Goal: Task Accomplishment & Management: Manage account settings

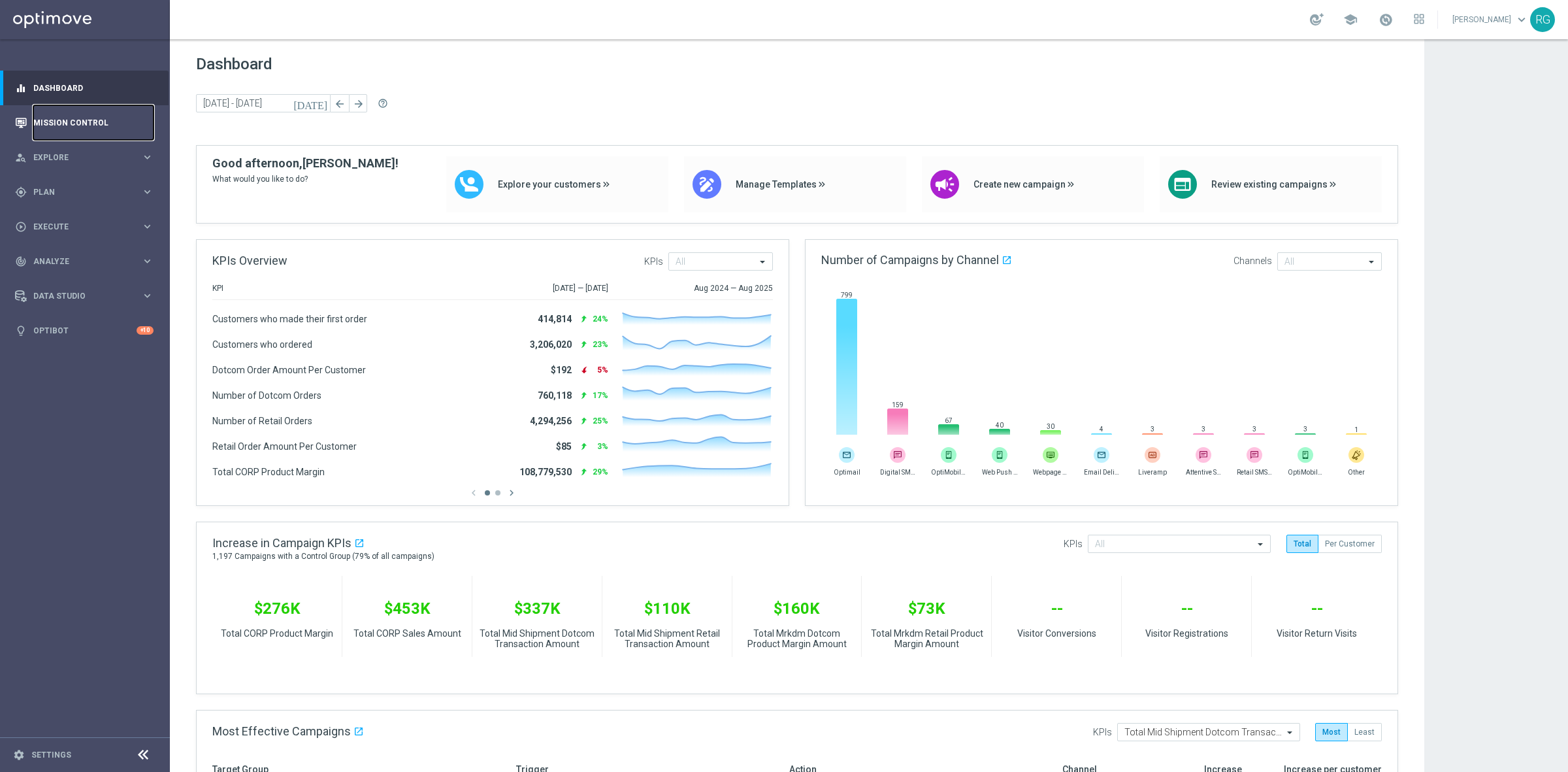
click at [60, 119] on link "Mission Control" at bounding box center [93, 122] width 120 height 34
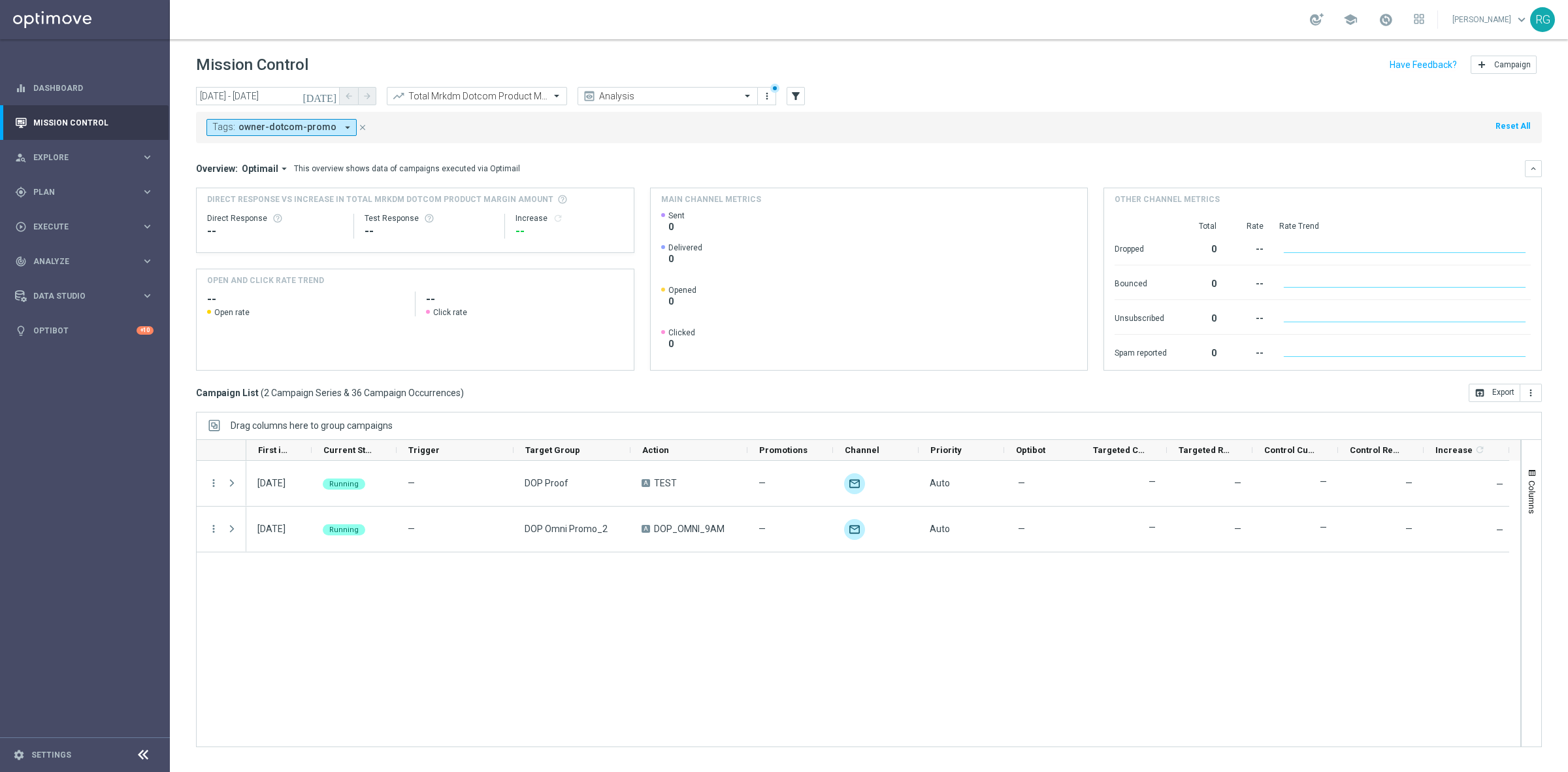
click at [295, 134] on button "Tags: owner-dotcom-promo arrow_drop_down" at bounding box center [281, 127] width 150 height 17
click at [0, 0] on div "Clear" at bounding box center [0, 0] width 0 height 0
click at [278, 157] on input "text" at bounding box center [315, 151] width 192 height 11
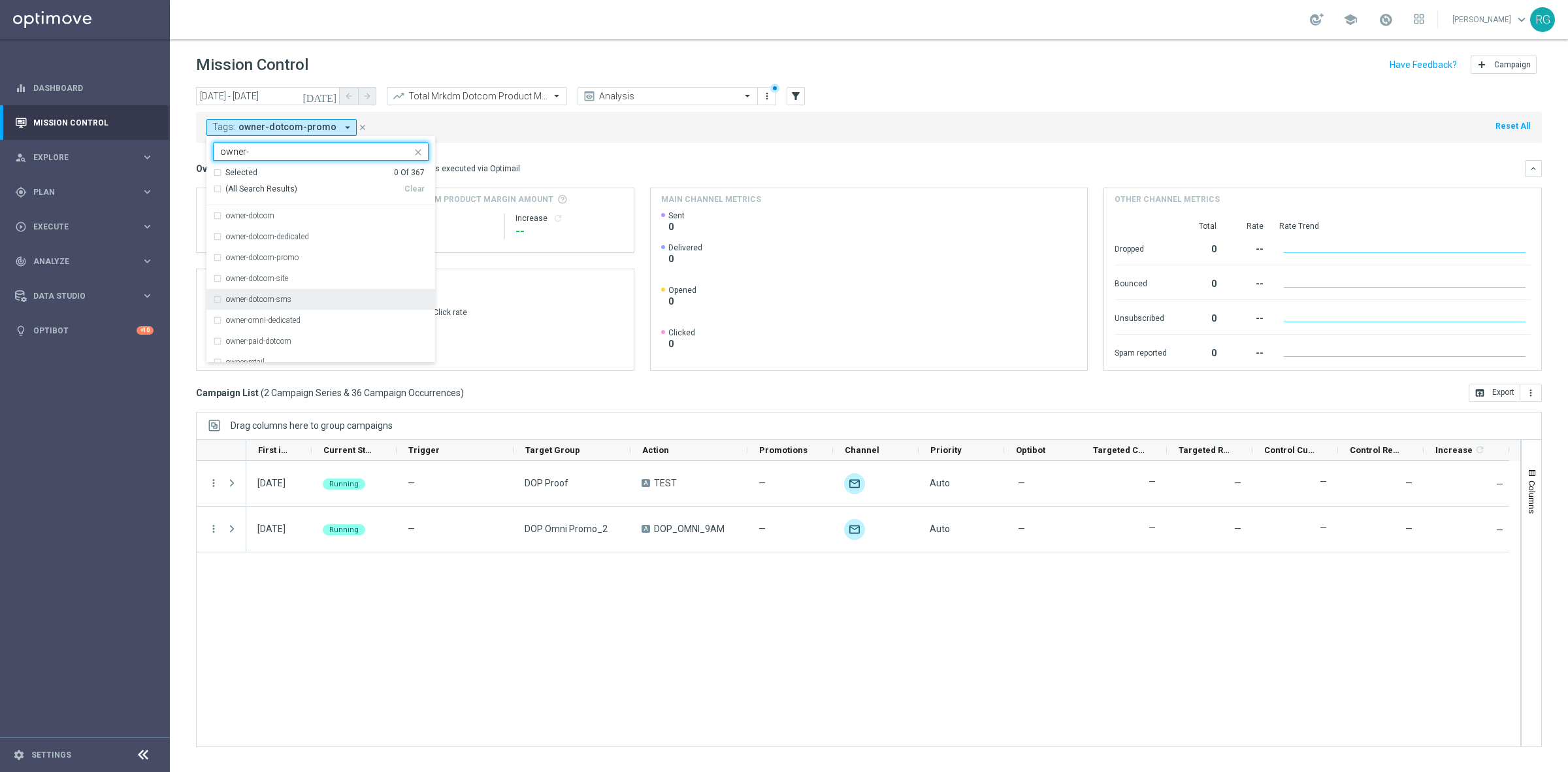
click at [308, 302] on div "owner-dotcom-sms" at bounding box center [327, 299] width 203 height 8
type input "owner-"
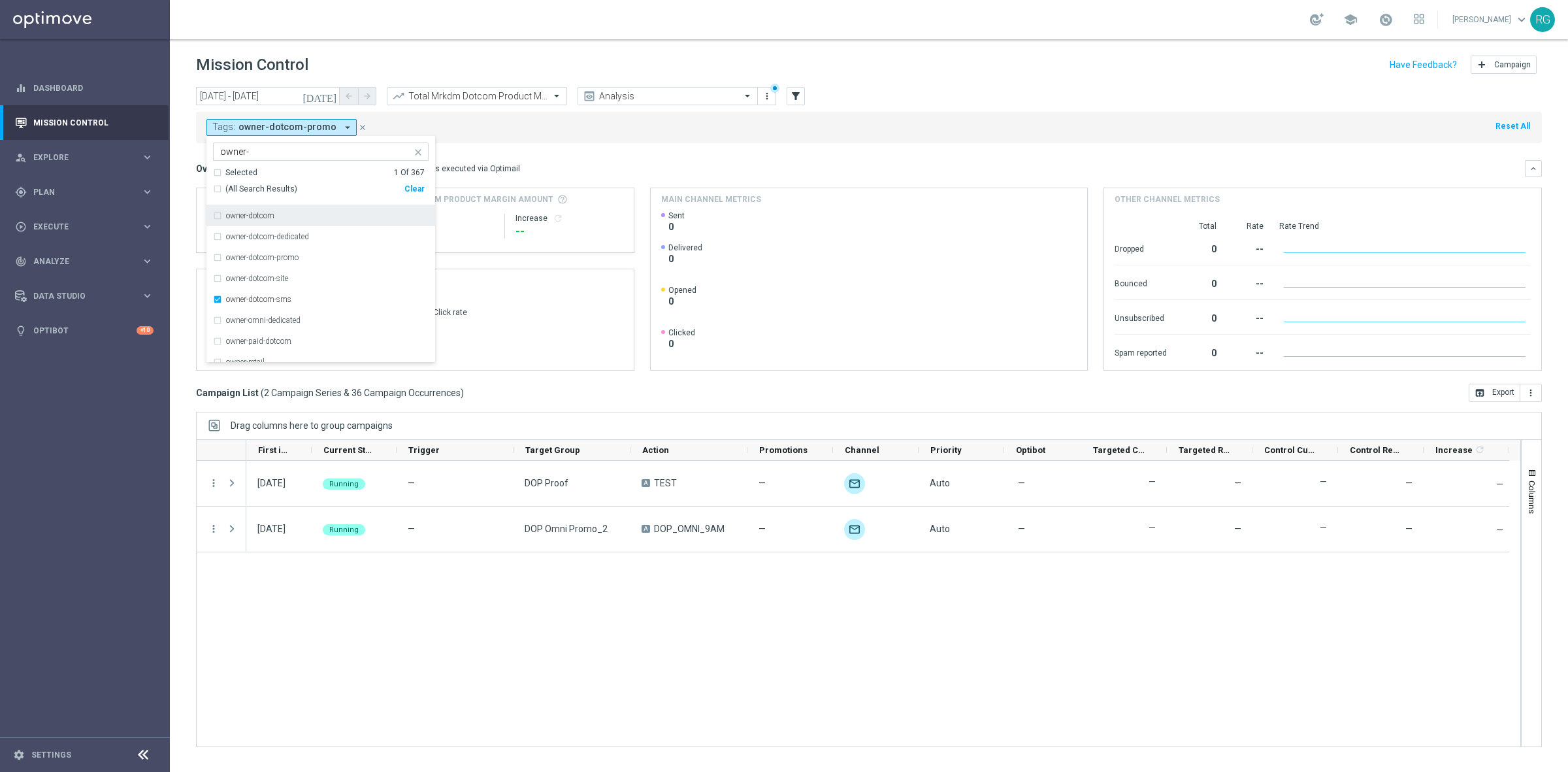
click at [530, 138] on div "Tags: owner-dotcom-promo arrow_drop_down owner-dotcom-sms owner- Selected 1 Of …" at bounding box center [869, 128] width 1346 height 31
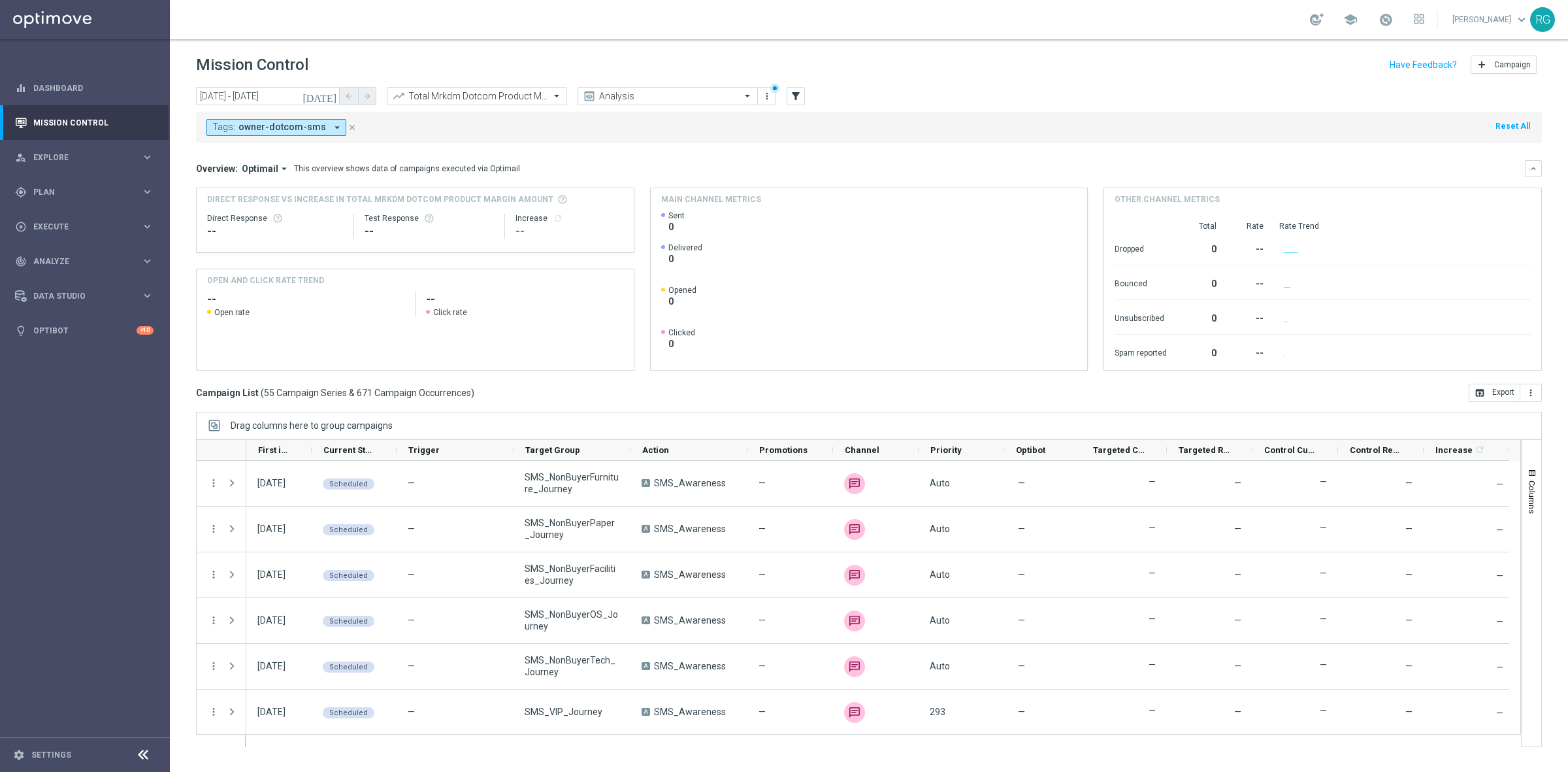
click at [334, 95] on icon "today" at bounding box center [320, 96] width 35 height 12
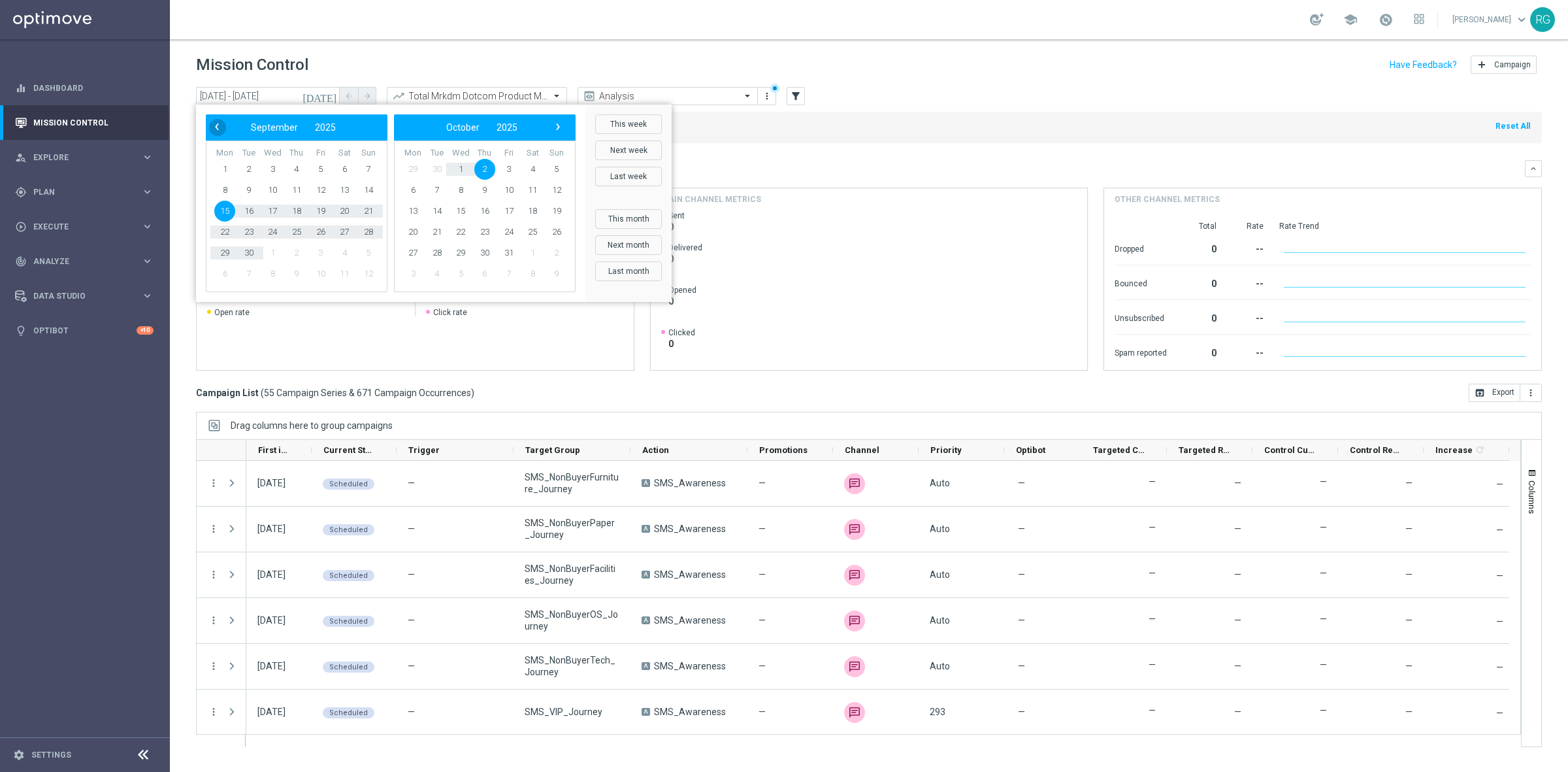
click at [215, 129] on span "‹" at bounding box center [216, 127] width 17 height 17
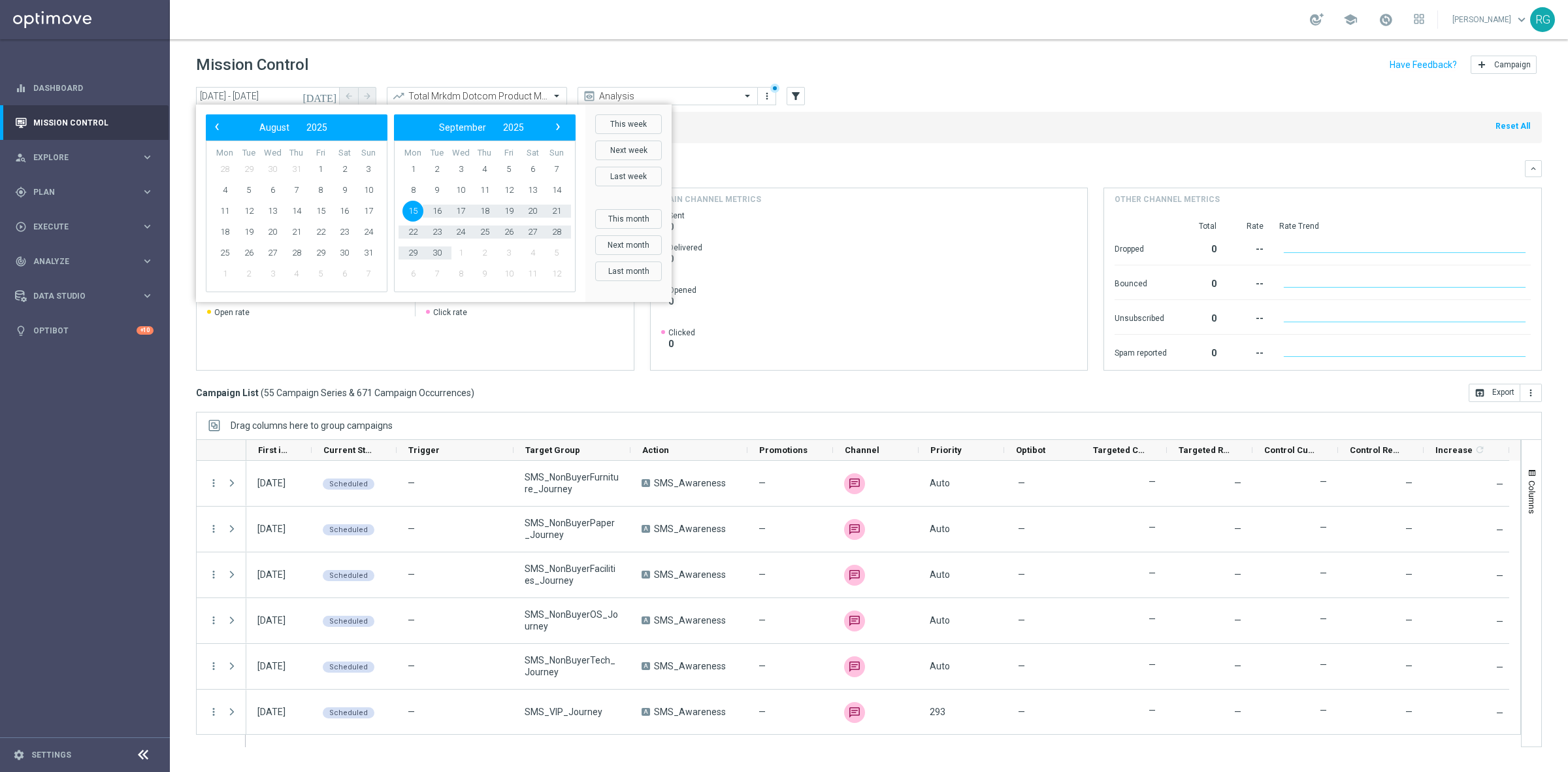
click at [215, 129] on span "‹" at bounding box center [216, 127] width 17 height 17
click at [461, 230] on span "18" at bounding box center [461, 232] width 21 height 21
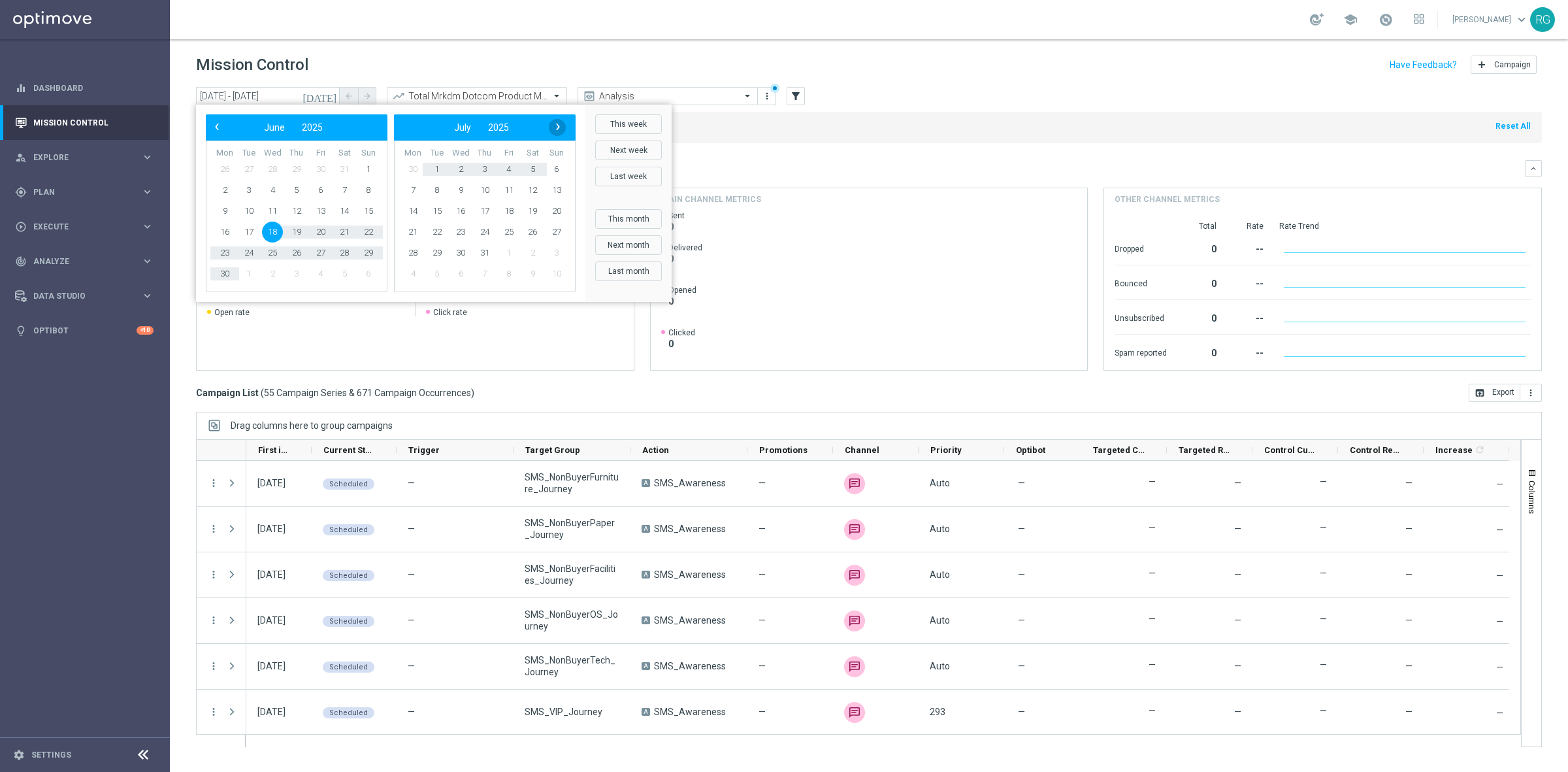
click at [556, 128] on span "›" at bounding box center [558, 127] width 17 height 17
click at [482, 172] on span "4" at bounding box center [485, 169] width 21 height 21
type input "18 Jun 2025 - 04 Sep 2025"
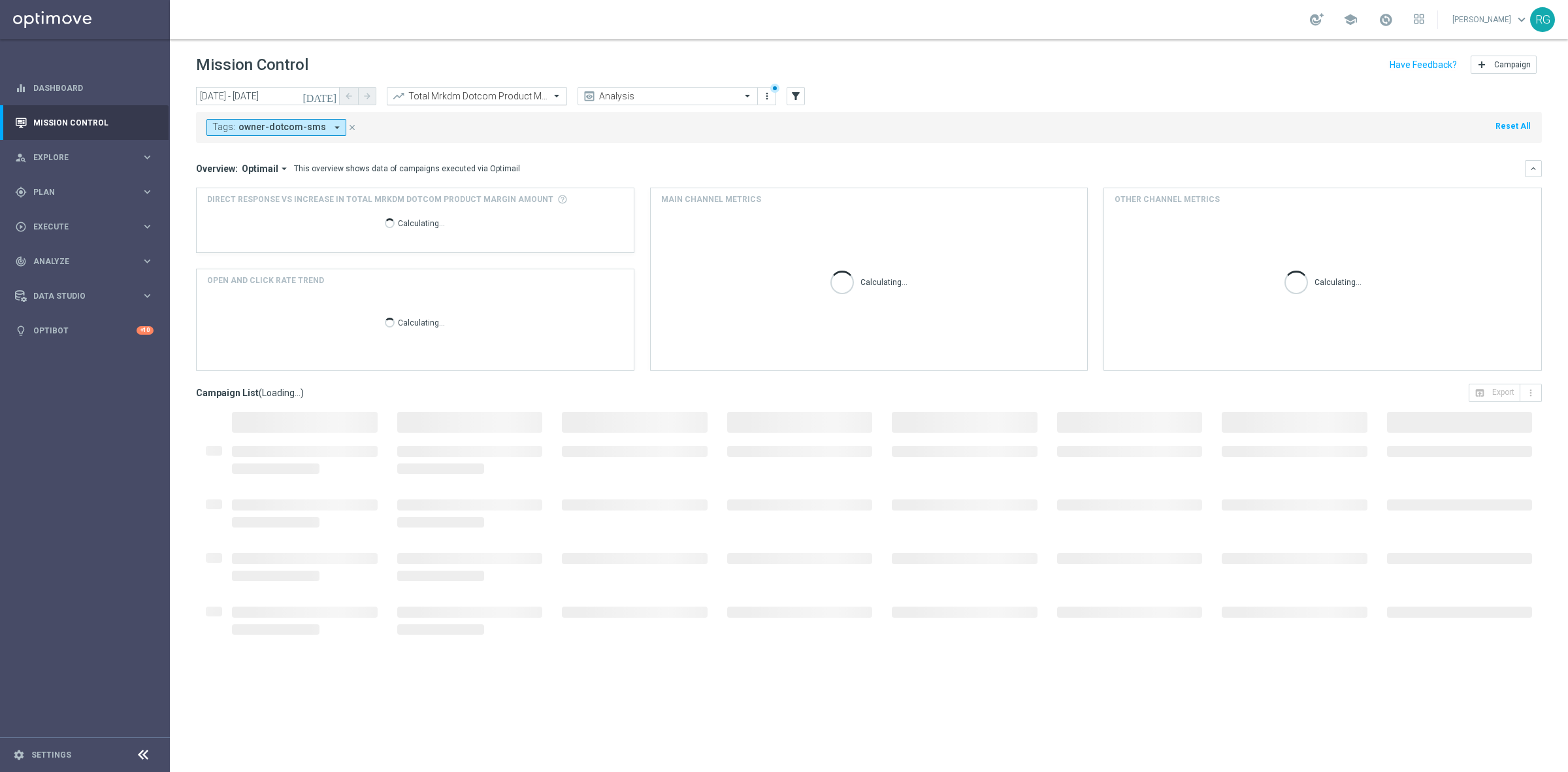
click at [530, 104] on div "Total Mrkdm Dotcom Product Margin Amount" at bounding box center [477, 96] width 180 height 19
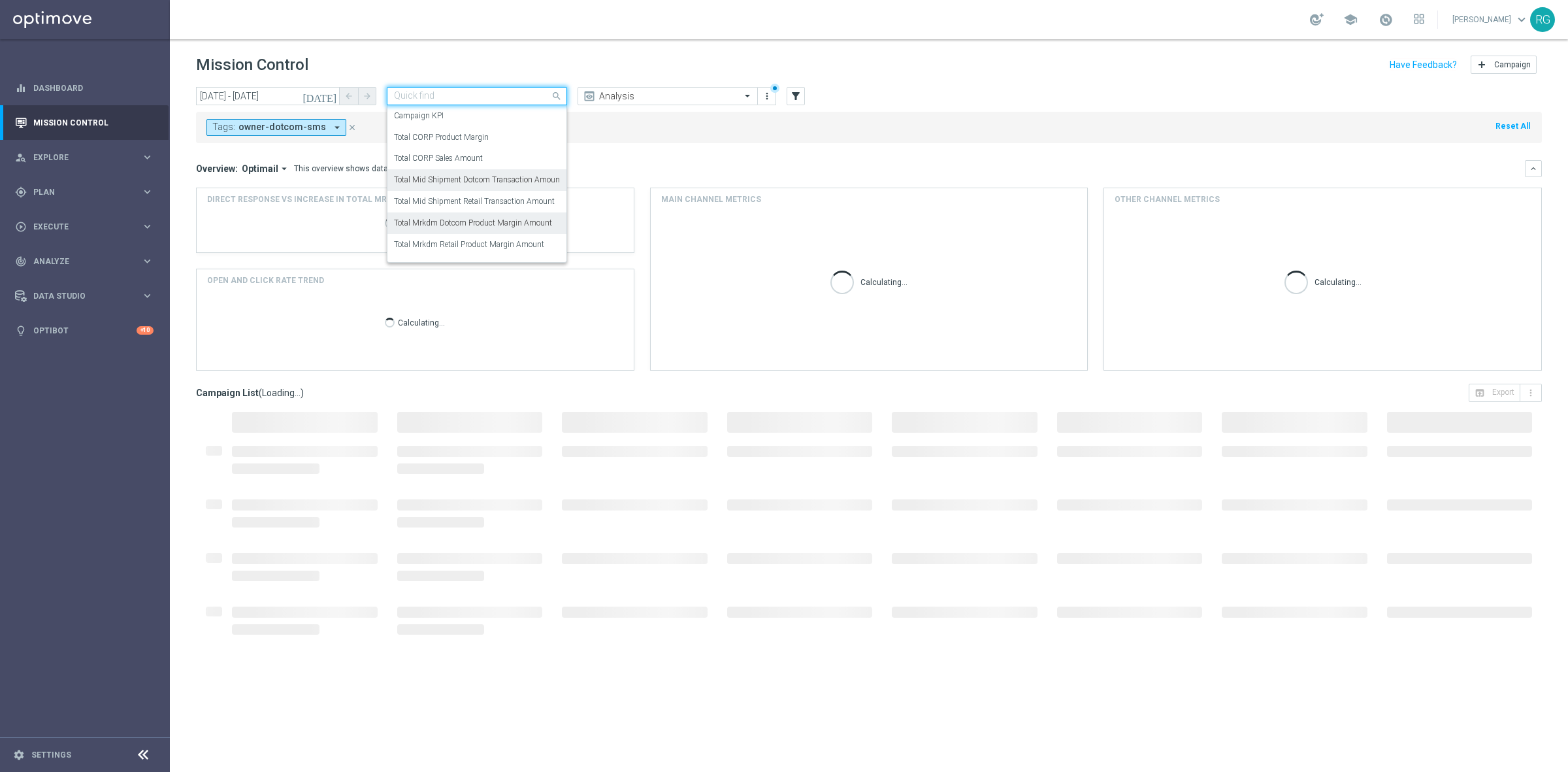
click at [494, 183] on label "Total Mid Shipment Dotcom Transaction Amount" at bounding box center [478, 180] width 169 height 11
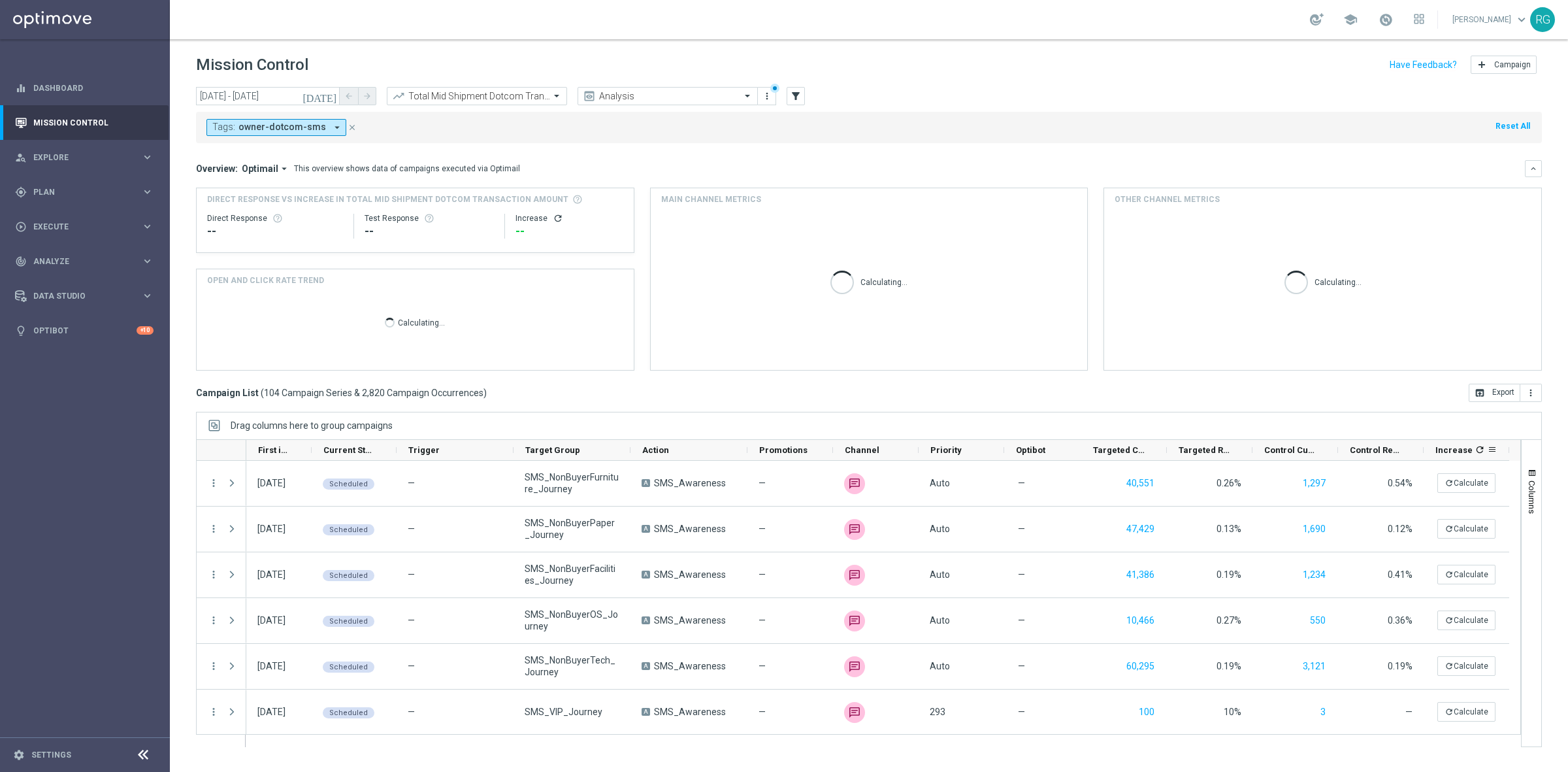
click at [1474, 448] on icon "refresh" at bounding box center [1479, 450] width 10 height 10
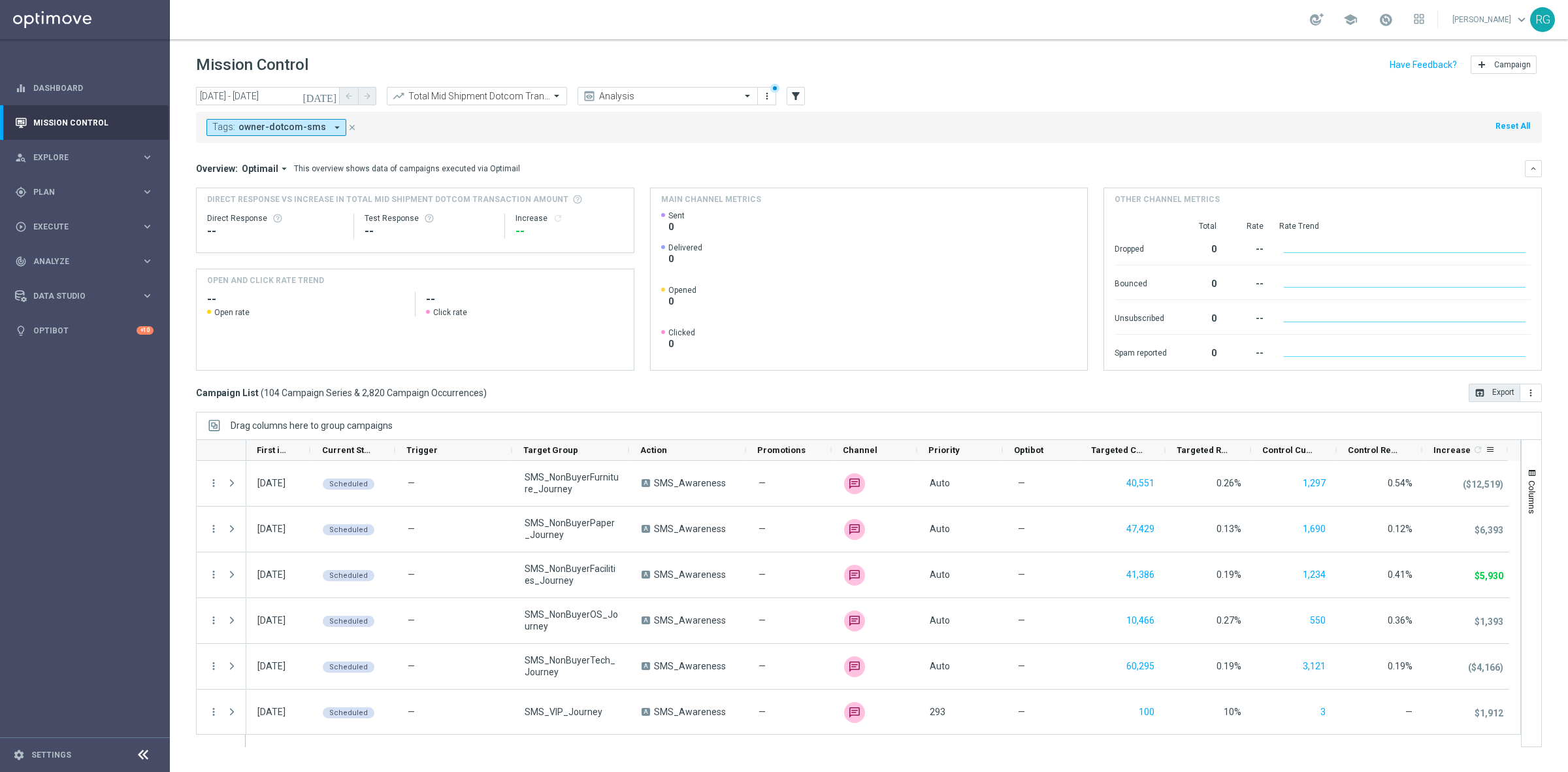
click at [1496, 398] on button "open_in_browser Export" at bounding box center [1493, 392] width 51 height 19
click at [455, 95] on input "text" at bounding box center [463, 96] width 139 height 11
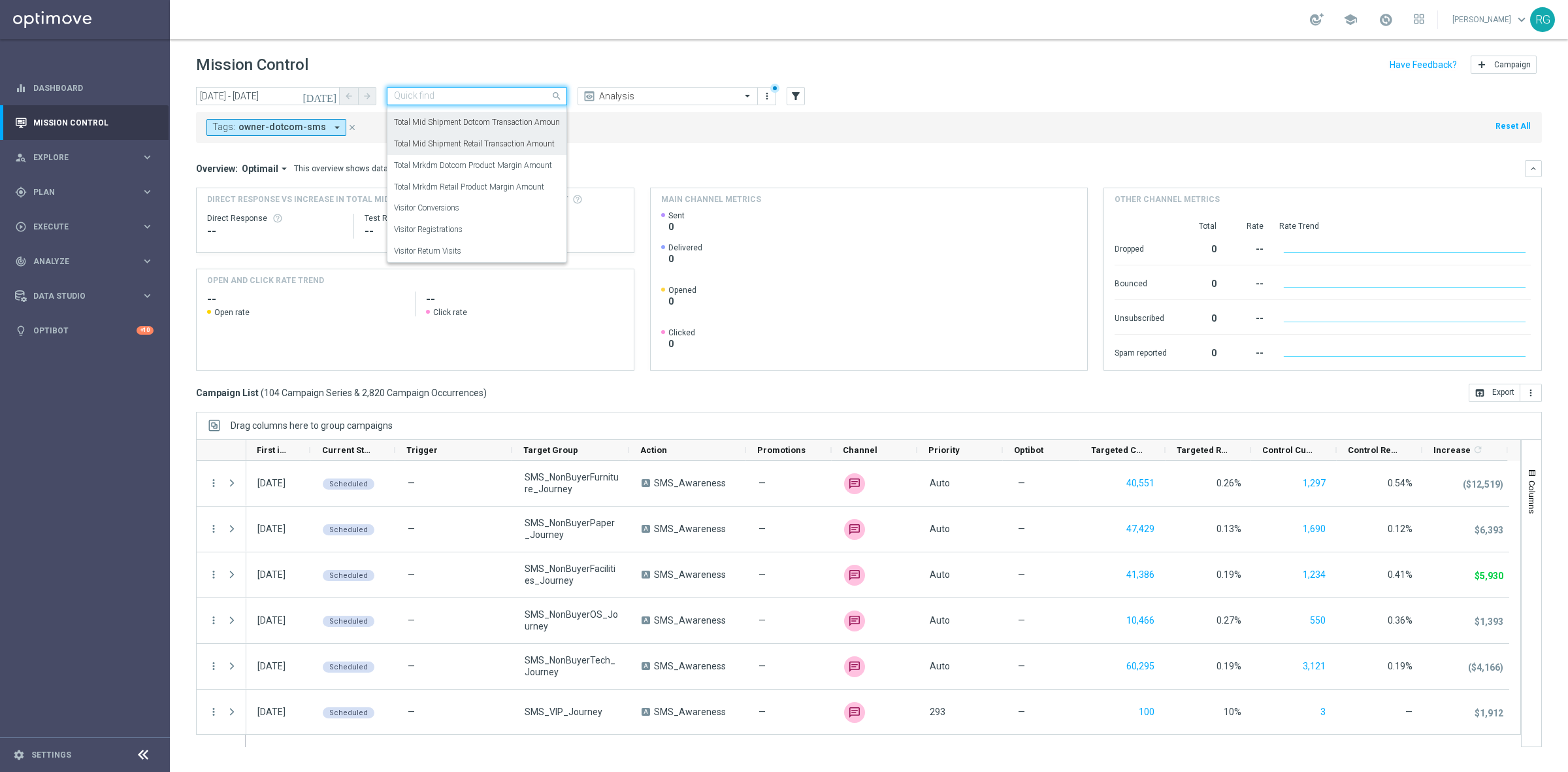
scroll to position [59, 0]
click at [500, 166] on label "Total Mrkdm Dotcom Product Margin Amount" at bounding box center [473, 164] width 158 height 11
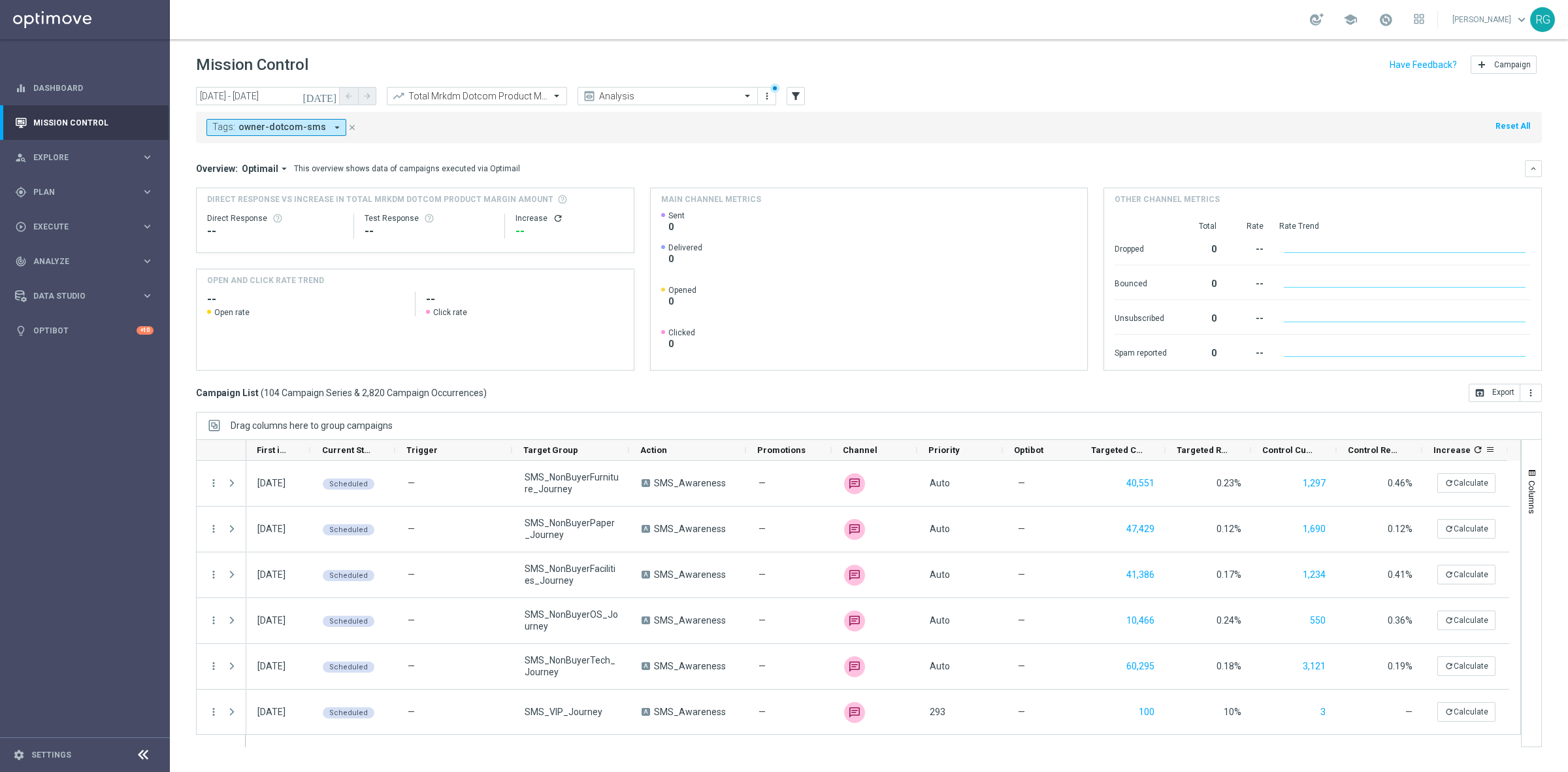
click at [1473, 449] on icon "refresh" at bounding box center [1478, 450] width 10 height 10
click at [1506, 398] on button "open_in_browser Export" at bounding box center [1493, 392] width 51 height 19
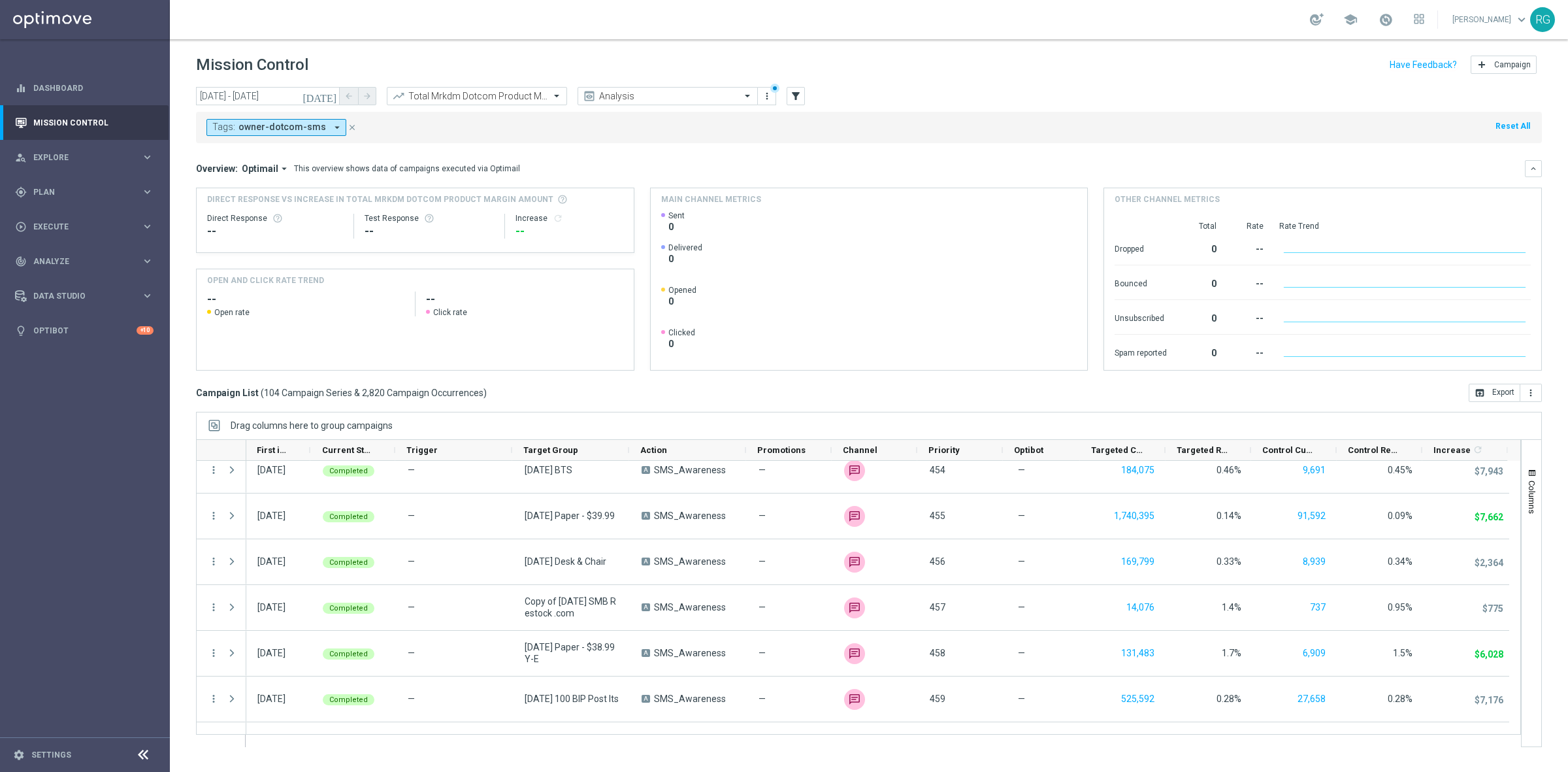
scroll to position [4484, 0]
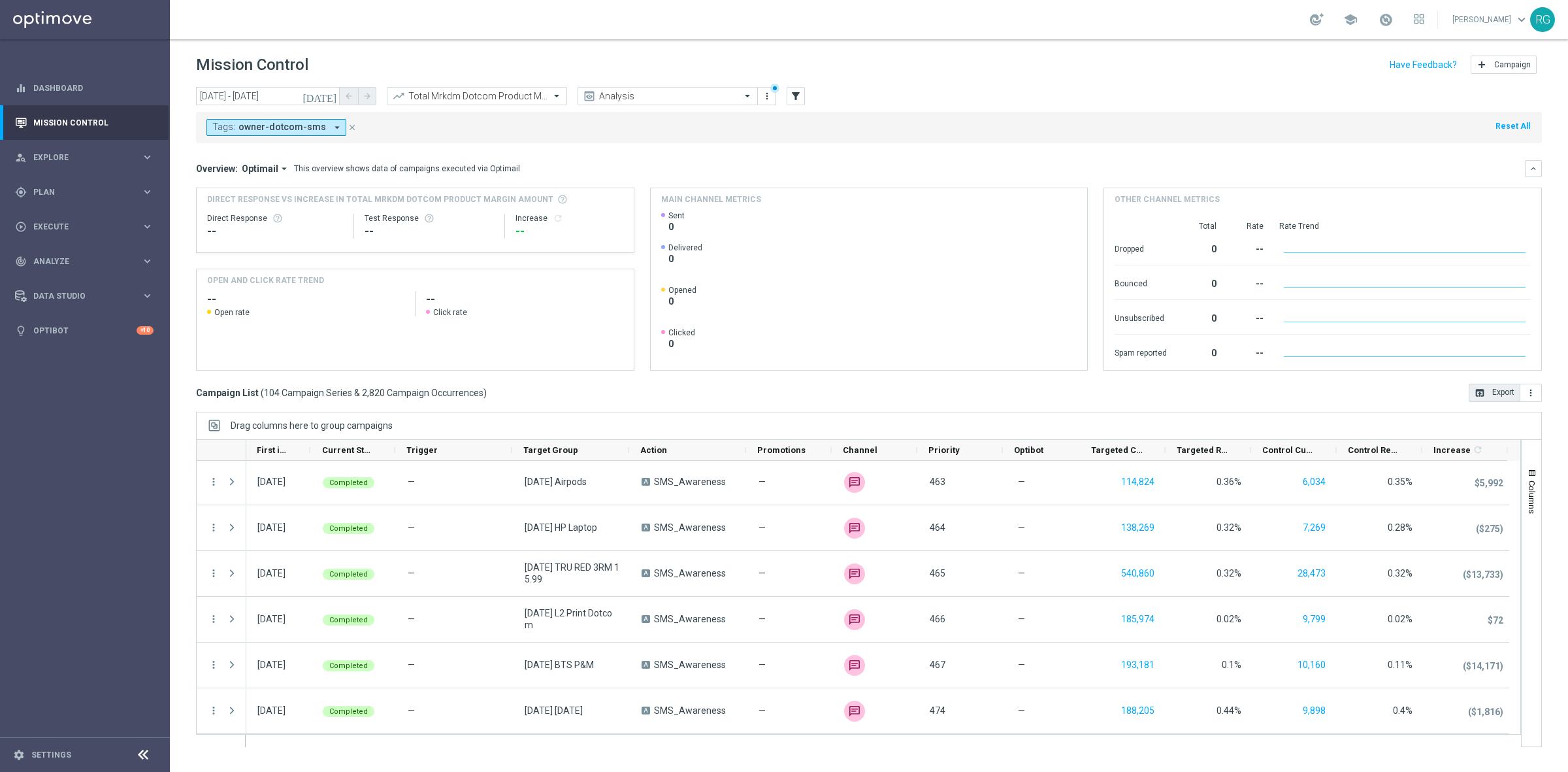
click at [1499, 398] on button "open_in_browser Export" at bounding box center [1493, 392] width 51 height 19
click at [485, 95] on input "text" at bounding box center [463, 96] width 139 height 11
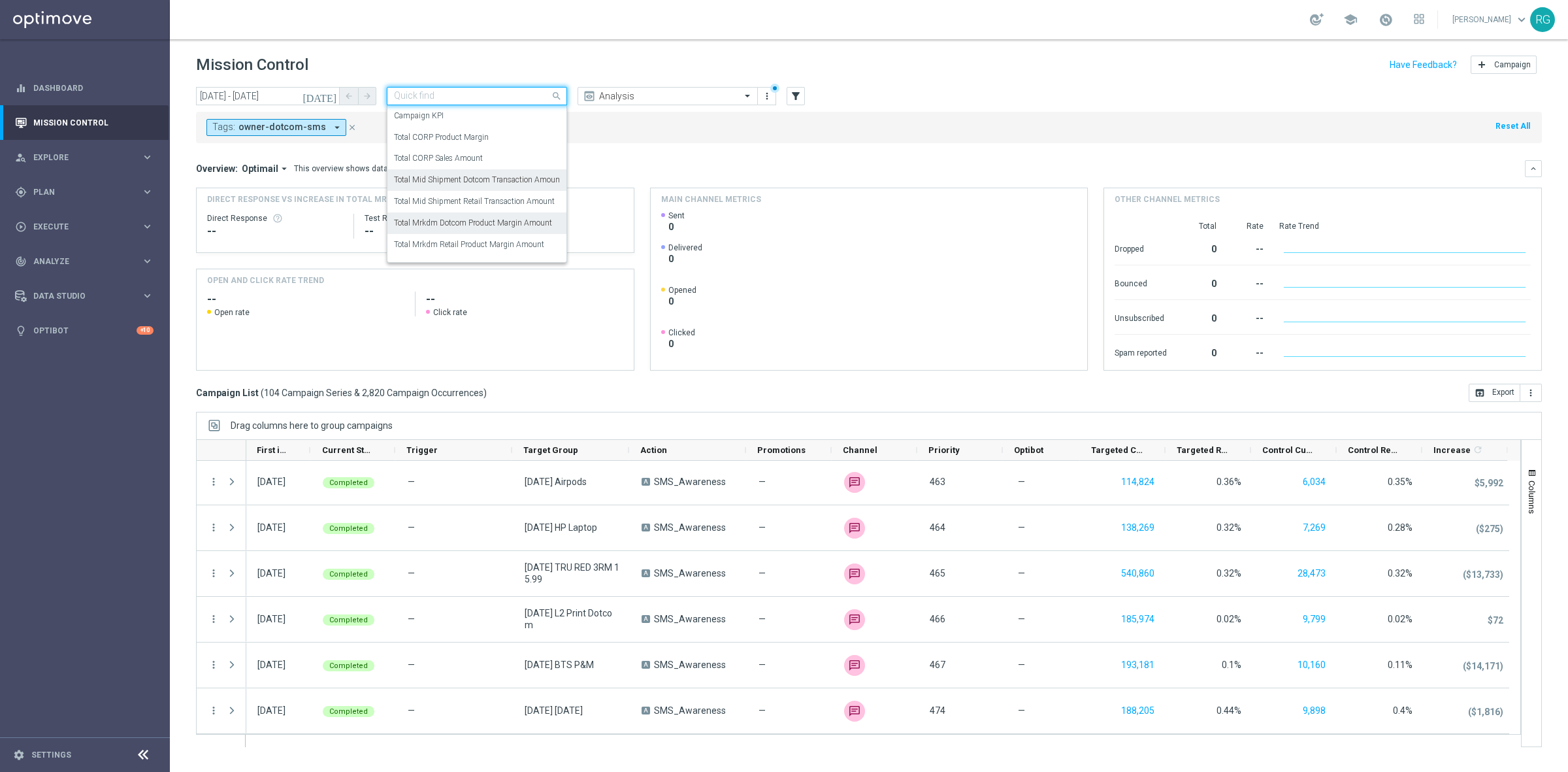
click at [471, 177] on label "Total Mid Shipment Dotcom Transaction Amount" at bounding box center [478, 180] width 169 height 11
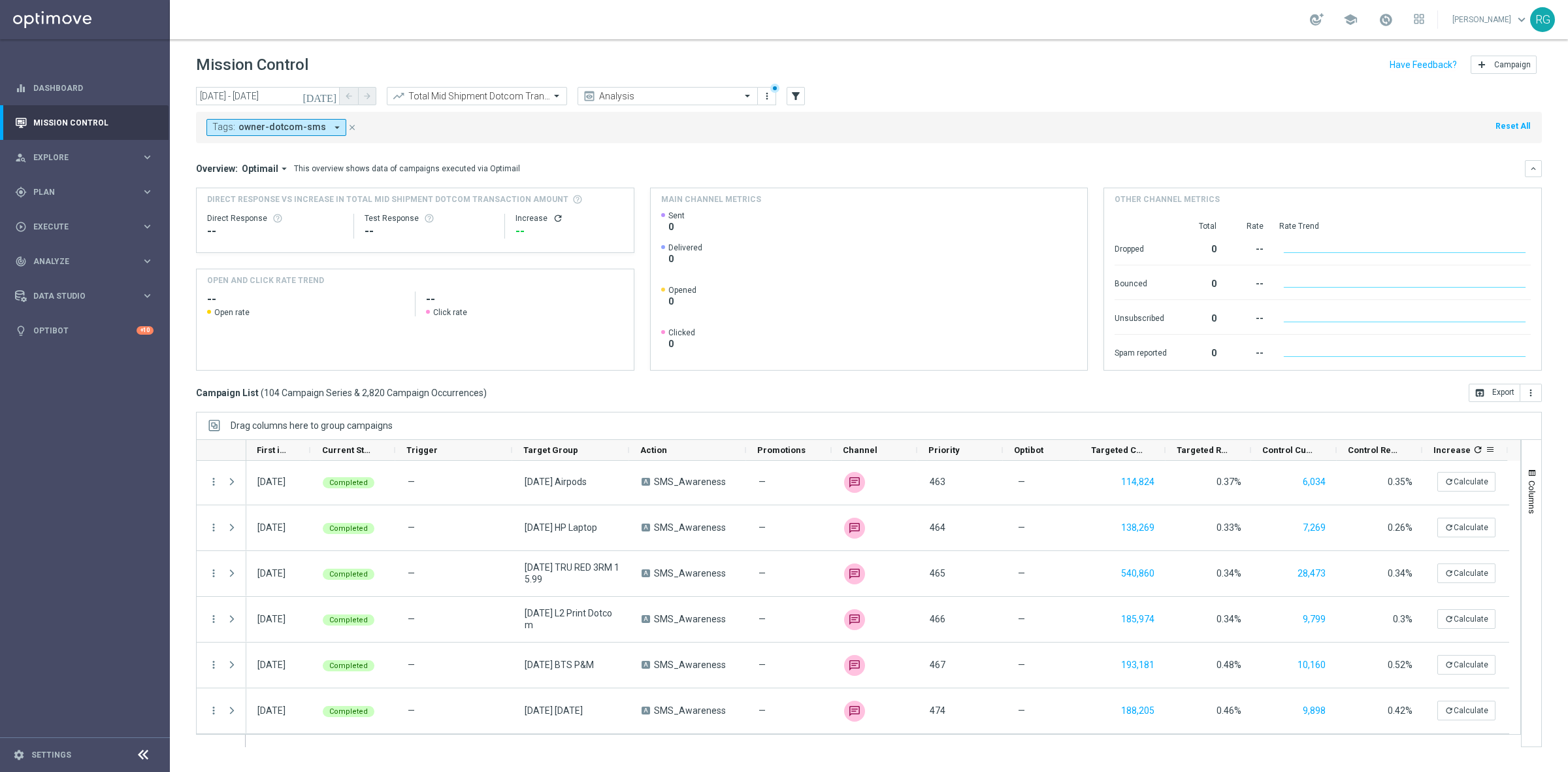
click at [1473, 446] on icon "refresh" at bounding box center [1478, 450] width 10 height 10
click at [1505, 393] on button "open_in_browser Export" at bounding box center [1493, 392] width 51 height 19
click at [54, 183] on div "gps_fixed Plan keyboard_arrow_right" at bounding box center [84, 192] width 169 height 34
click at [60, 213] on div "Target Groups" at bounding box center [101, 219] width 134 height 19
click at [77, 216] on link "Target Groups" at bounding box center [85, 219] width 102 height 10
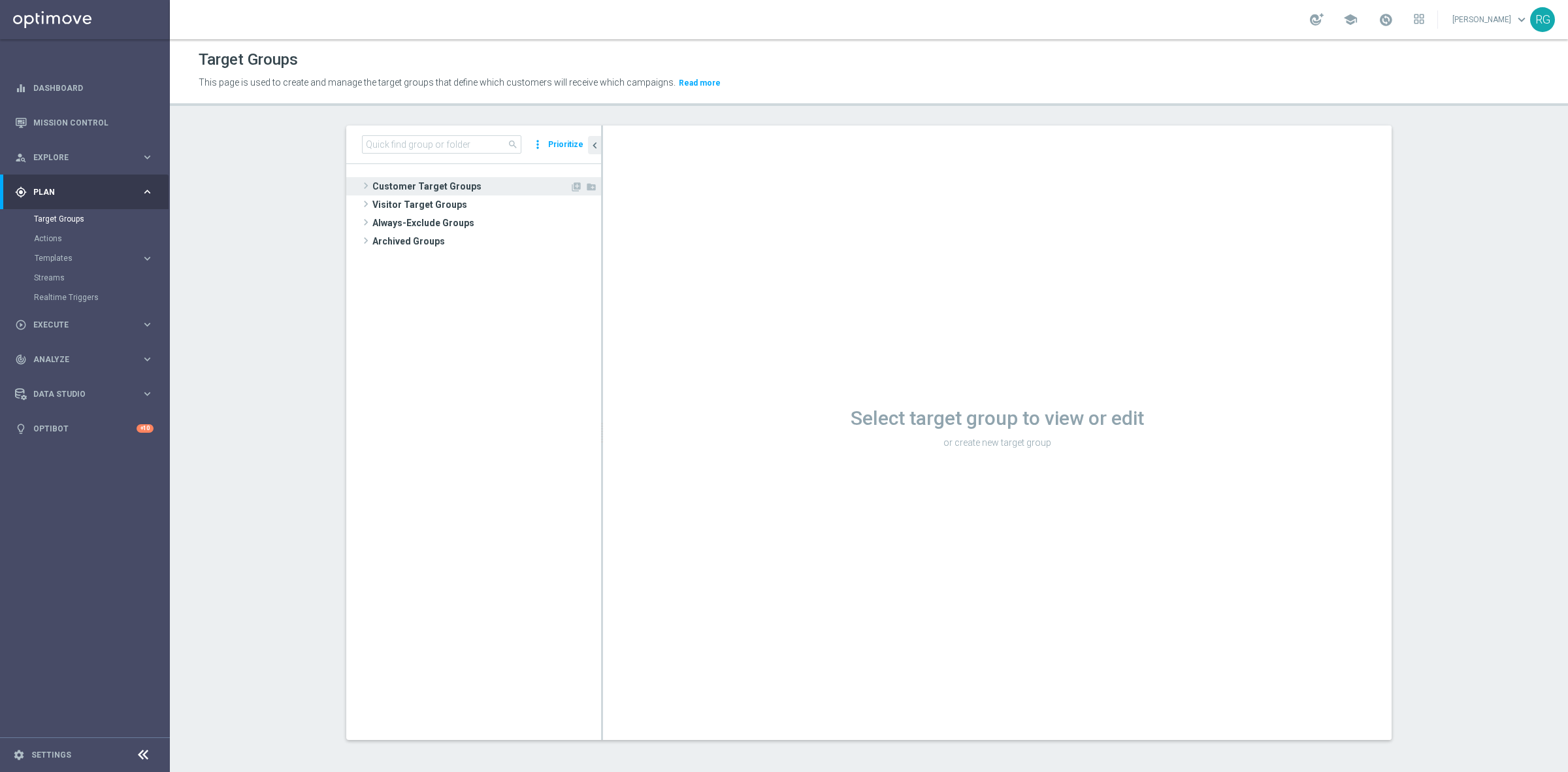
click at [360, 188] on span at bounding box center [366, 185] width 13 height 16
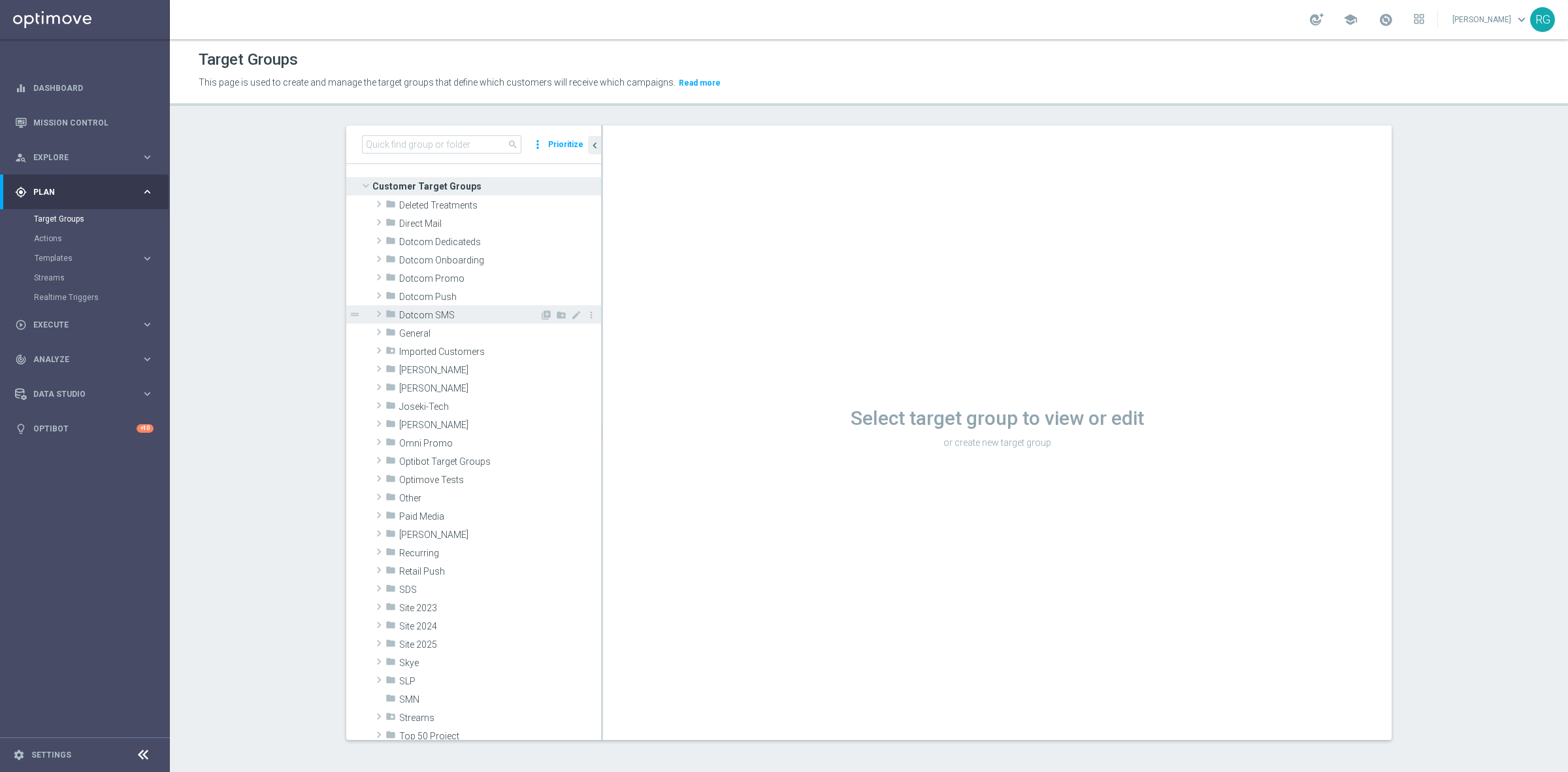
click at [373, 313] on span at bounding box center [379, 313] width 13 height 16
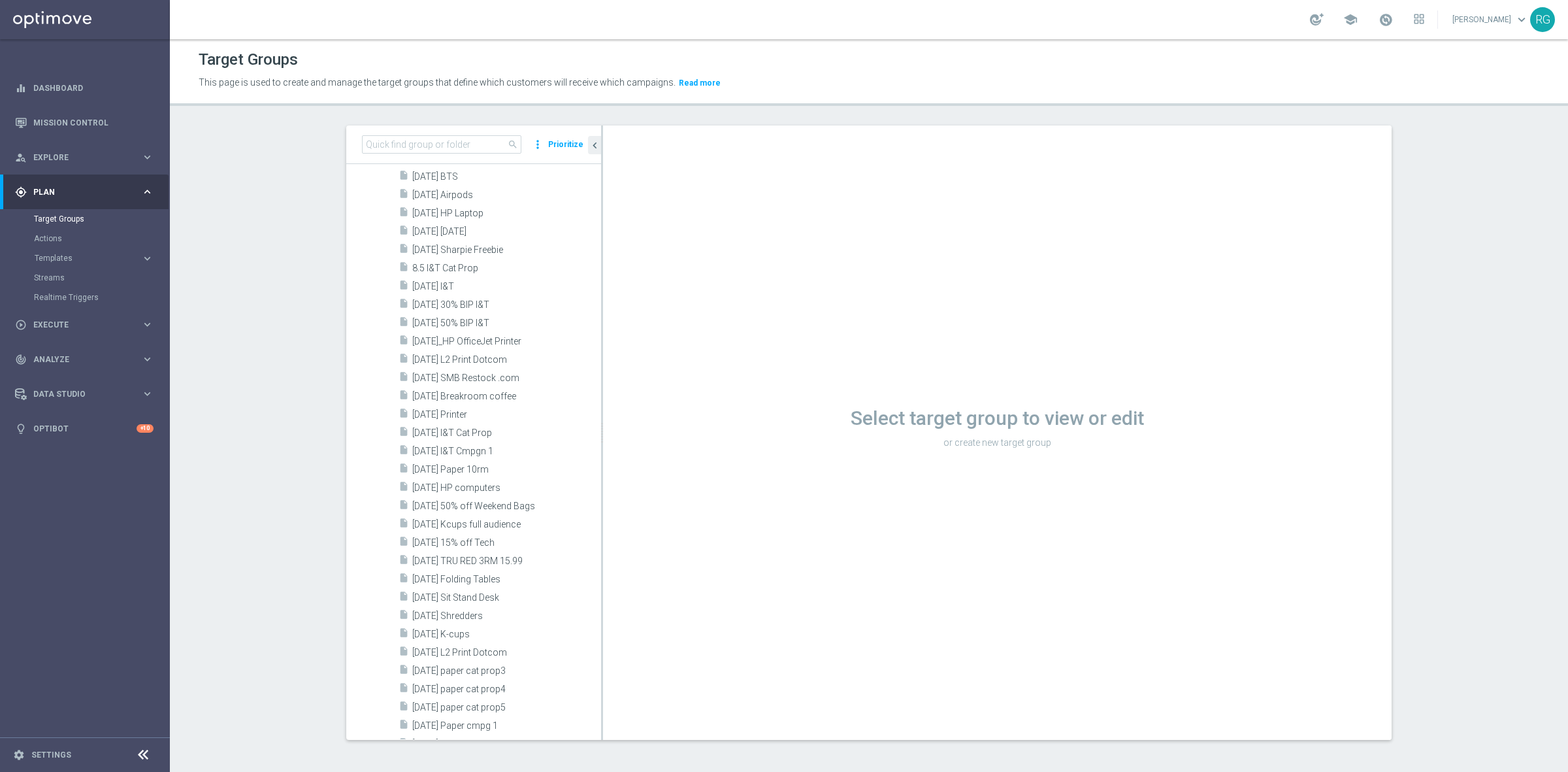
scroll to position [1797, 0]
click at [444, 445] on span "9.16.25 Paper 10rm" at bounding box center [491, 440] width 157 height 11
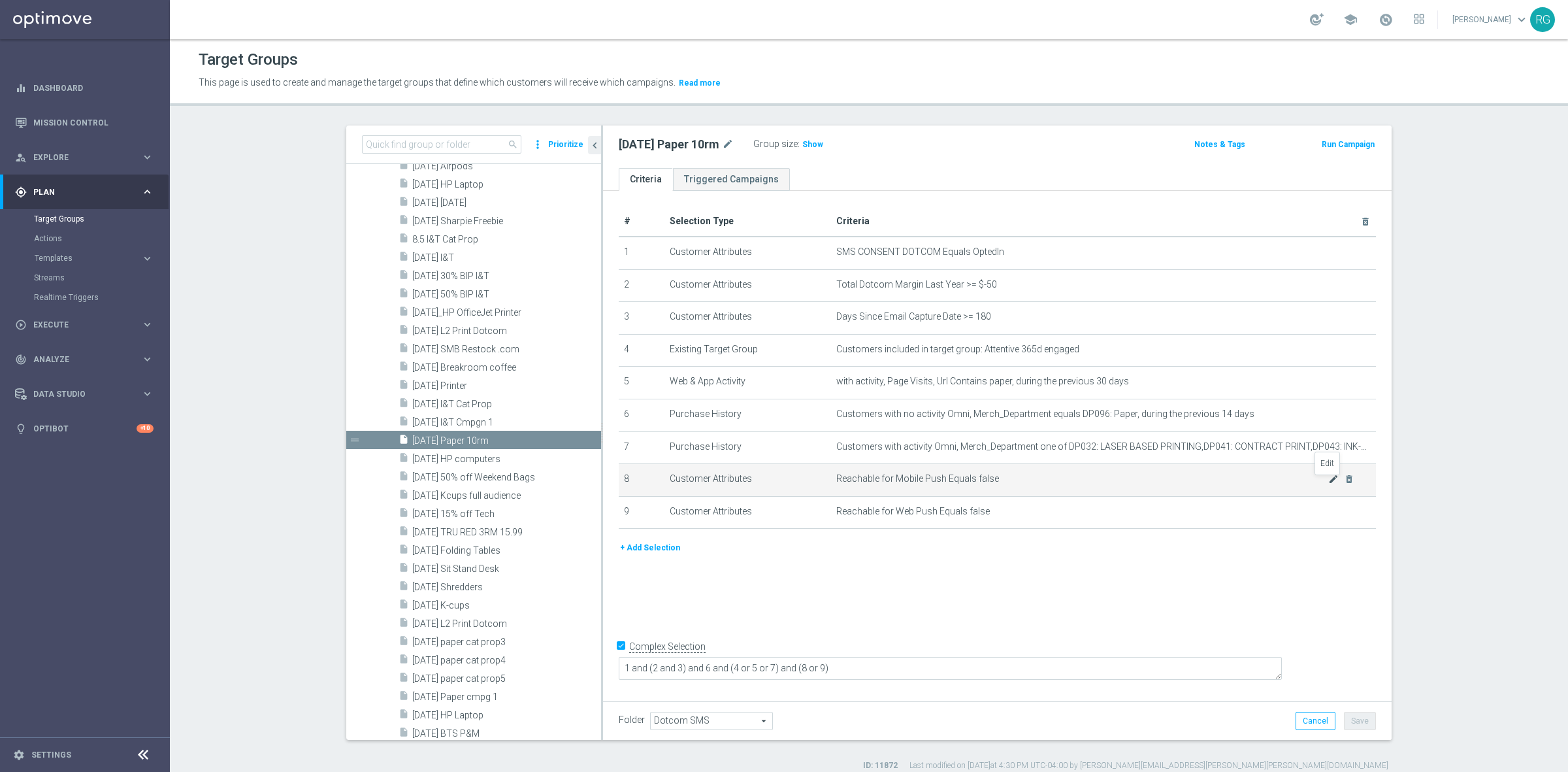
click at [1328, 483] on icon "mode_edit" at bounding box center [1333, 479] width 10 height 10
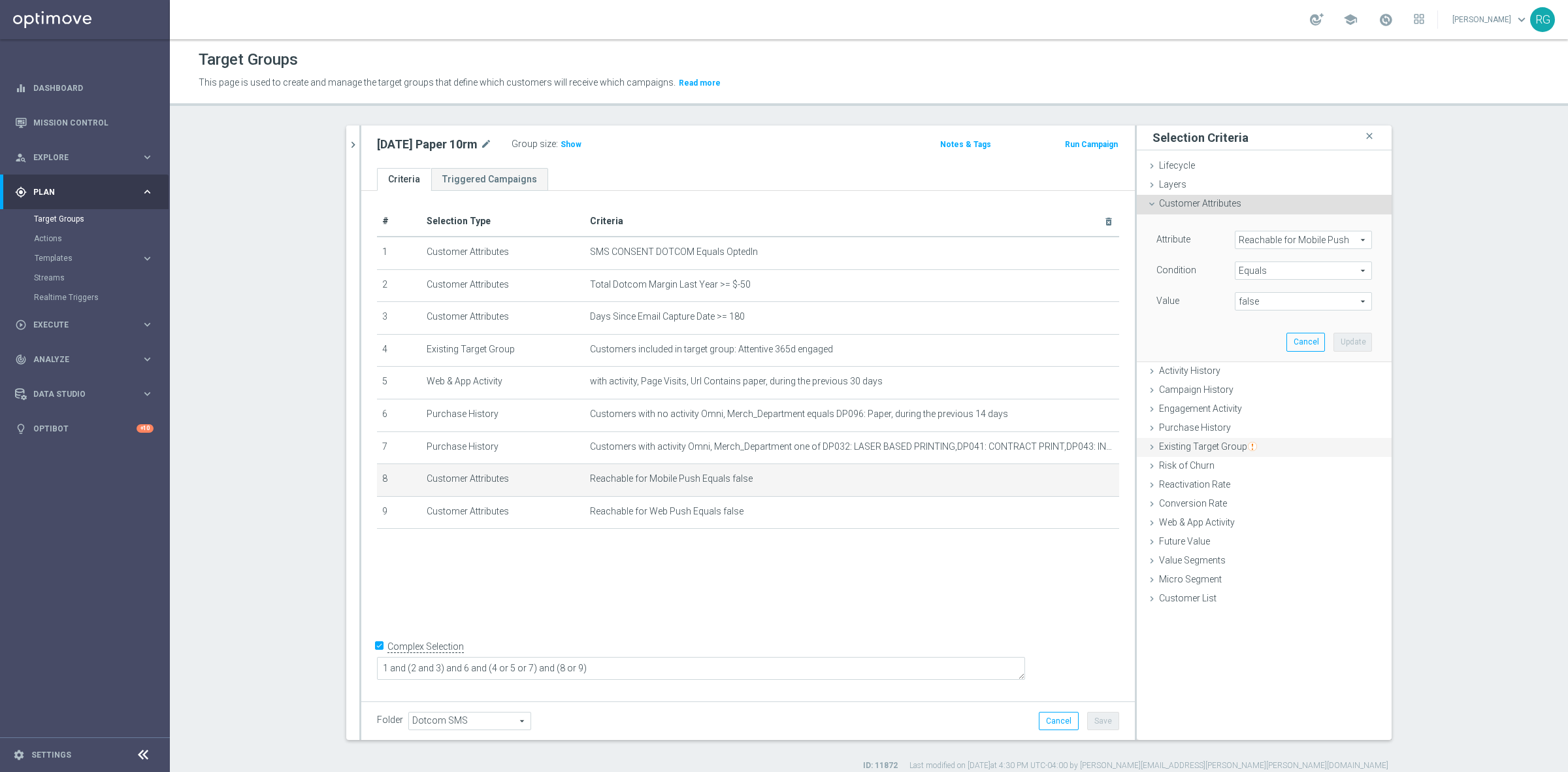
click at [1147, 448] on icon at bounding box center [1152, 447] width 10 height 10
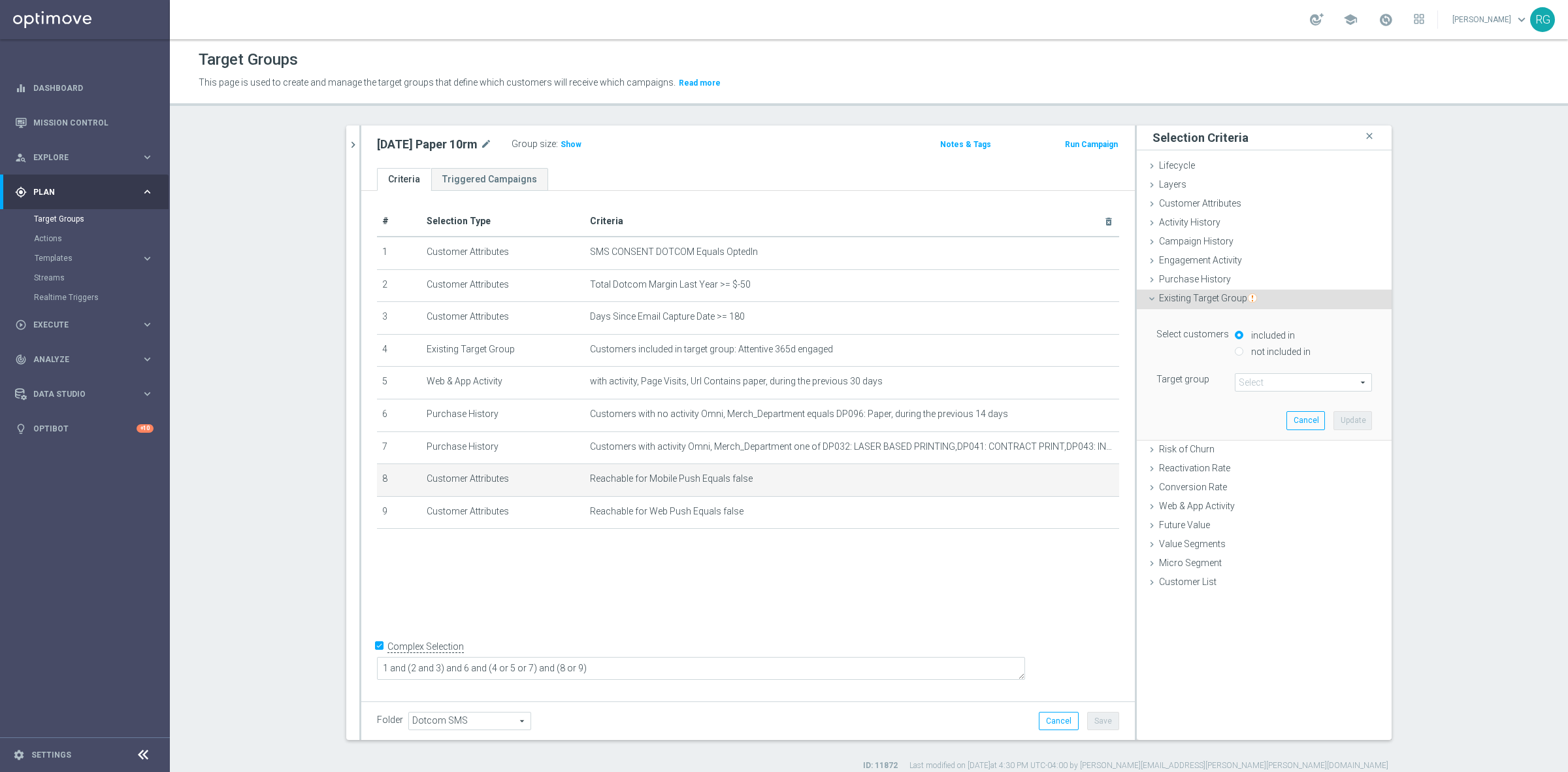
click at [1235, 345] on div "not included in" at bounding box center [1303, 353] width 137 height 16
click at [1235, 351] on input "not included in" at bounding box center [1238, 351] width 8 height 8
radio input "true"
click at [1265, 377] on span at bounding box center [1303, 382] width 136 height 17
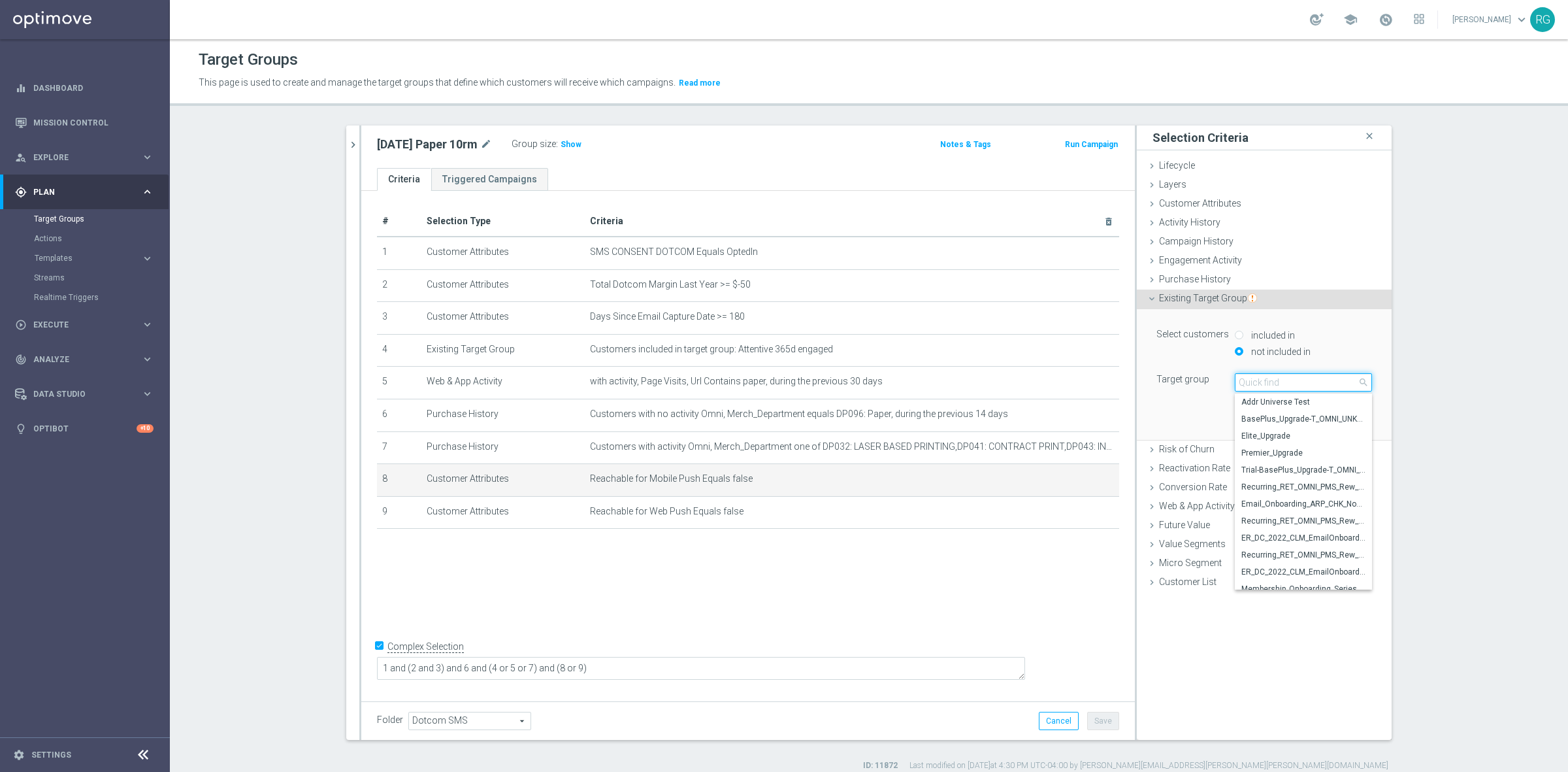
click at [1265, 377] on input "search" at bounding box center [1303, 382] width 137 height 19
type input "20250916"
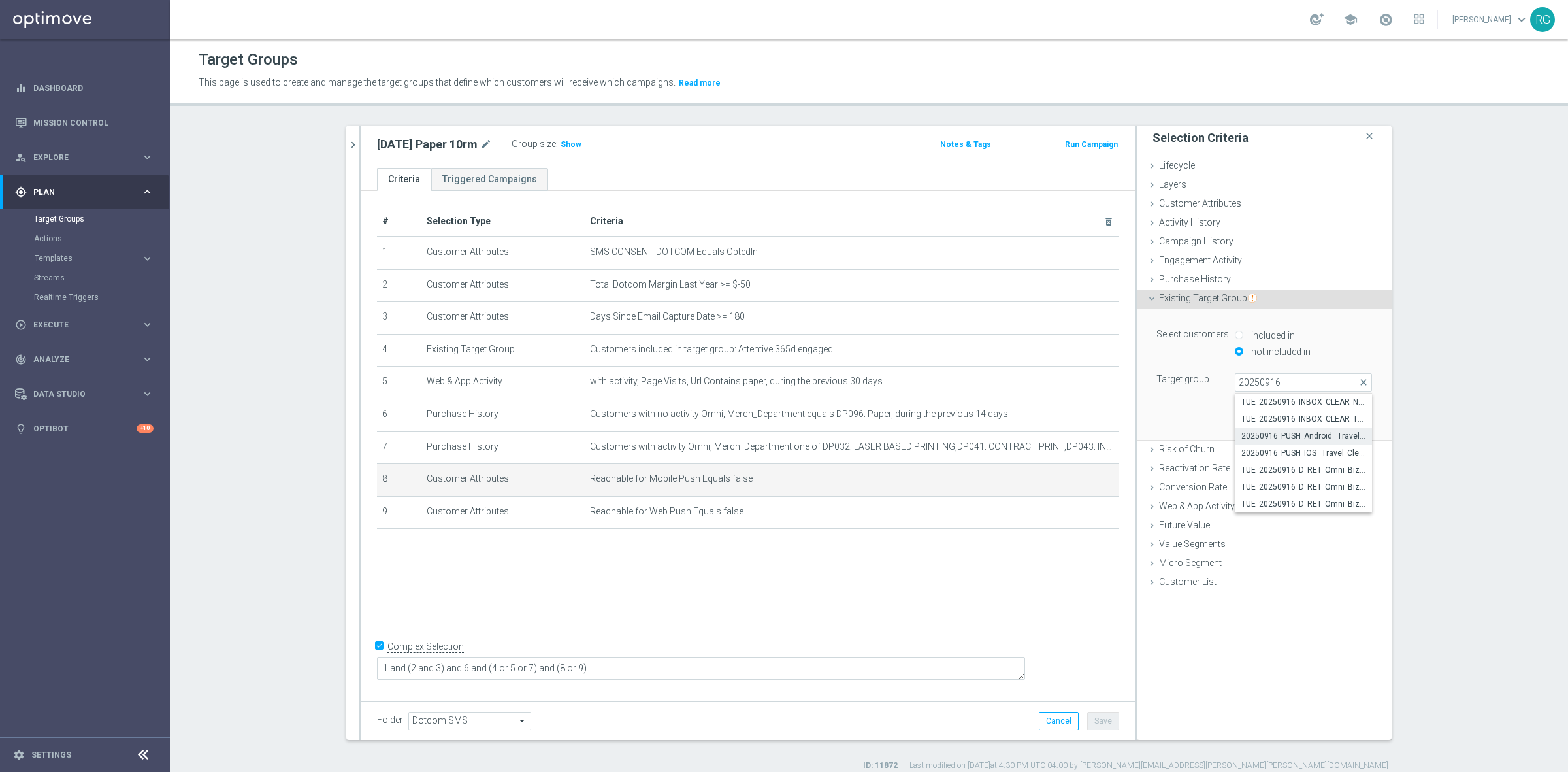
click at [1301, 433] on span "20250916_PUSH_Android _Travel_ClearLocation" at bounding box center [1303, 436] width 124 height 10
type input "20250916_PUSH_Android _Travel_ClearLocation"
click at [1344, 417] on button "Update" at bounding box center [1353, 420] width 39 height 19
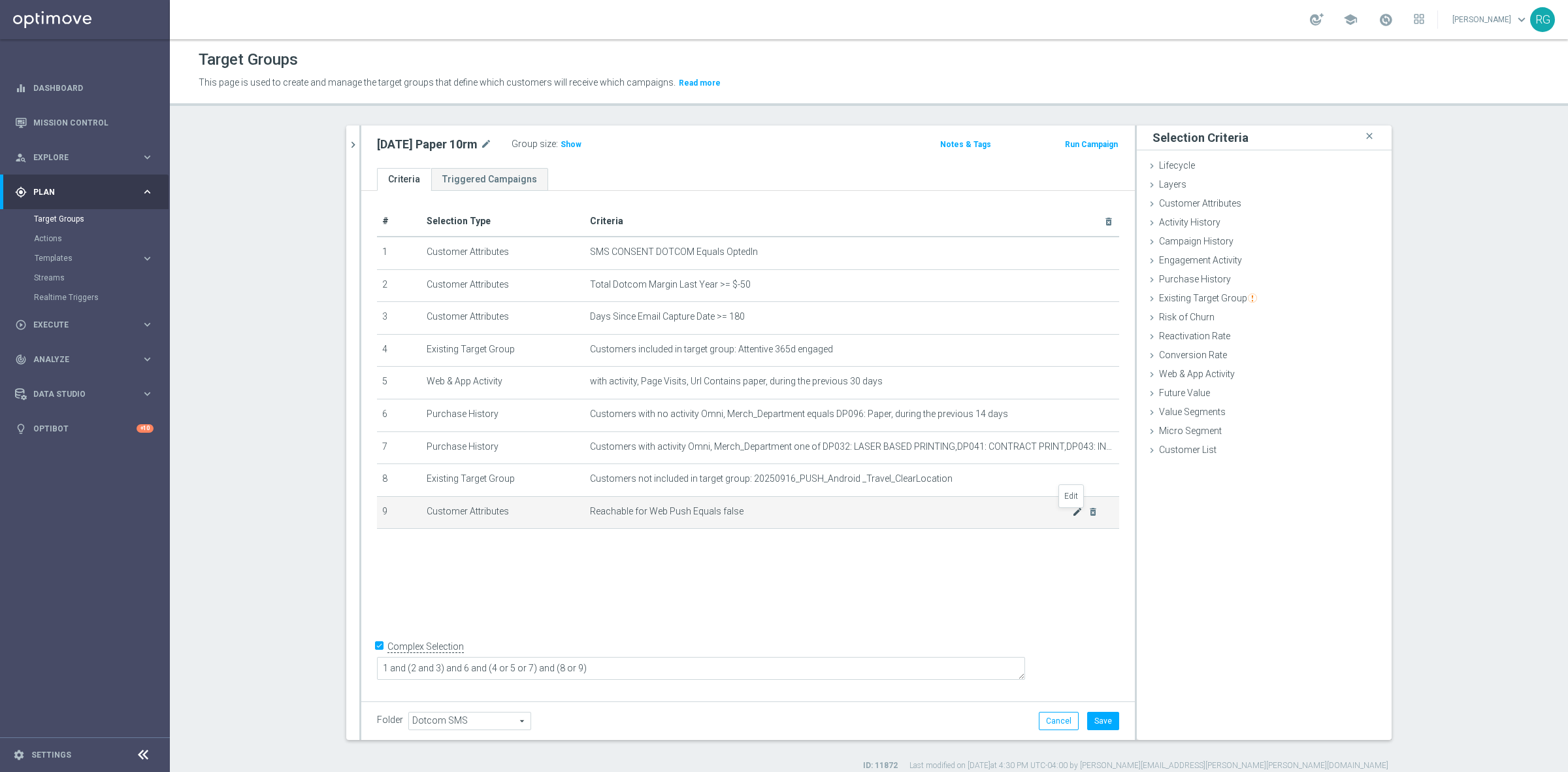
click at [1072, 514] on icon "mode_edit" at bounding box center [1077, 512] width 10 height 10
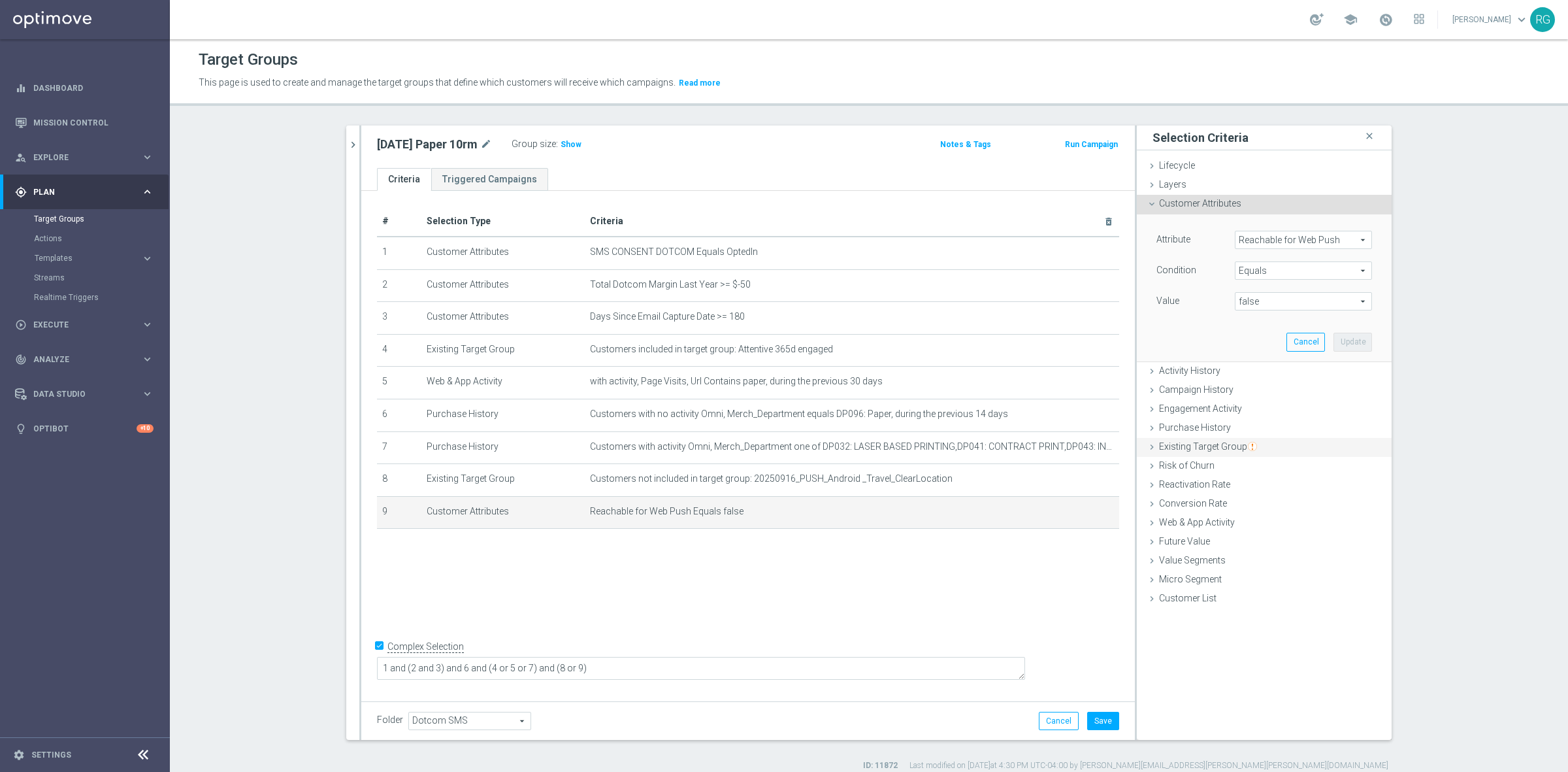
click at [1147, 445] on icon at bounding box center [1152, 447] width 10 height 10
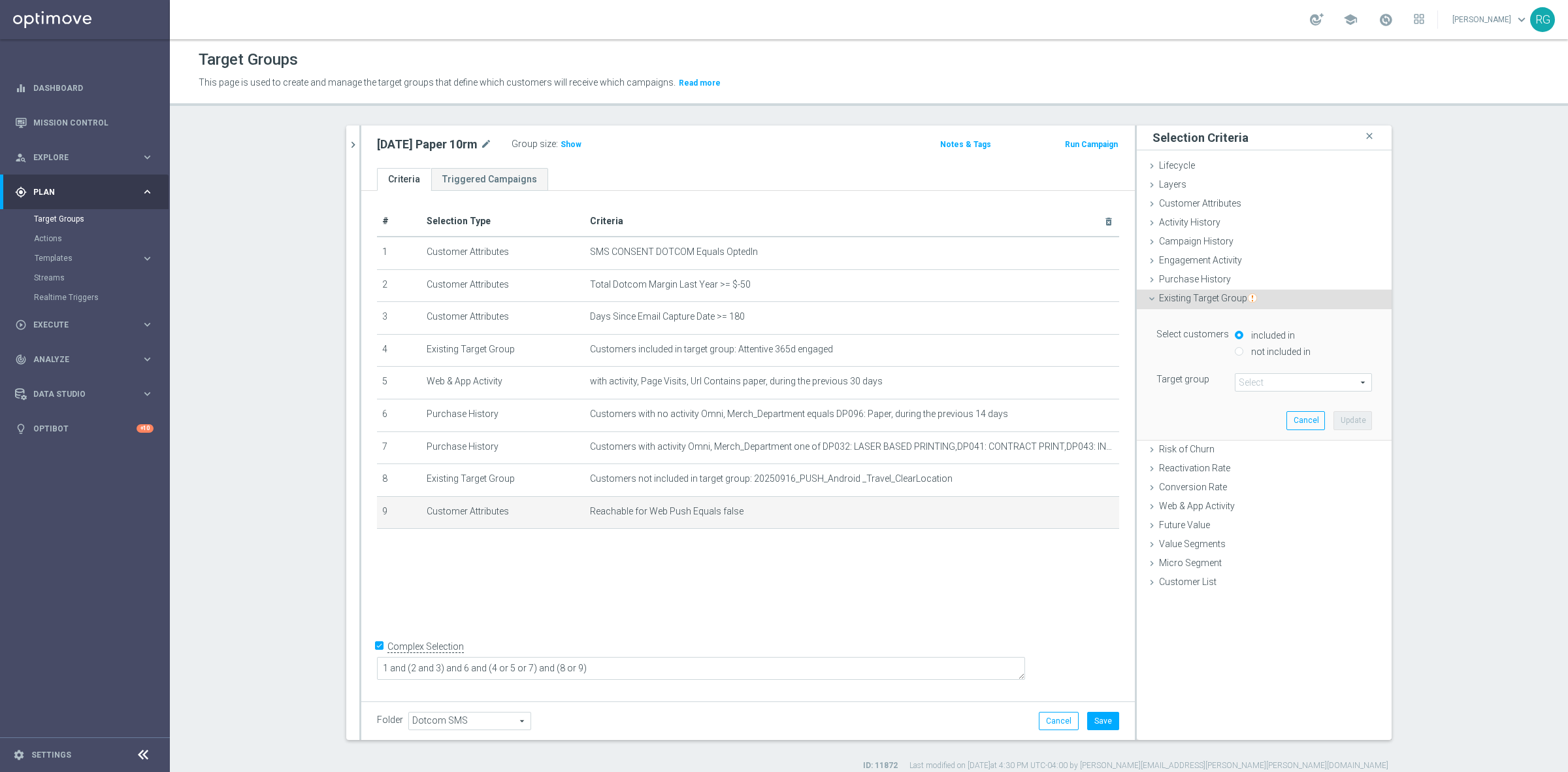
click at [1235, 351] on input "not included in" at bounding box center [1238, 351] width 8 height 8
radio input "true"
click at [1236, 386] on span at bounding box center [1303, 382] width 136 height 17
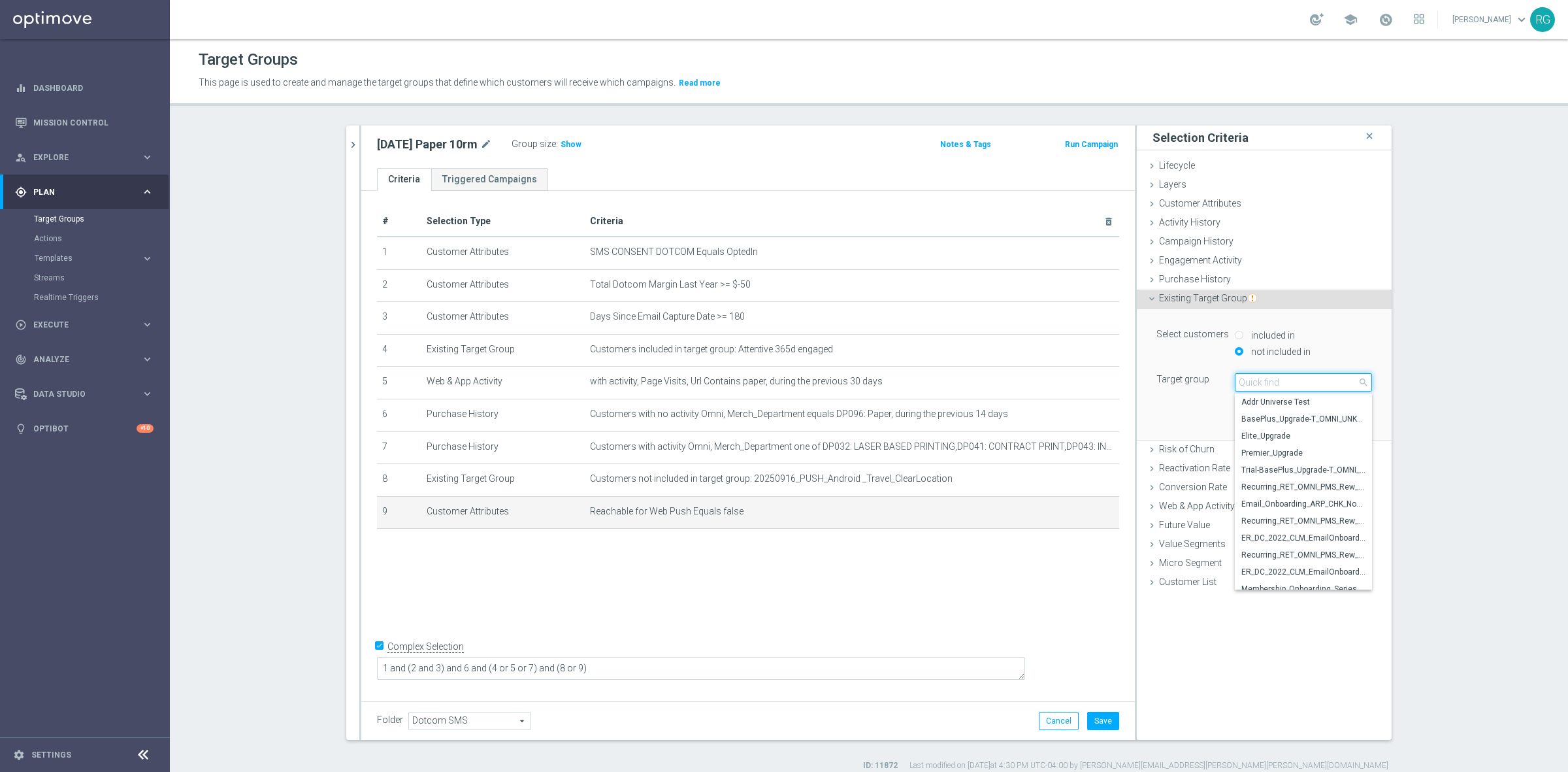
click at [1242, 386] on input "search" at bounding box center [1303, 382] width 137 height 19
type input "20250916"
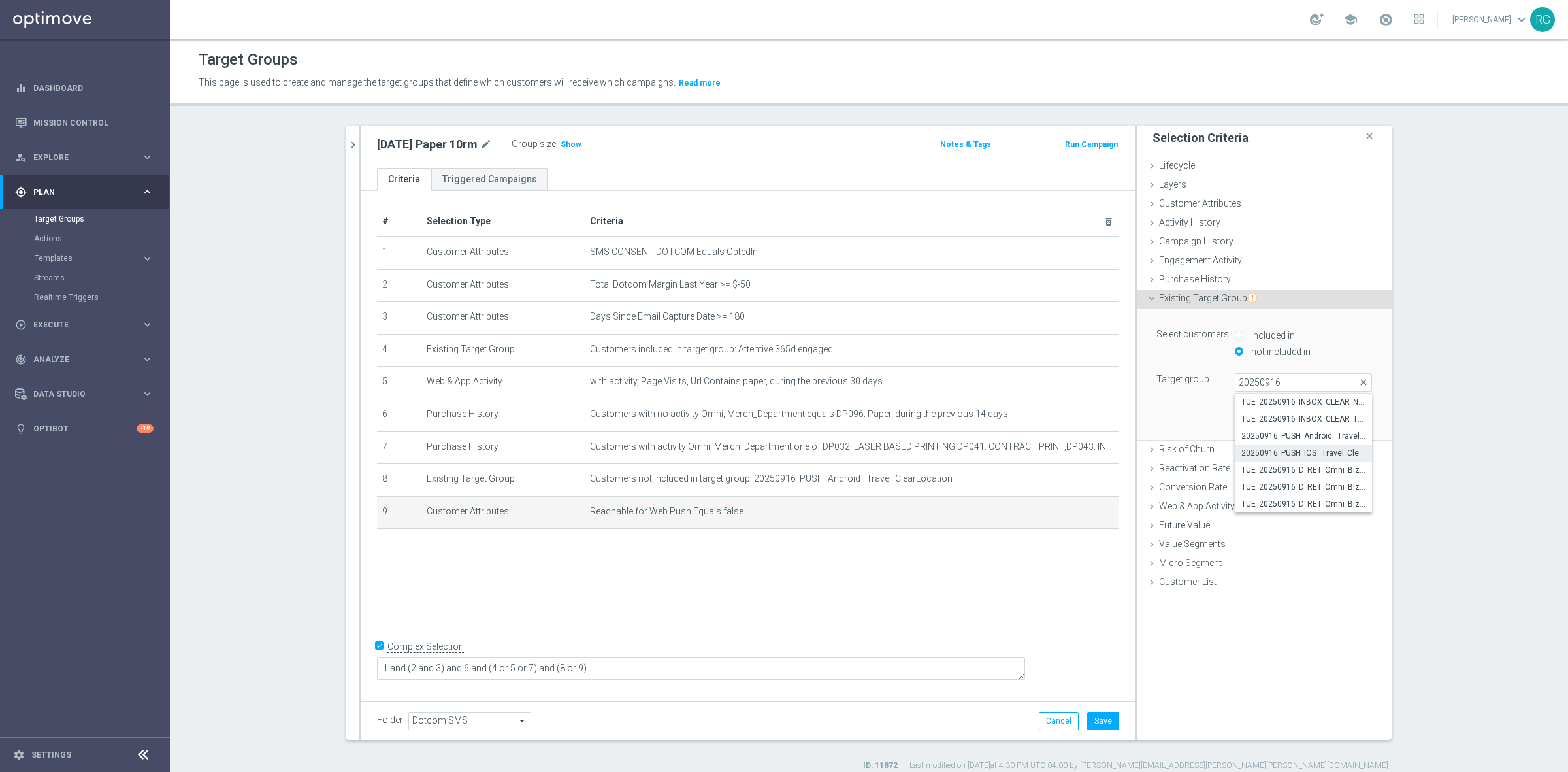
click at [1288, 454] on span "20250916_PUSH_IOS _Travel_ClearLocation" at bounding box center [1303, 453] width 124 height 10
type input "20250916_PUSH_IOS _Travel_ClearLocation"
click at [1350, 424] on button "Update" at bounding box center [1353, 420] width 39 height 19
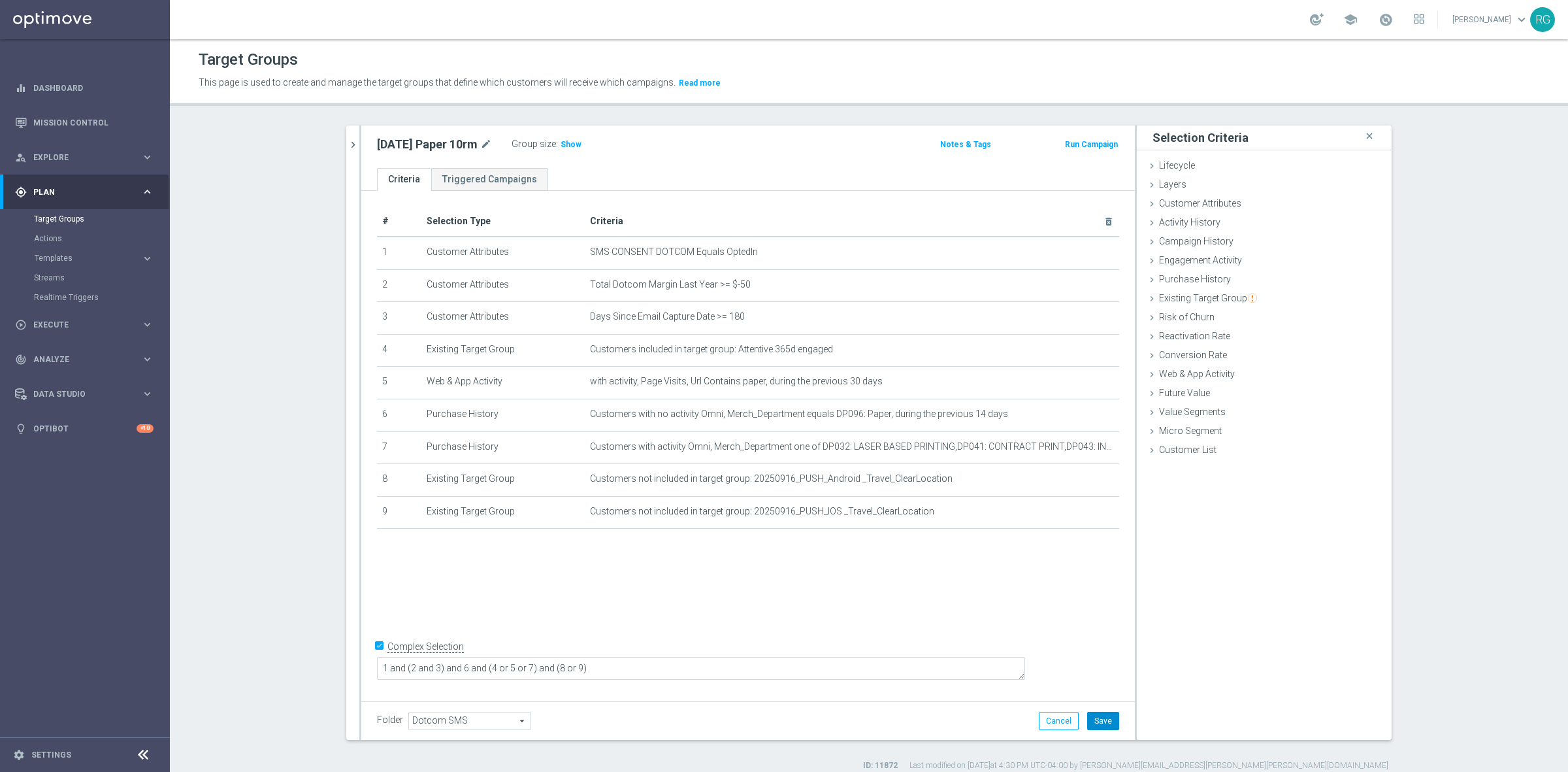
click at [1101, 724] on button "Save" at bounding box center [1103, 721] width 32 height 19
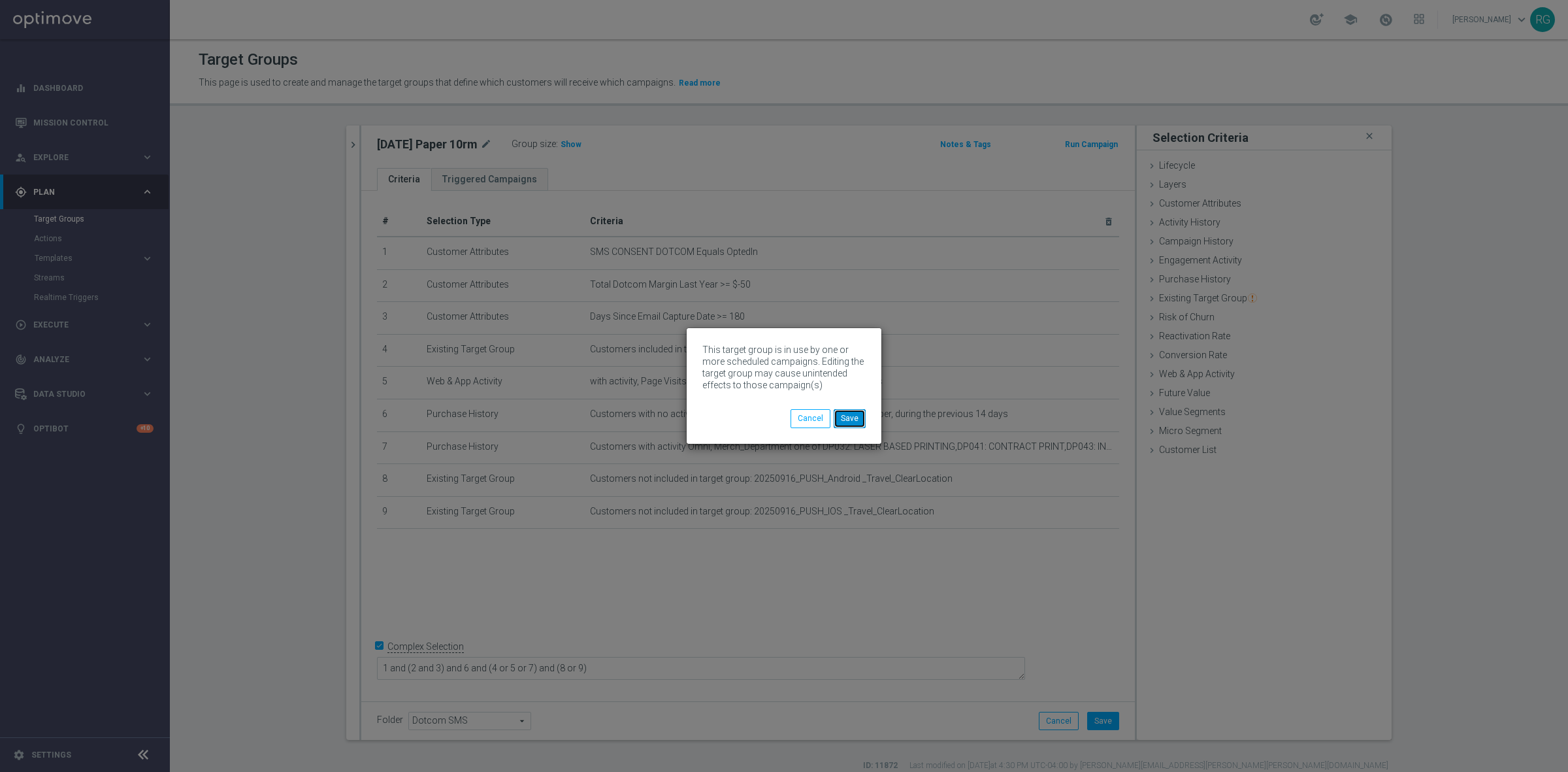
click at [850, 418] on button "Save" at bounding box center [849, 418] width 32 height 19
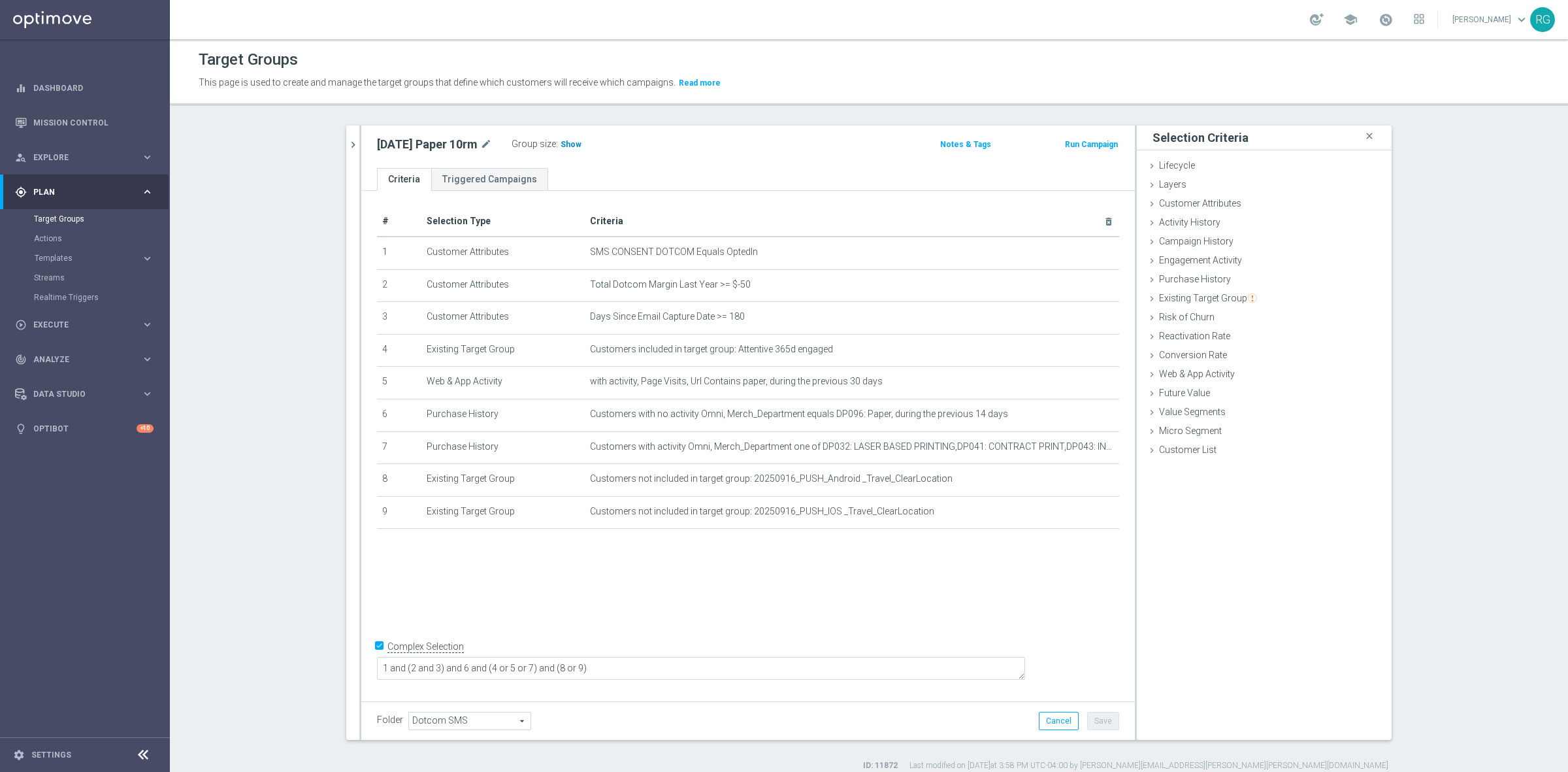
click at [561, 142] on span "Show" at bounding box center [571, 144] width 21 height 9
click at [347, 148] on icon "chevron_right" at bounding box center [353, 145] width 13 height 13
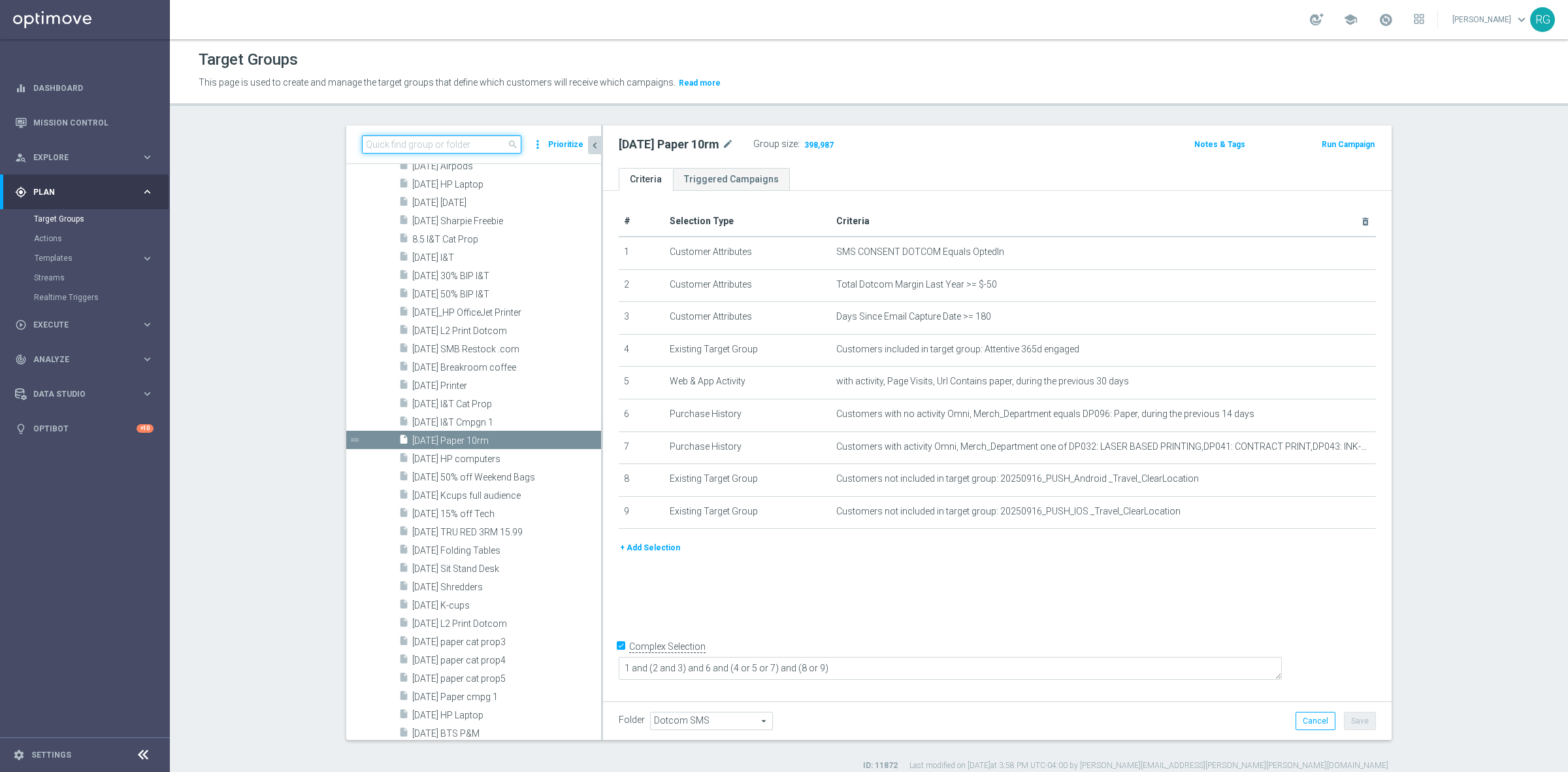
click at [462, 145] on input at bounding box center [441, 144] width 160 height 19
click at [465, 451] on div "insert_drive_file 9.17.25 HP computers" at bounding box center [484, 458] width 171 height 19
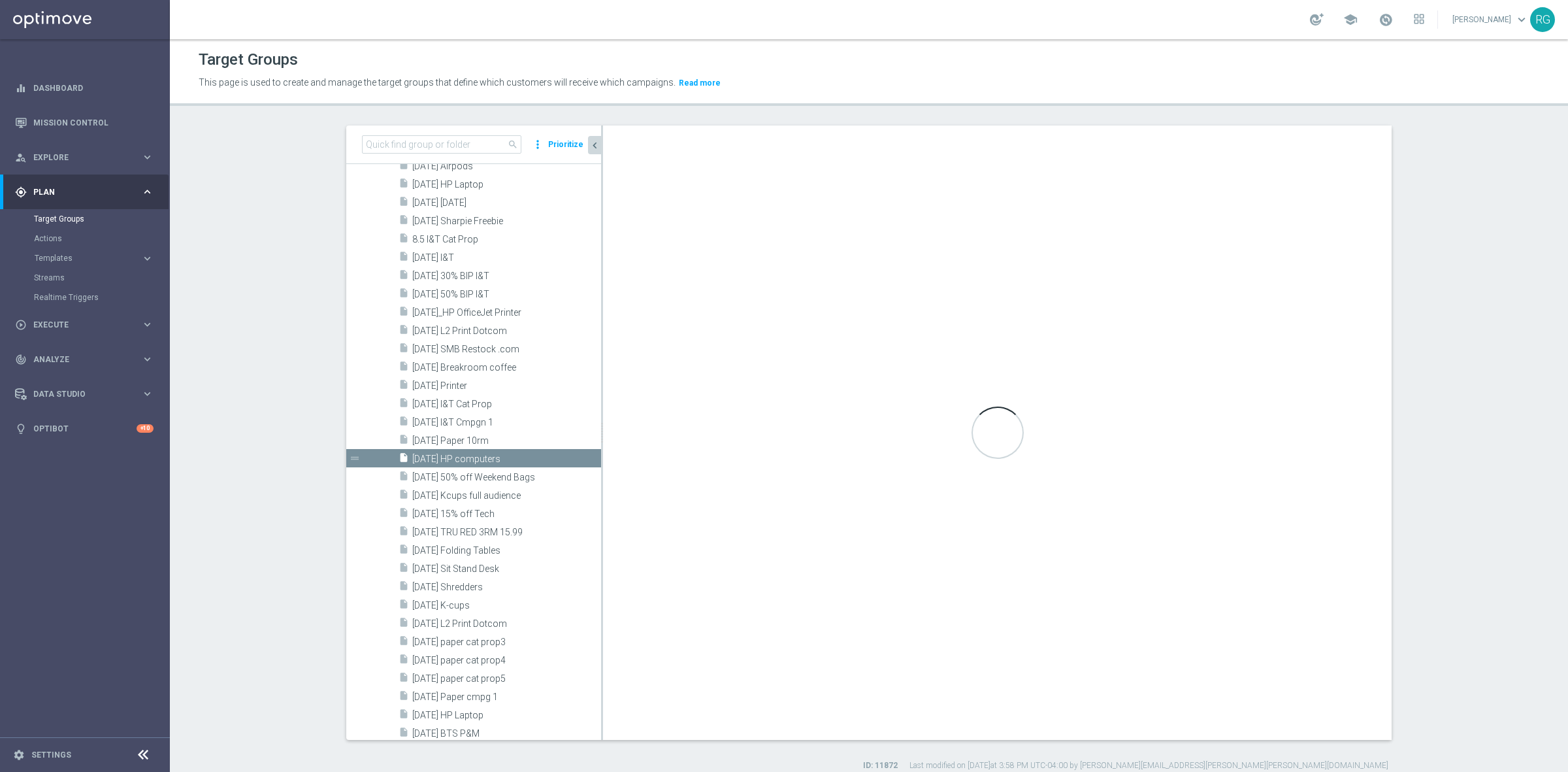
type textarea "1 and 12 and 4 and (2 and 3) and (6 or 7) and (5 or 9 or 8 or 10 or 11)"
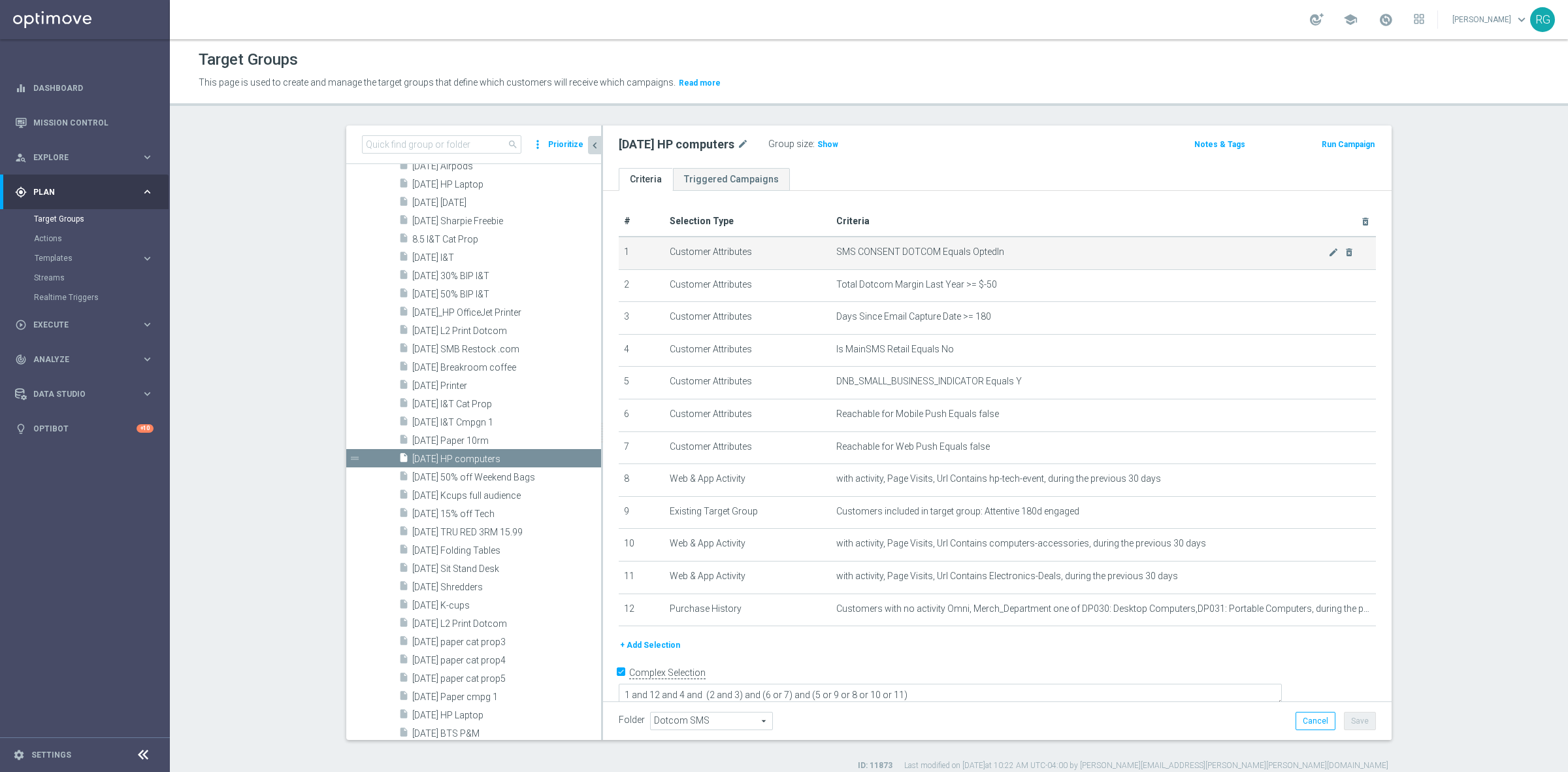
scroll to position [7, 0]
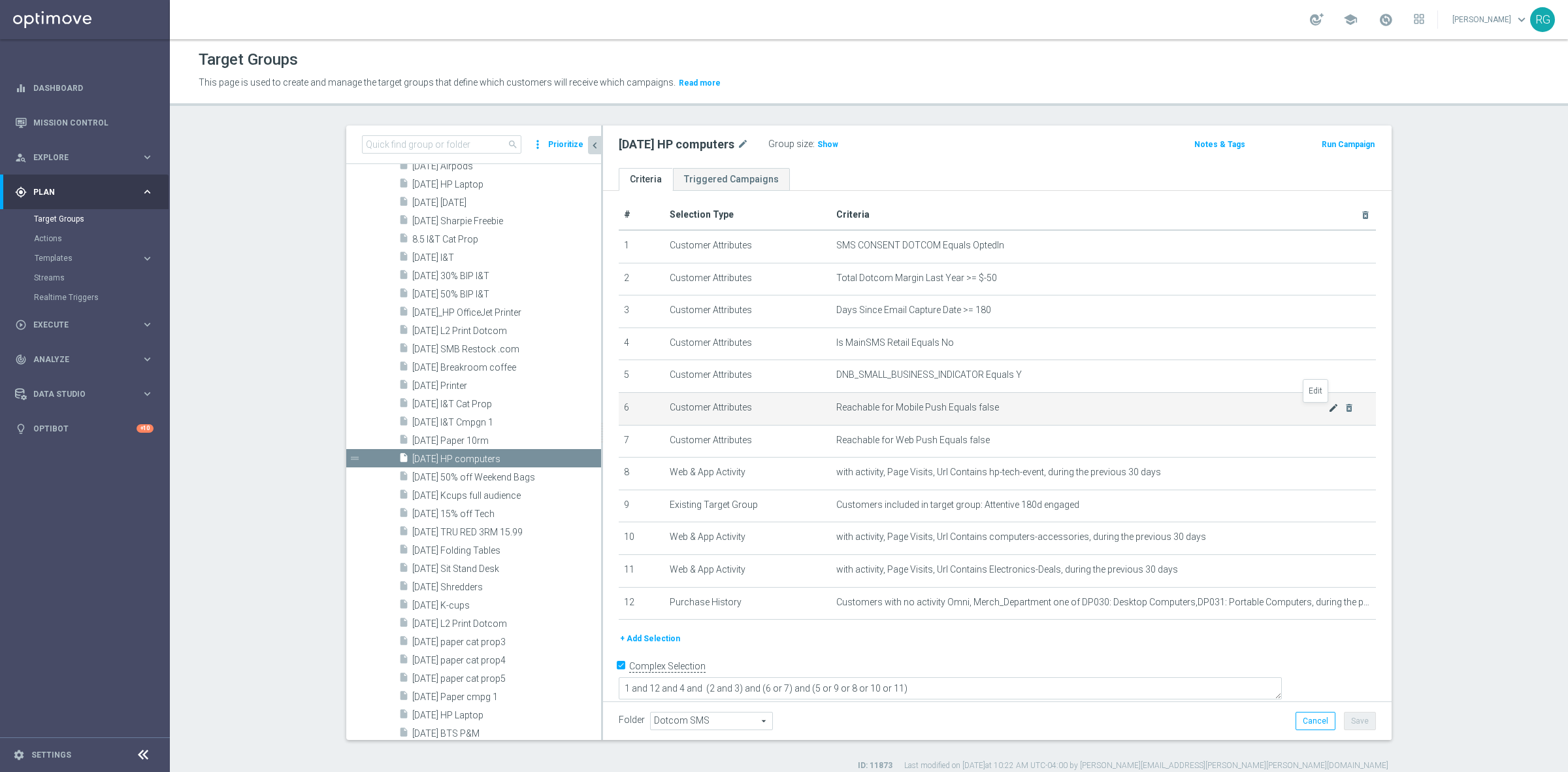
click at [1328, 409] on icon "mode_edit" at bounding box center [1333, 408] width 10 height 10
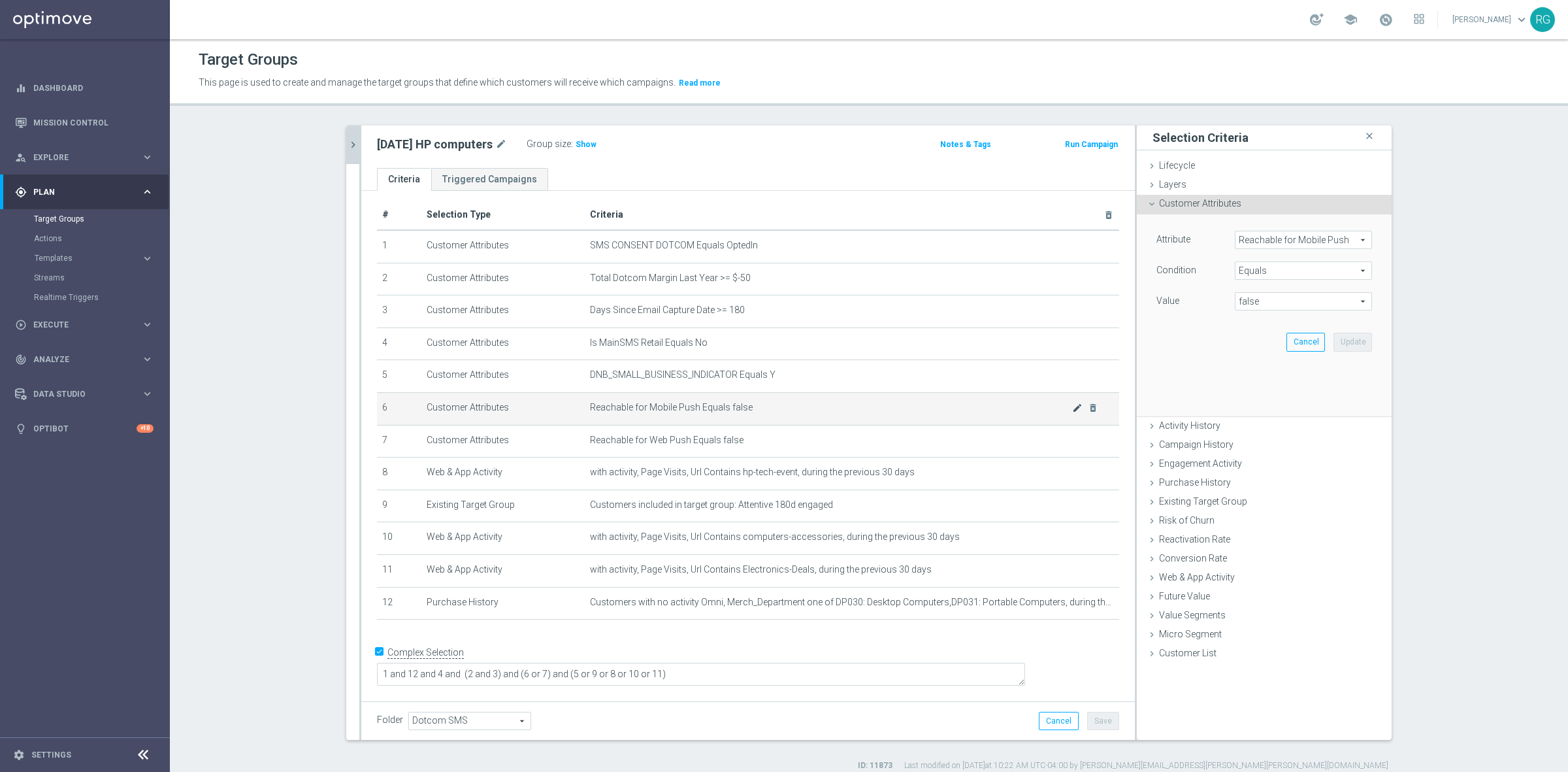
scroll to position [0, 0]
click at [1148, 451] on icon at bounding box center [1152, 447] width 10 height 10
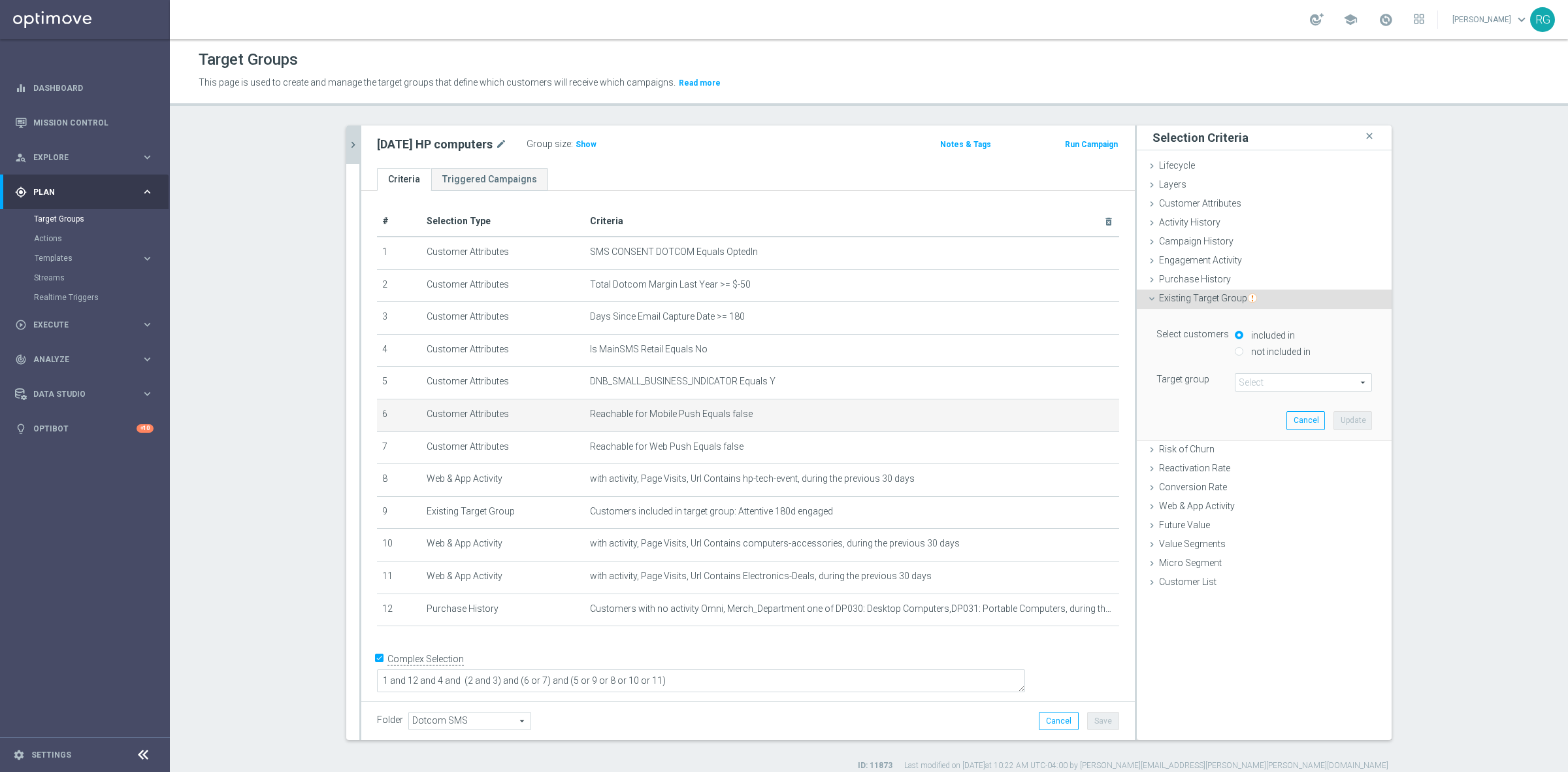
click at [1271, 381] on span at bounding box center [1303, 382] width 136 height 17
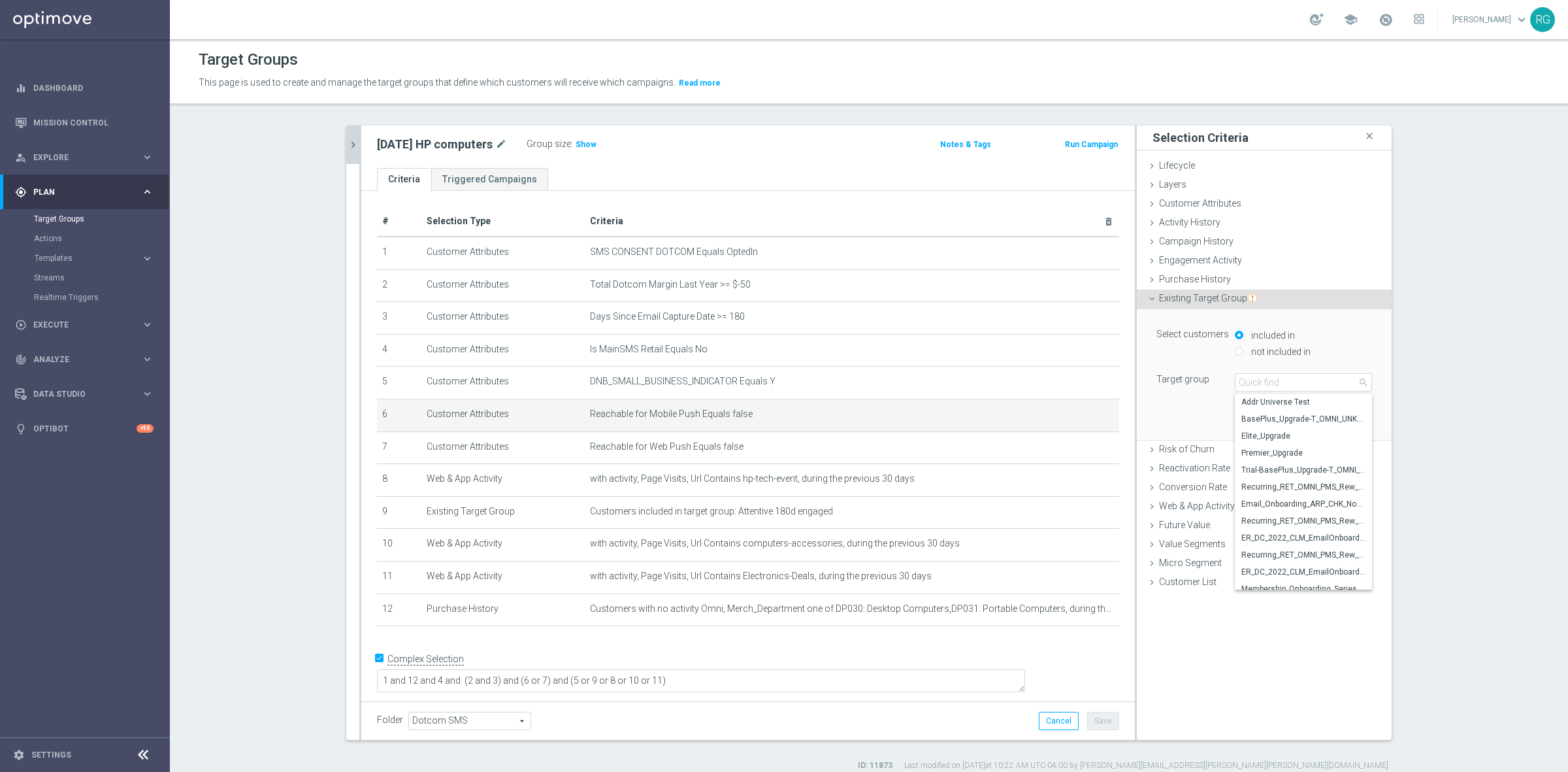
click at [1235, 351] on input "not included in" at bounding box center [1238, 351] width 8 height 8
radio input "true"
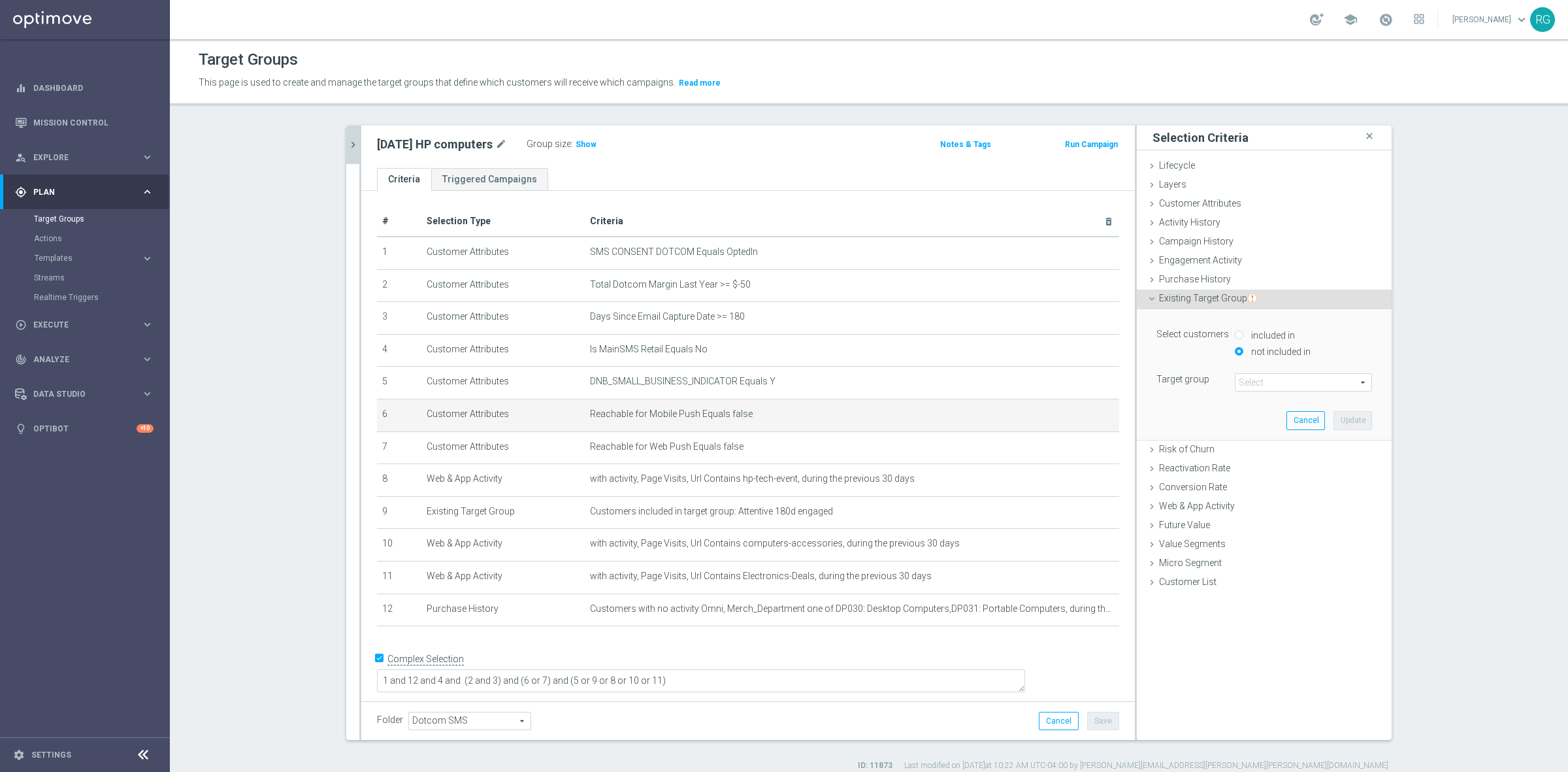
click at [1238, 377] on span at bounding box center [1303, 382] width 136 height 17
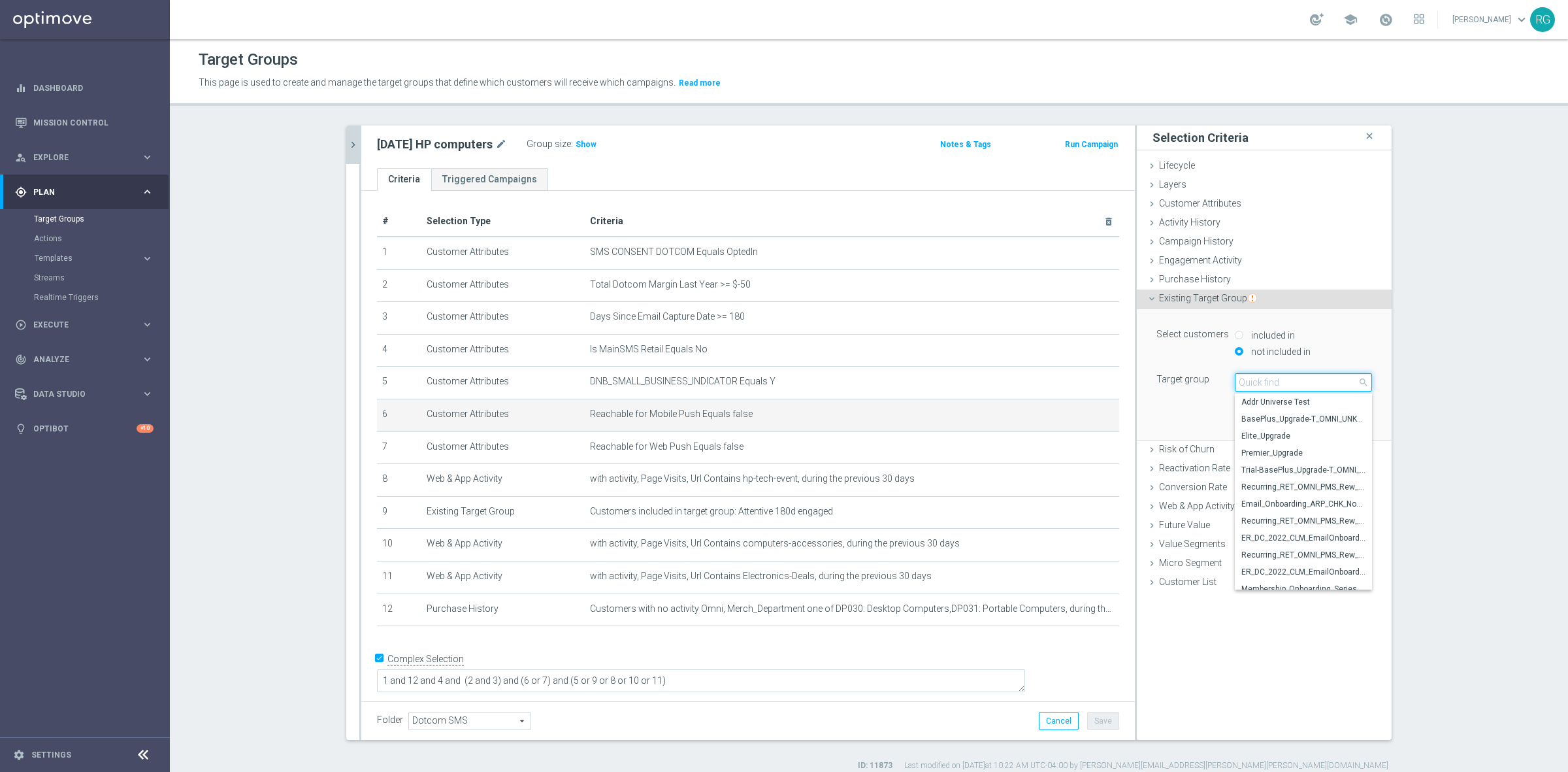
click at [1242, 383] on input "search" at bounding box center [1303, 382] width 137 height 19
type input "20250917"
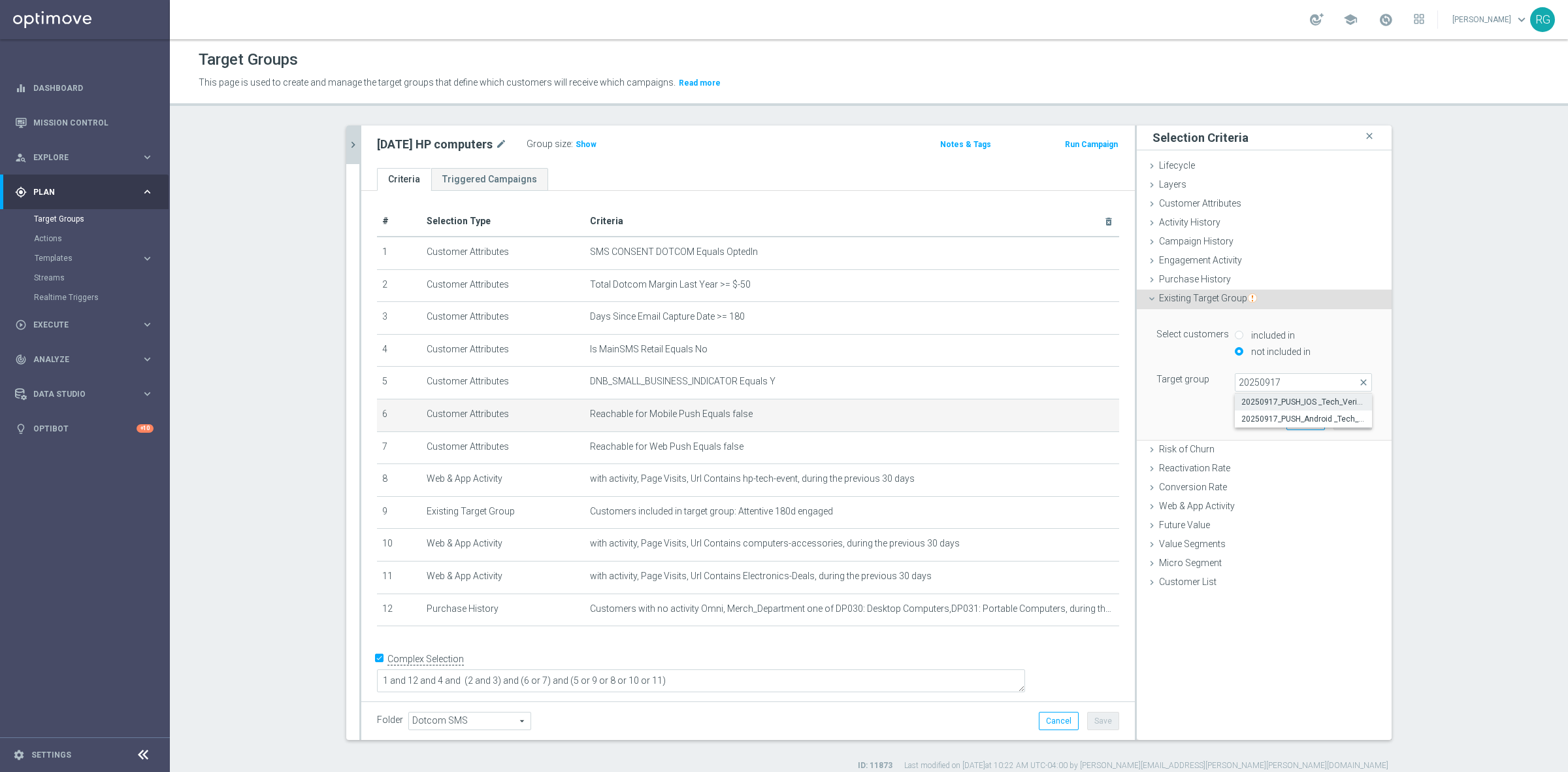
click at [1308, 402] on span "20250917_PUSH_IOS _Tech_Verizon" at bounding box center [1303, 402] width 124 height 10
type input "20250917_PUSH_IOS _Tech_Verizon"
click at [1336, 412] on button "Update" at bounding box center [1353, 420] width 39 height 19
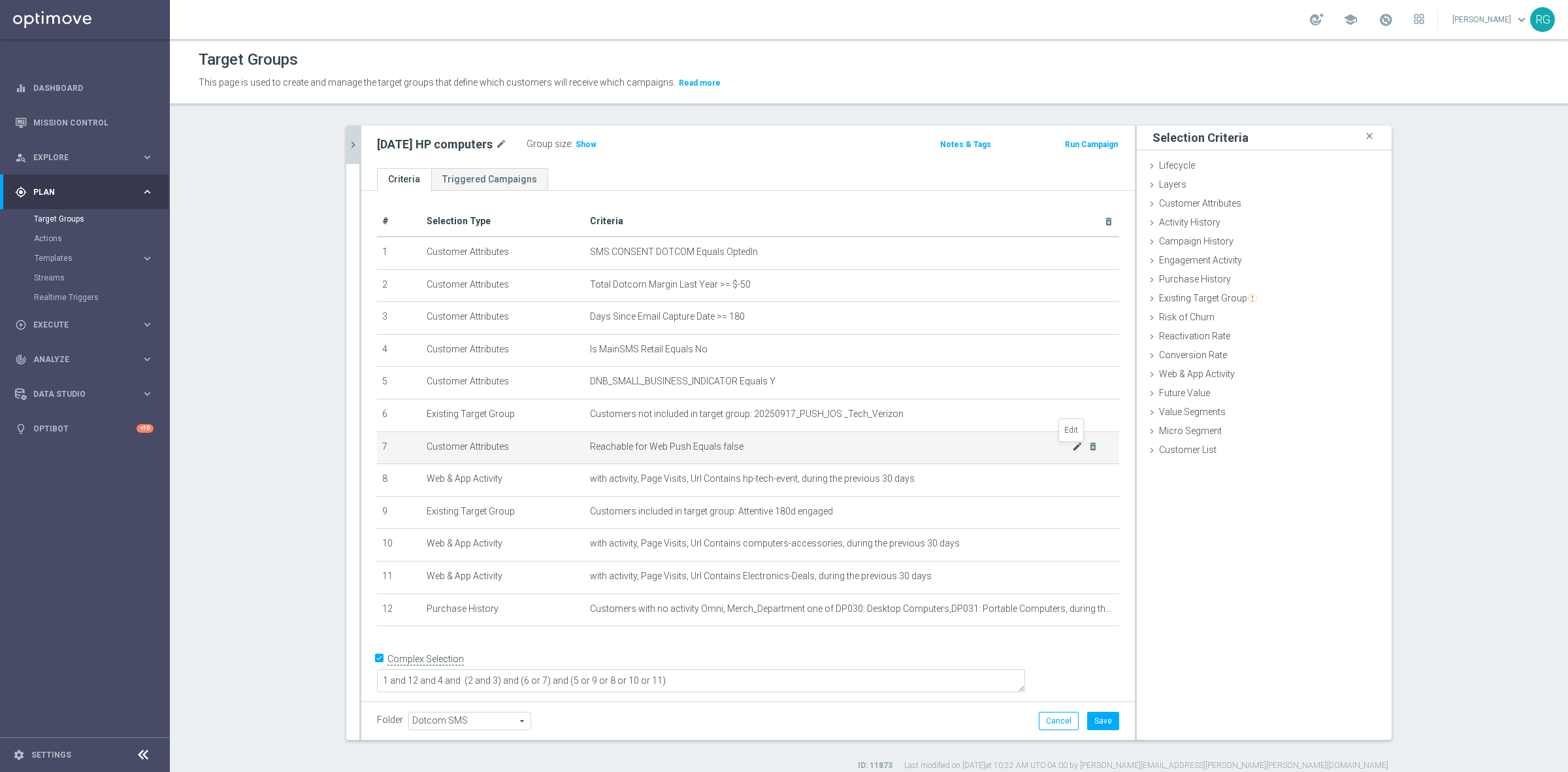
click at [1072, 451] on icon "mode_edit" at bounding box center [1077, 446] width 10 height 10
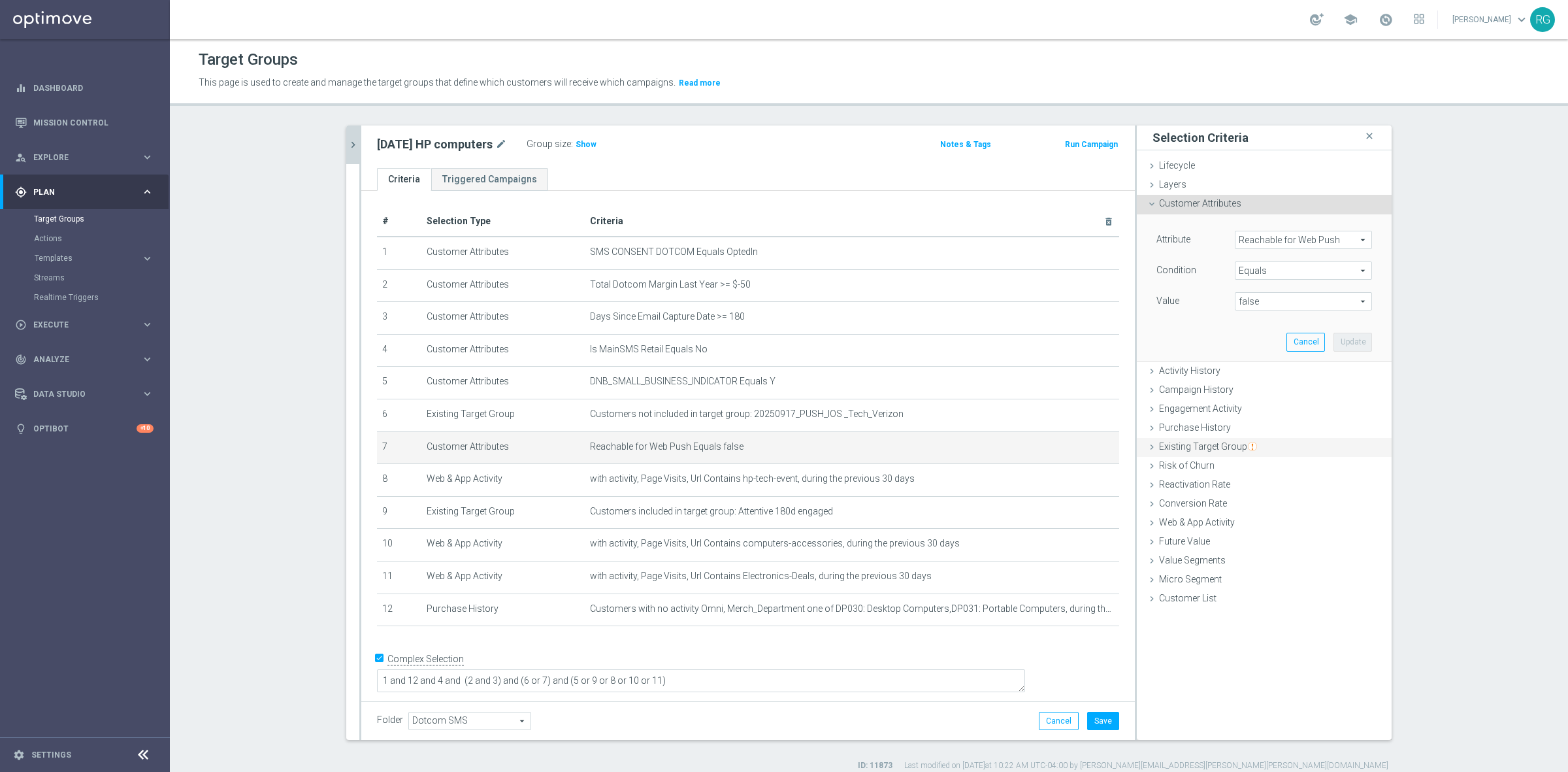
click at [1147, 446] on icon at bounding box center [1152, 447] width 10 height 10
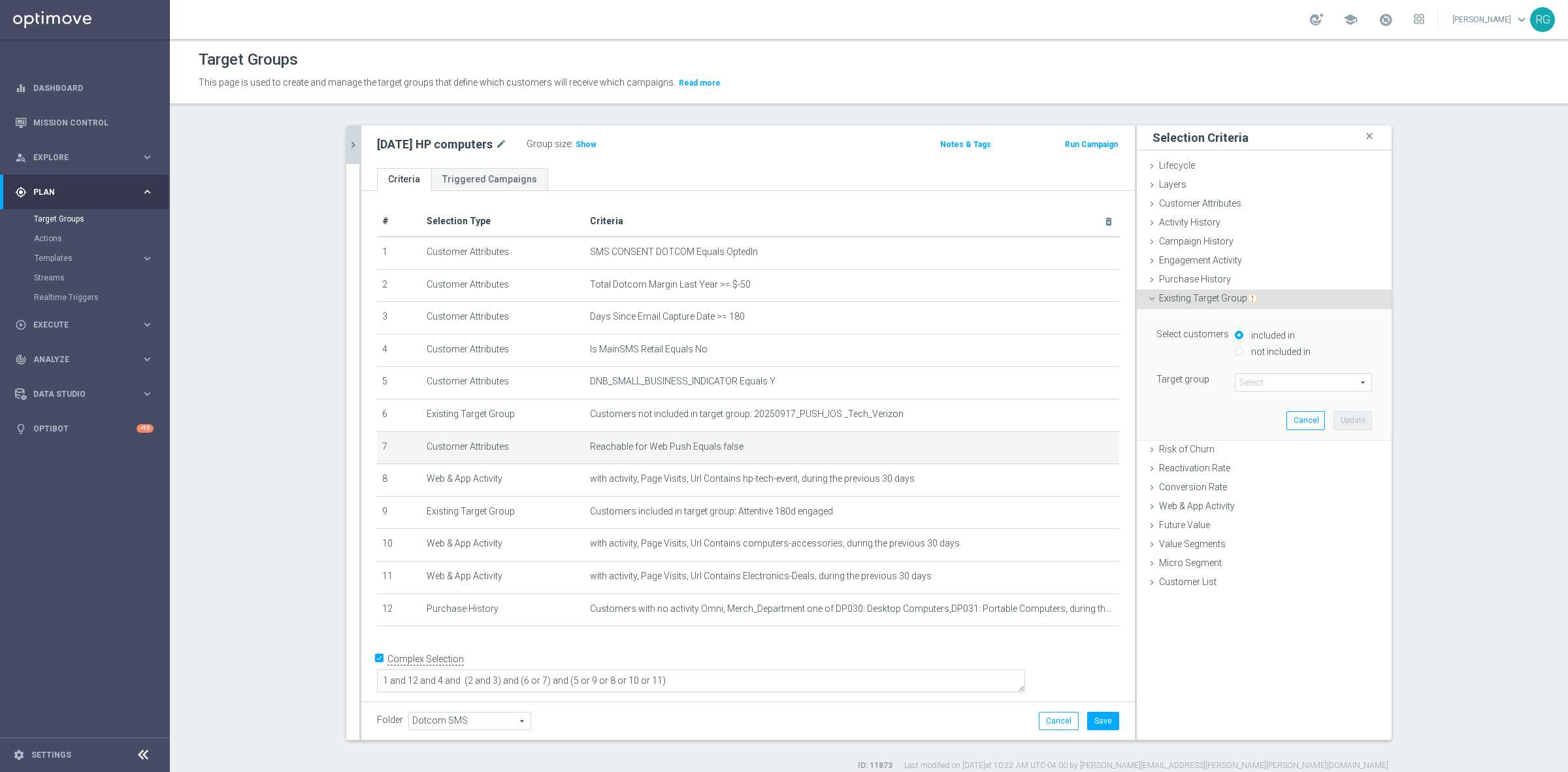
click at [1235, 351] on input "not included in" at bounding box center [1238, 351] width 8 height 8
radio input "true"
click at [1244, 383] on span at bounding box center [1303, 382] width 136 height 17
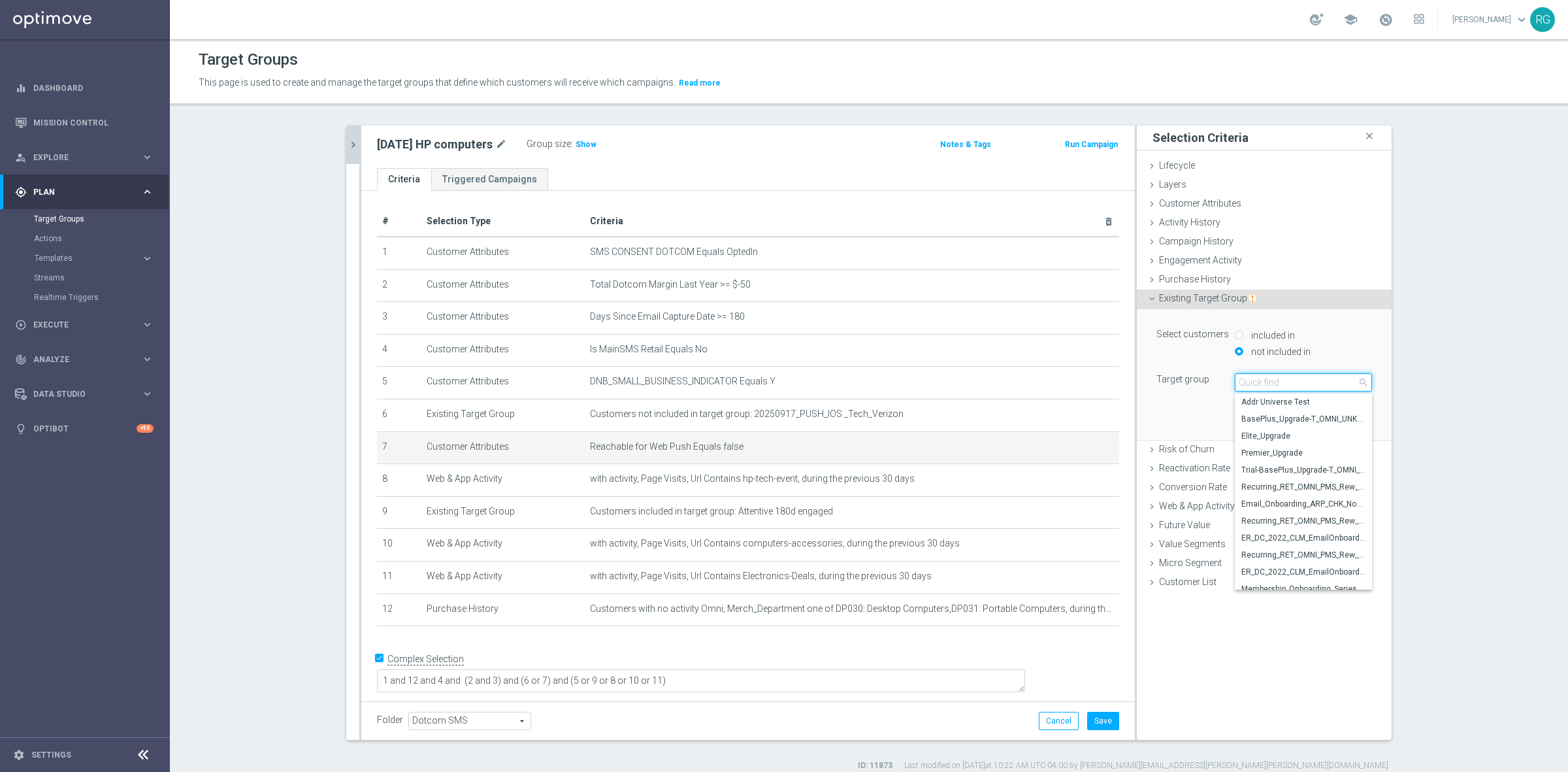
click at [1265, 381] on input "search" at bounding box center [1303, 382] width 137 height 19
type input "20250917"
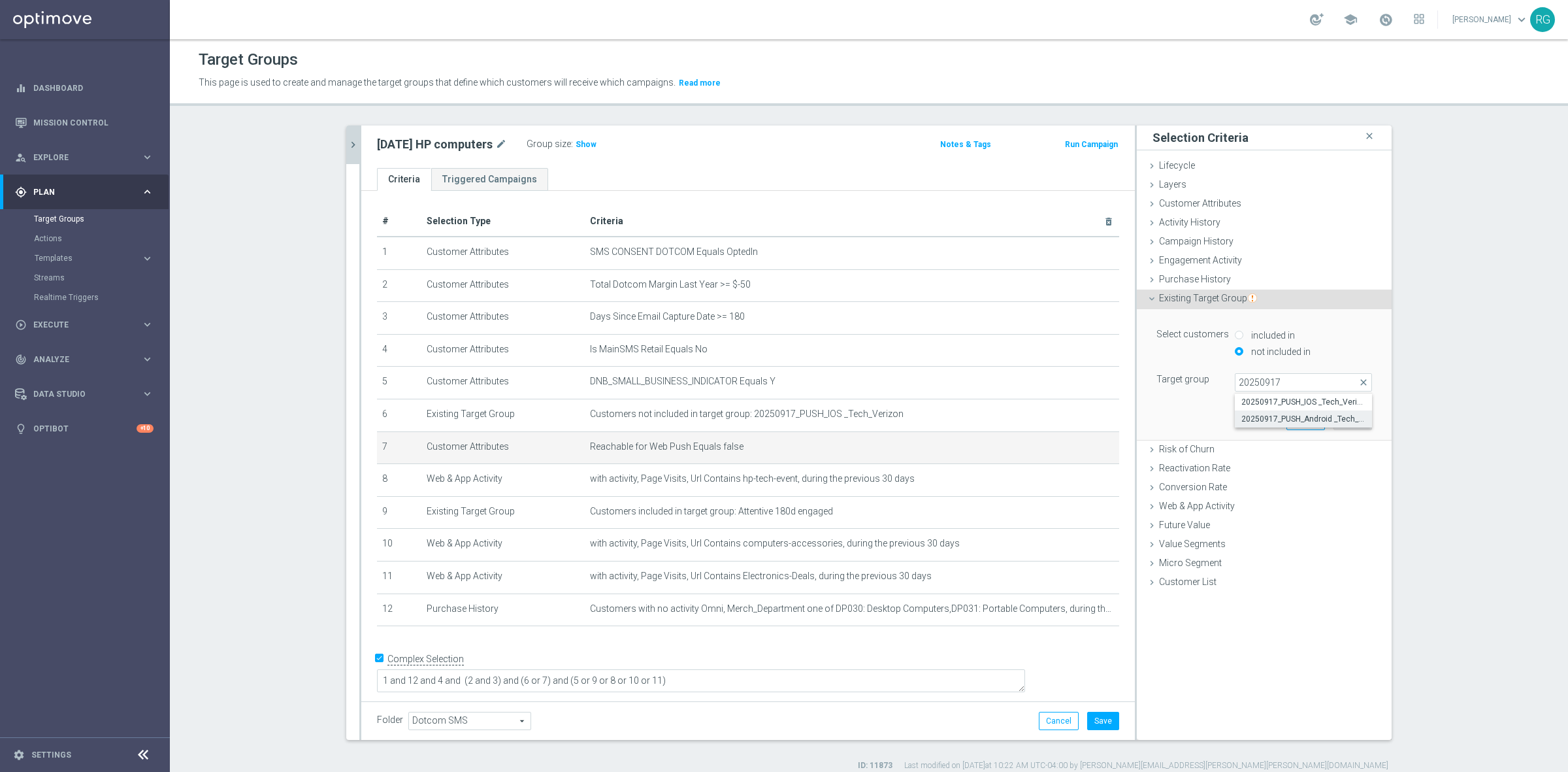
click at [1288, 413] on label "20250917_PUSH_Android _Tech_Verizon" at bounding box center [1303, 418] width 137 height 17
type input "20250917_PUSH_Android _Tech_Verizon"
click at [1350, 421] on button "Update" at bounding box center [1353, 420] width 39 height 19
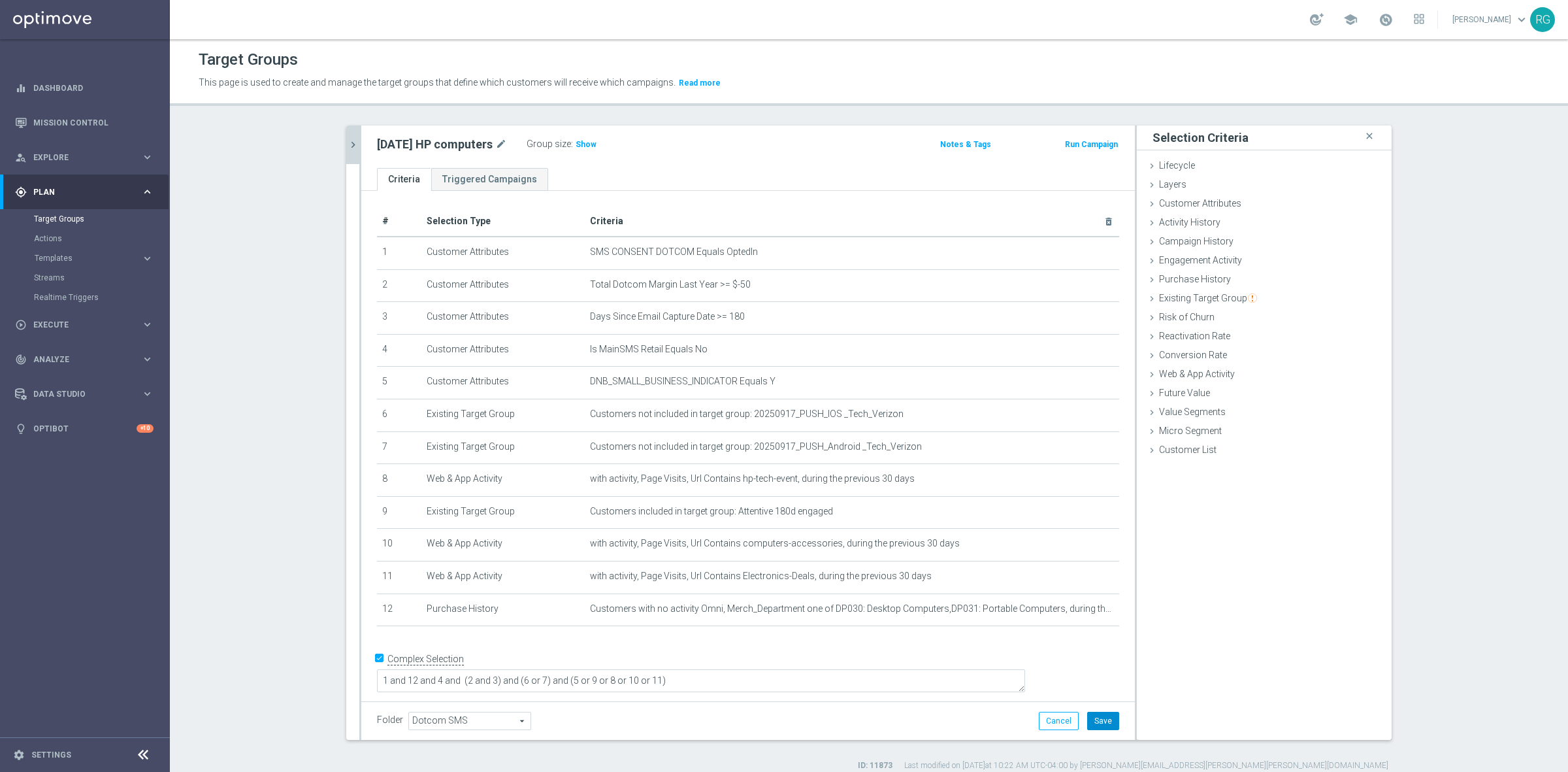
click at [1089, 717] on button "Save" at bounding box center [1103, 721] width 32 height 19
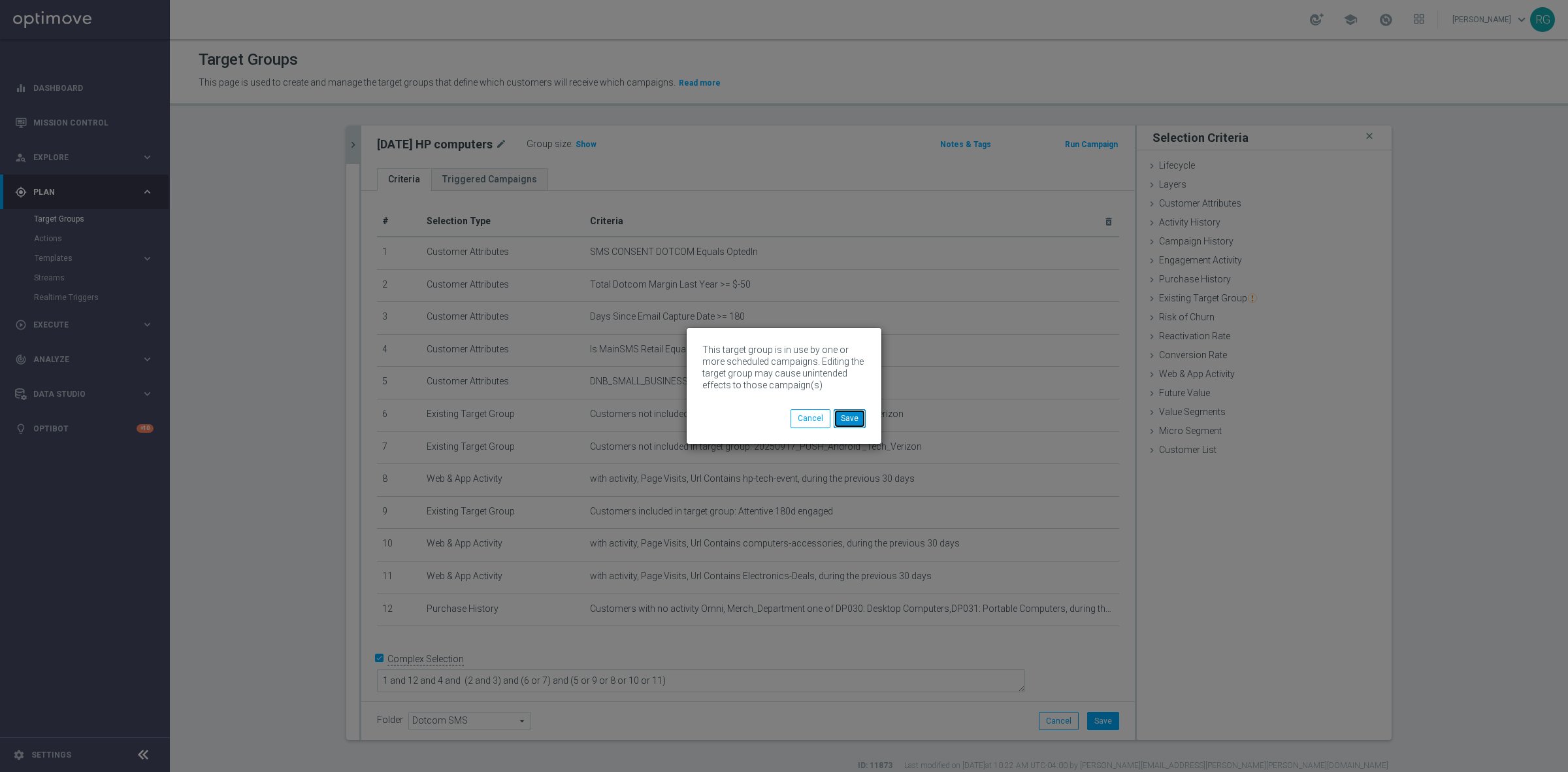
click at [854, 414] on button "Save" at bounding box center [849, 418] width 32 height 19
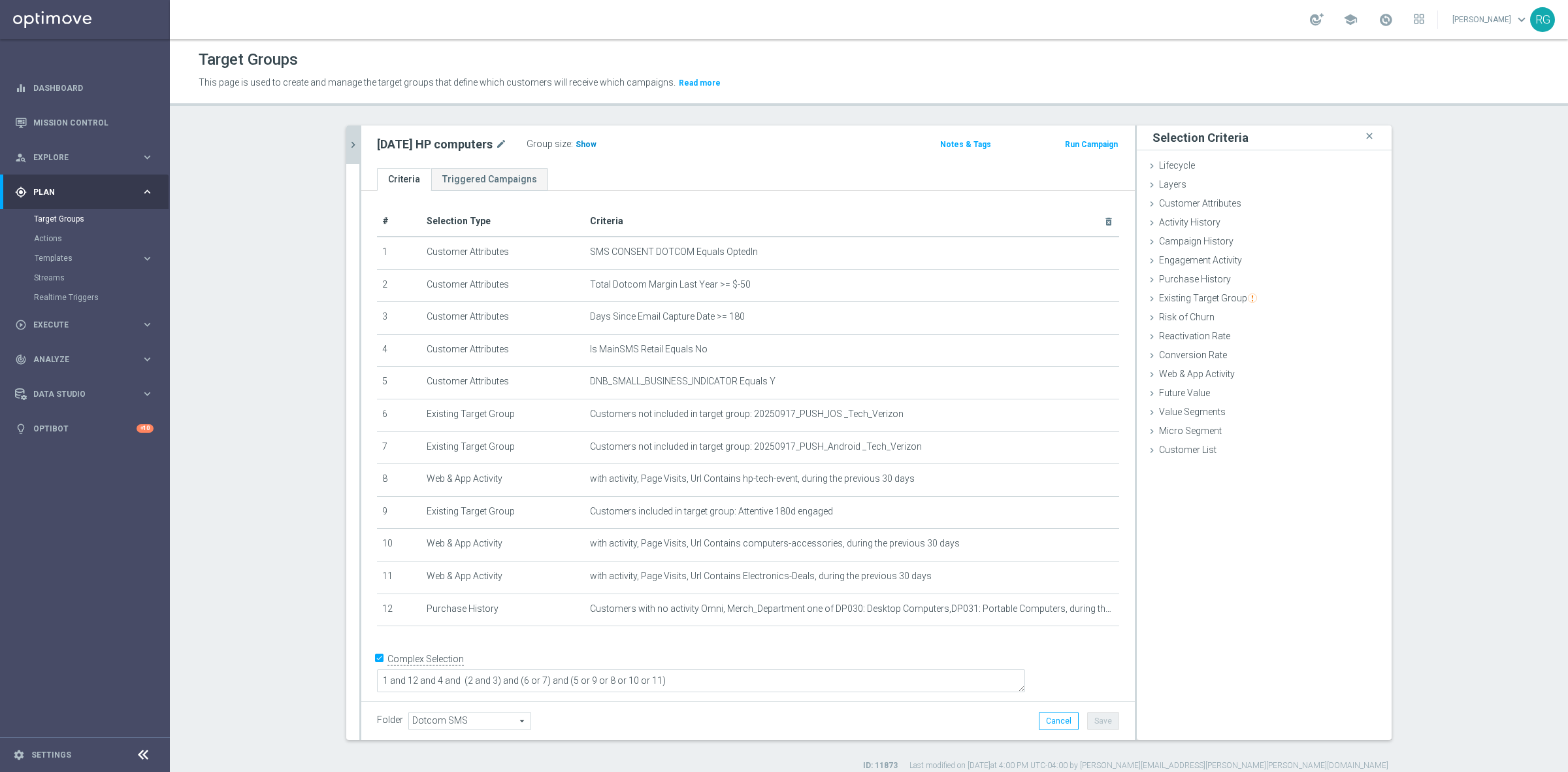
click at [582, 147] on span "Show" at bounding box center [586, 144] width 21 height 9
click at [347, 145] on icon "chevron_right" at bounding box center [353, 145] width 13 height 13
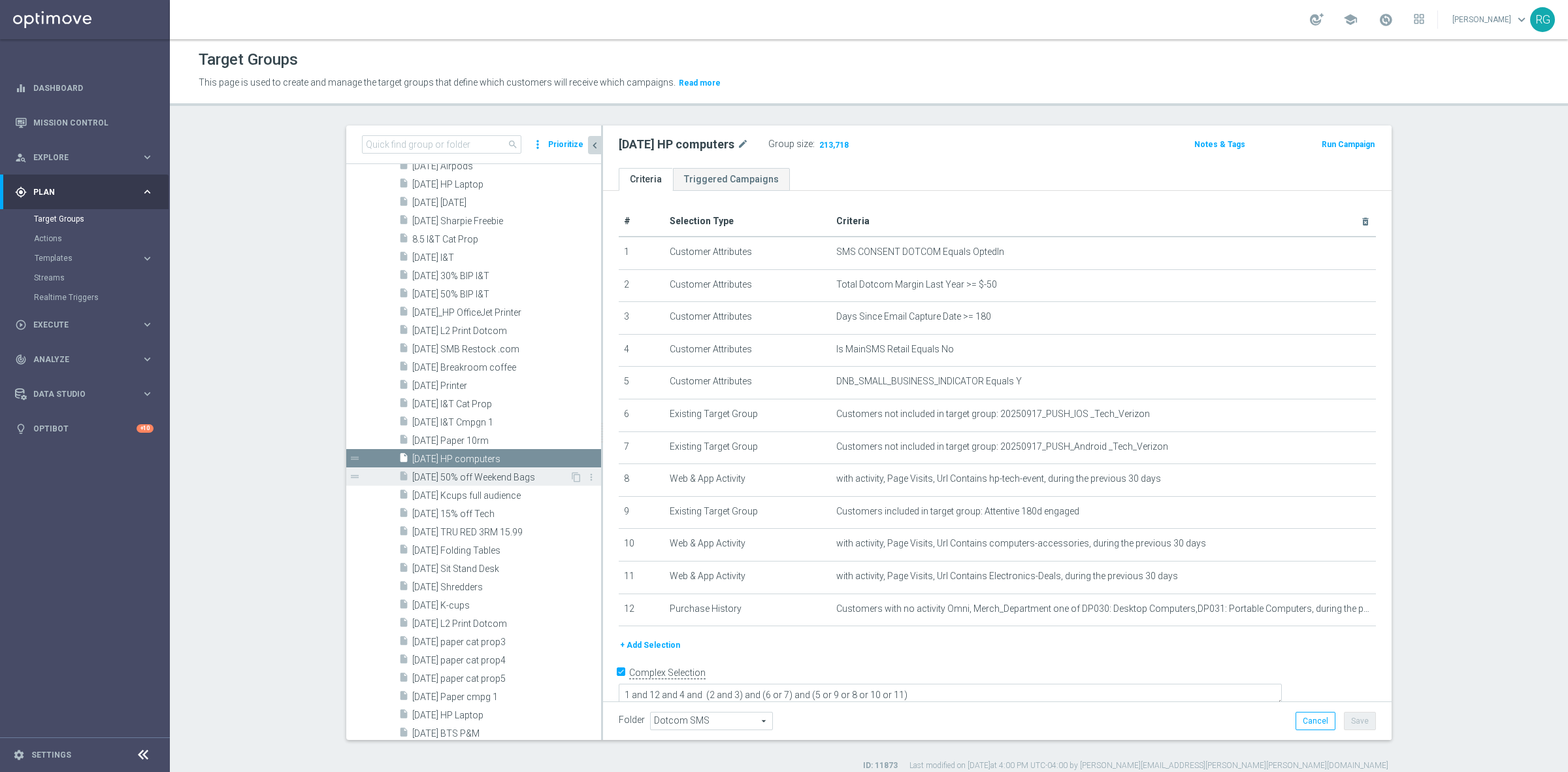
click at [516, 480] on span "9.18.25 50% off Weekend Bags" at bounding box center [491, 477] width 157 height 11
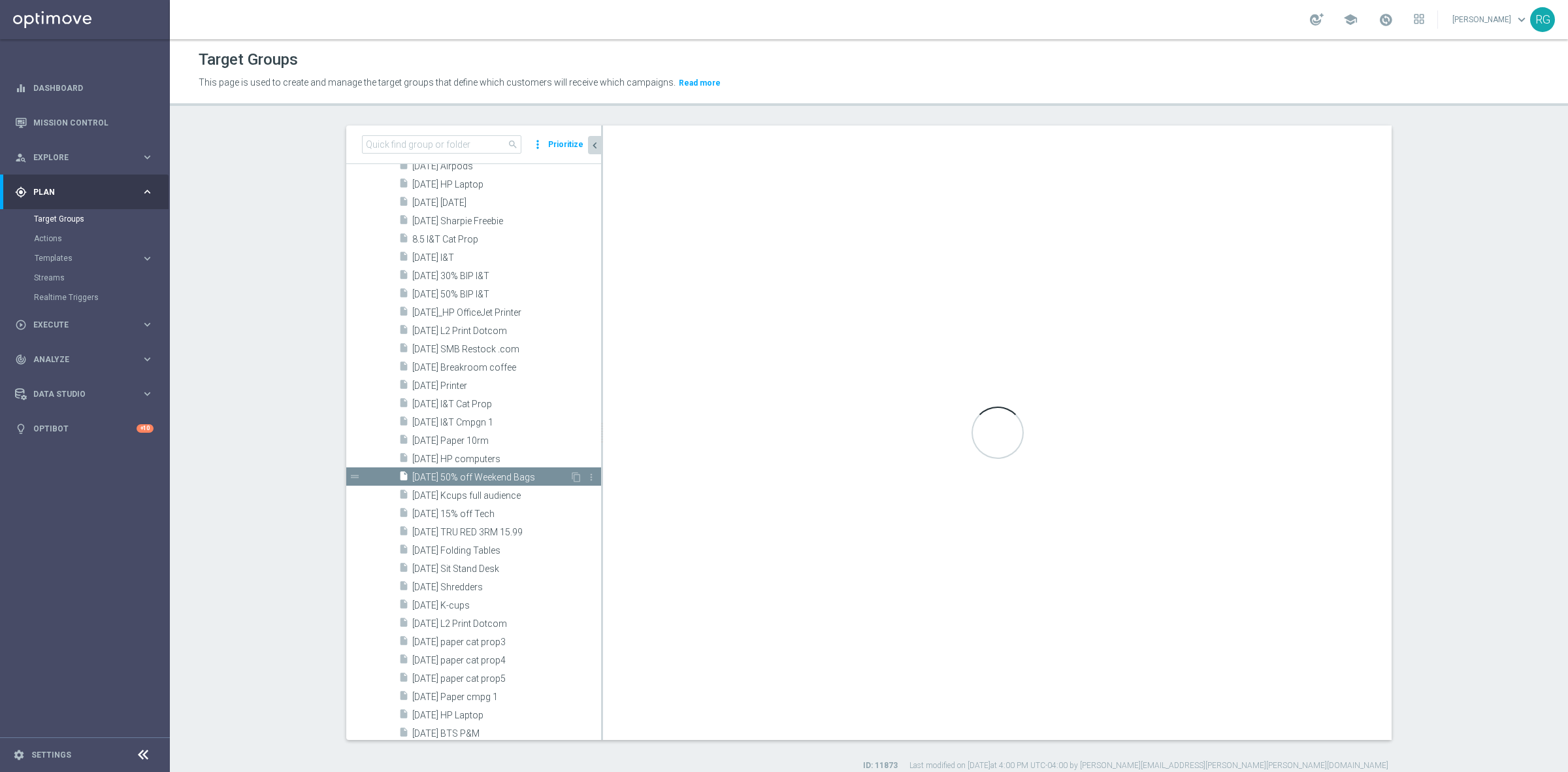
type textarea "1 and (6 and 7) and (4 or 5) and (2 and 3)"
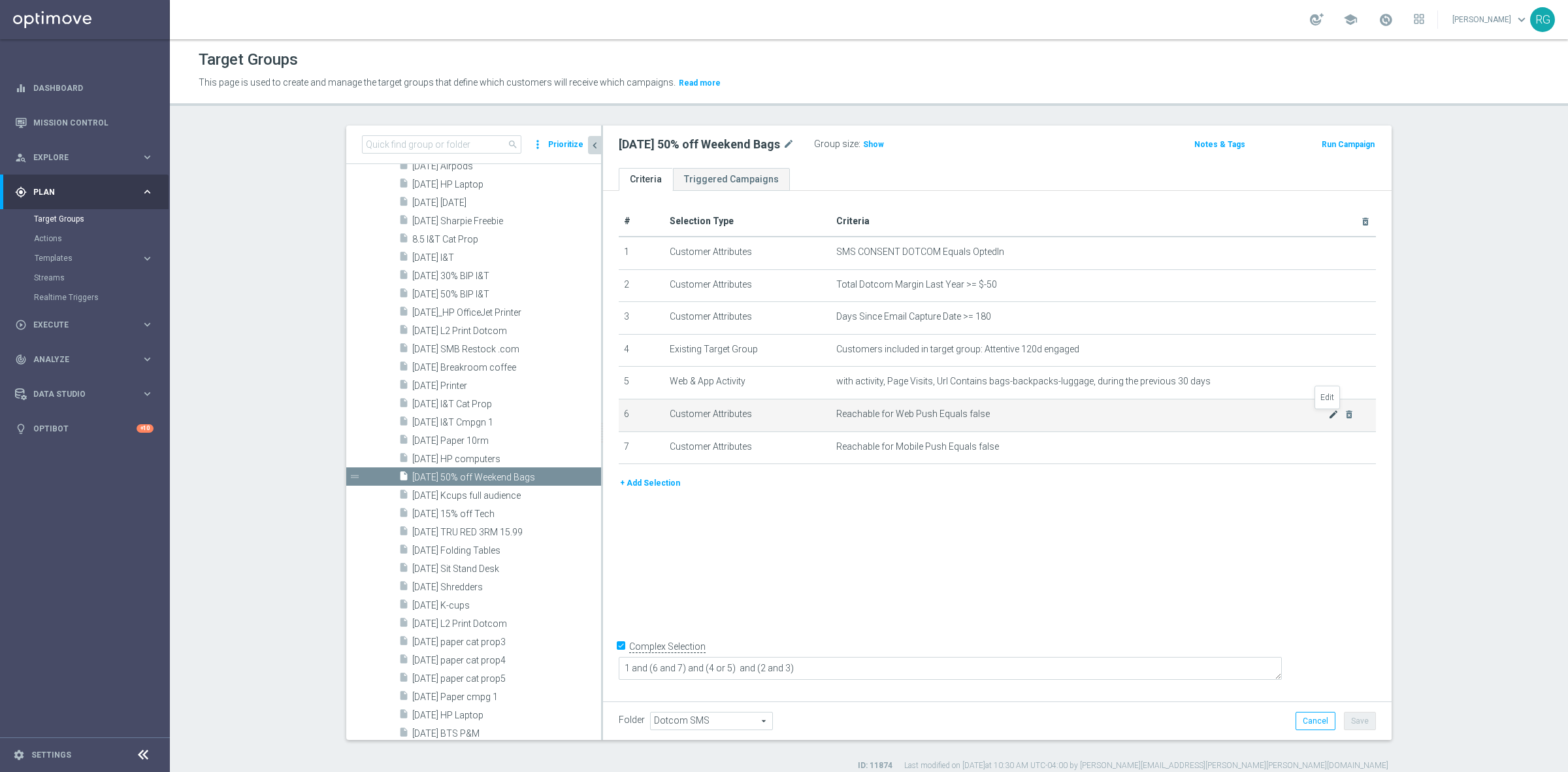
click at [1328, 413] on icon "mode_edit" at bounding box center [1333, 414] width 10 height 10
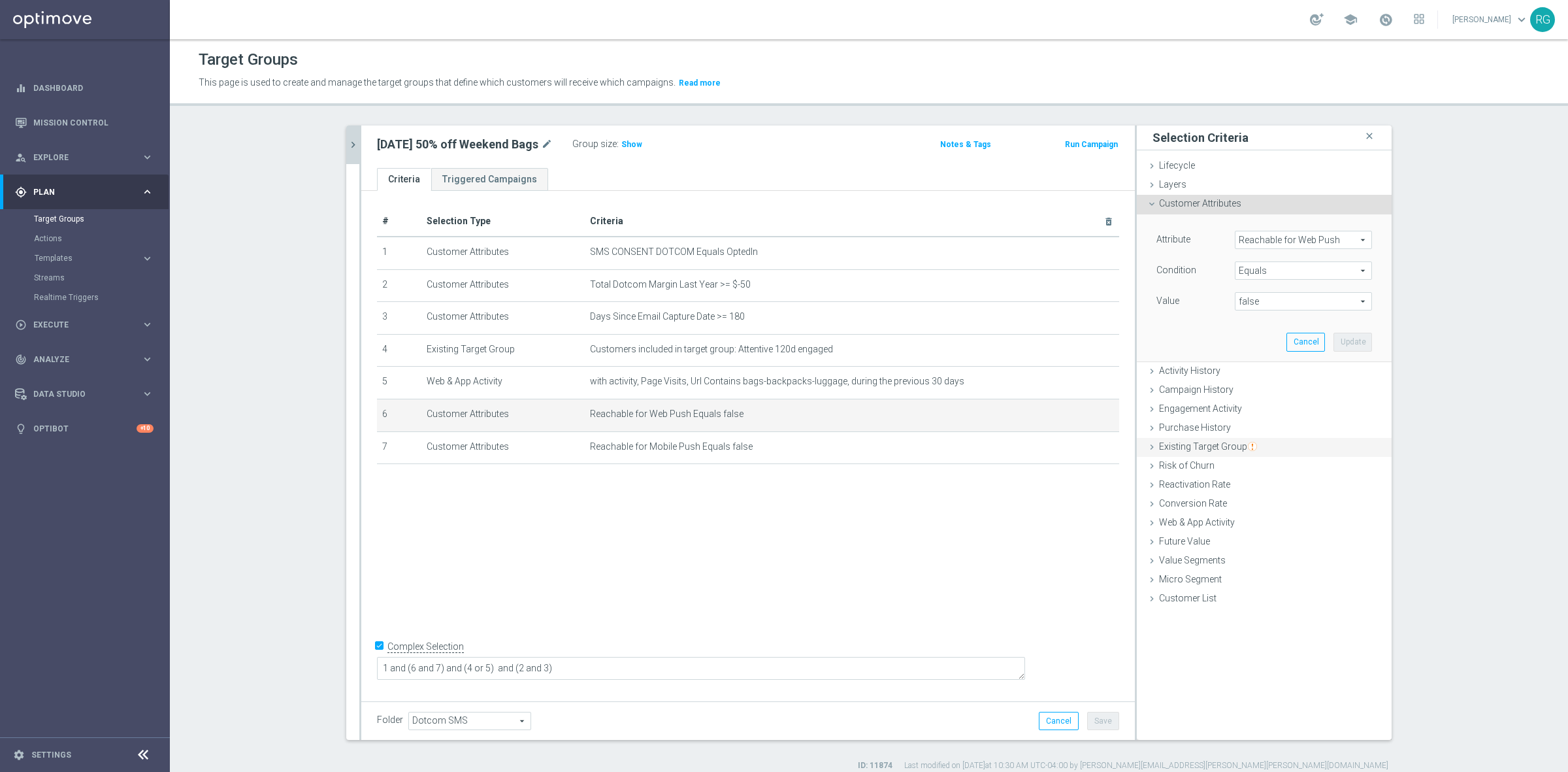
click at [1147, 445] on icon at bounding box center [1152, 447] width 10 height 10
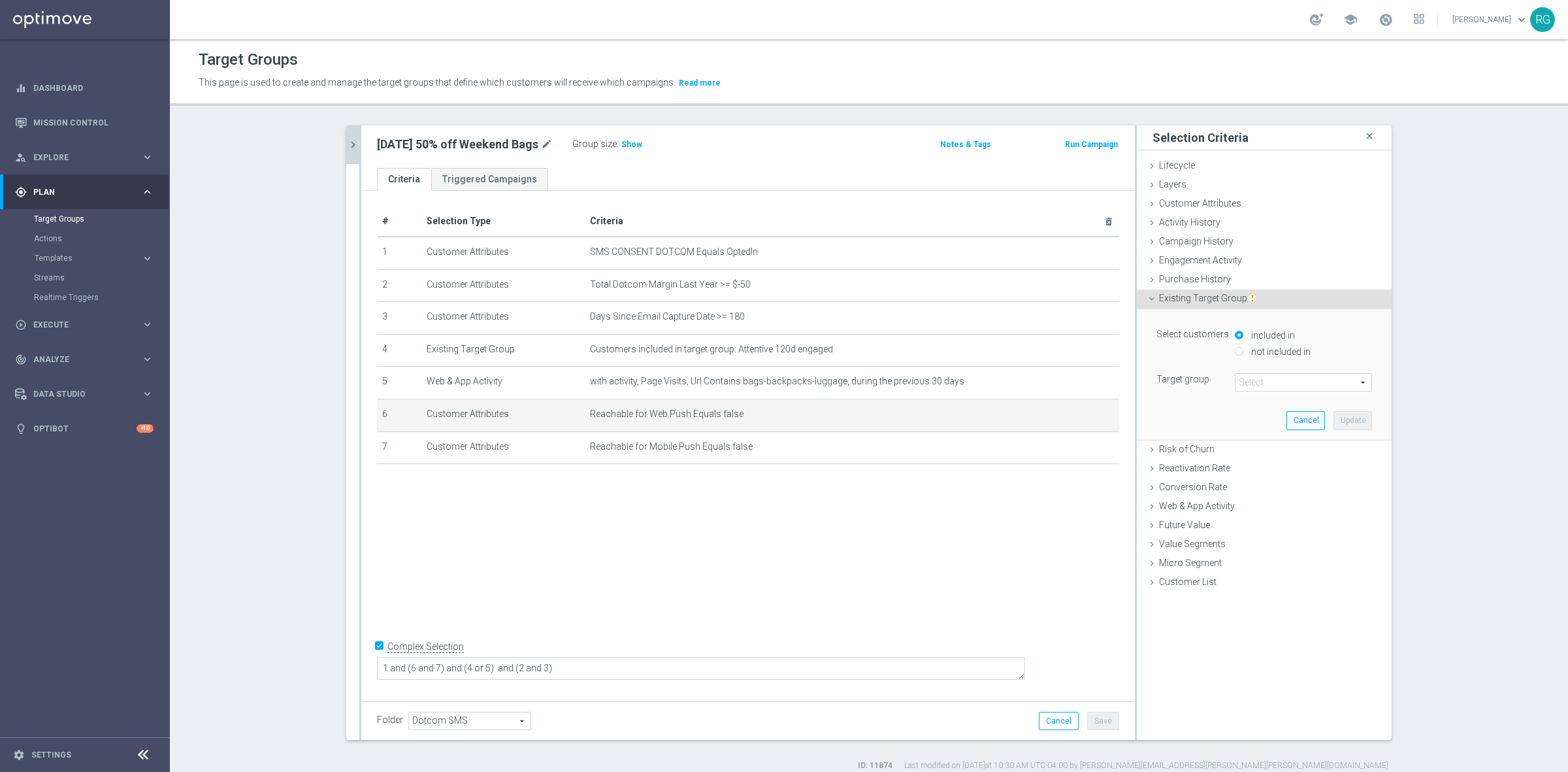
click at [1235, 351] on input "not included in" at bounding box center [1238, 351] width 8 height 8
radio input "true"
click at [1256, 383] on span at bounding box center [1303, 382] width 136 height 17
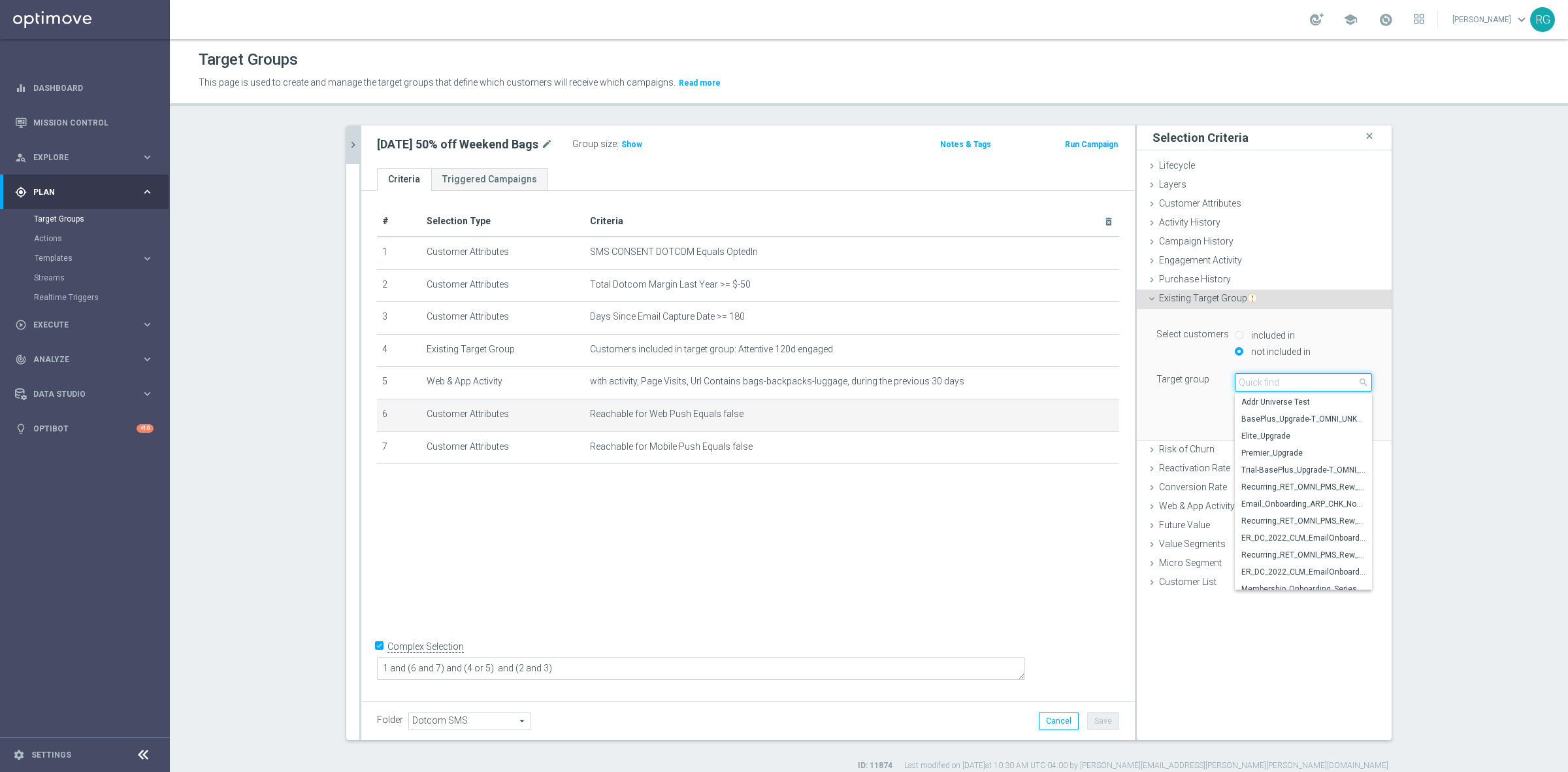
click at [1259, 386] on input "search" at bounding box center [1303, 382] width 137 height 19
type input "20250918"
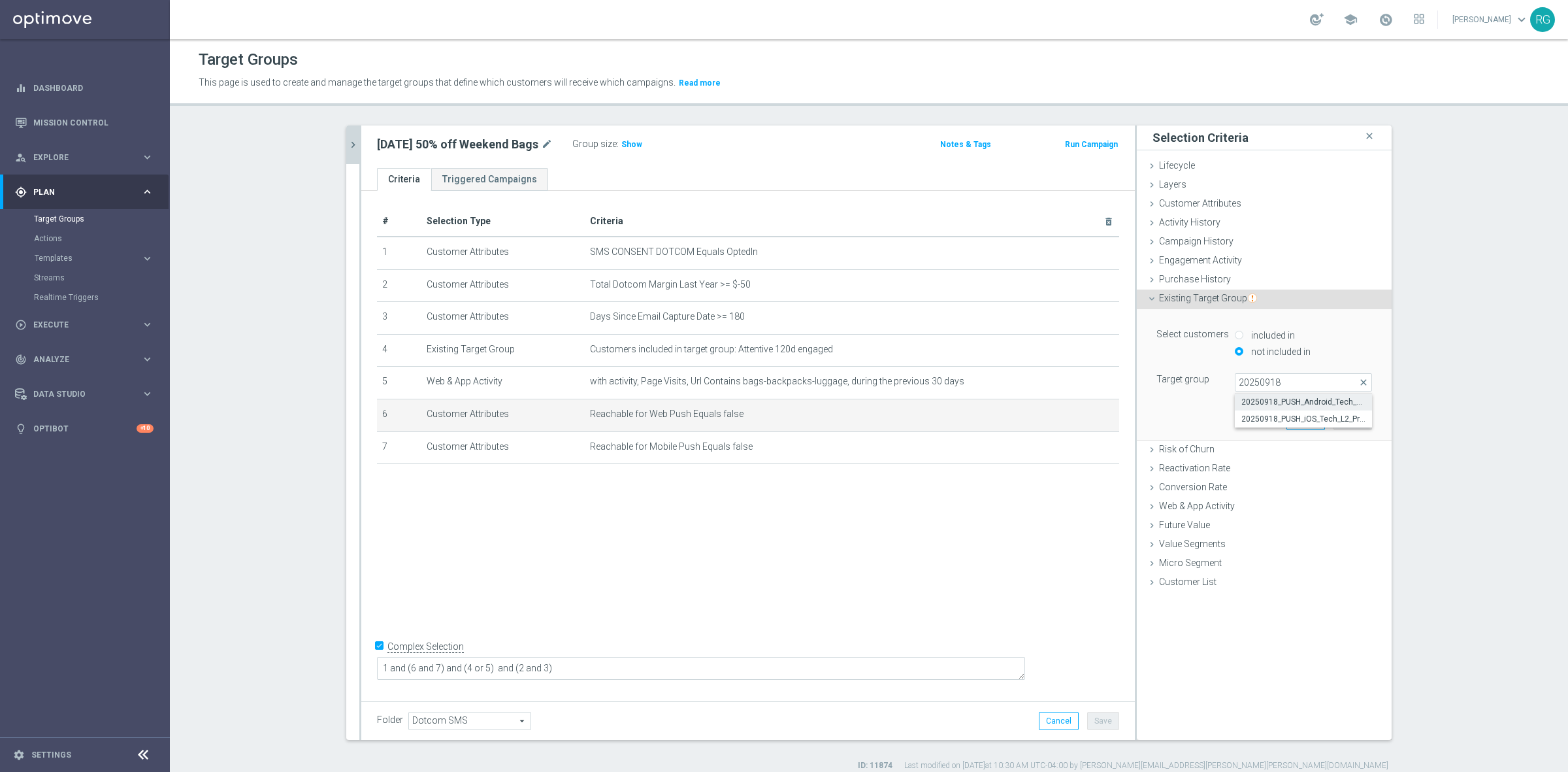
click at [1285, 400] on span "20250918_PUSH_Android_Tech_L2_Printers" at bounding box center [1303, 402] width 124 height 10
type input "20250918_PUSH_Android_Tech_L2_Printers"
click at [1347, 423] on button "Update" at bounding box center [1353, 420] width 39 height 19
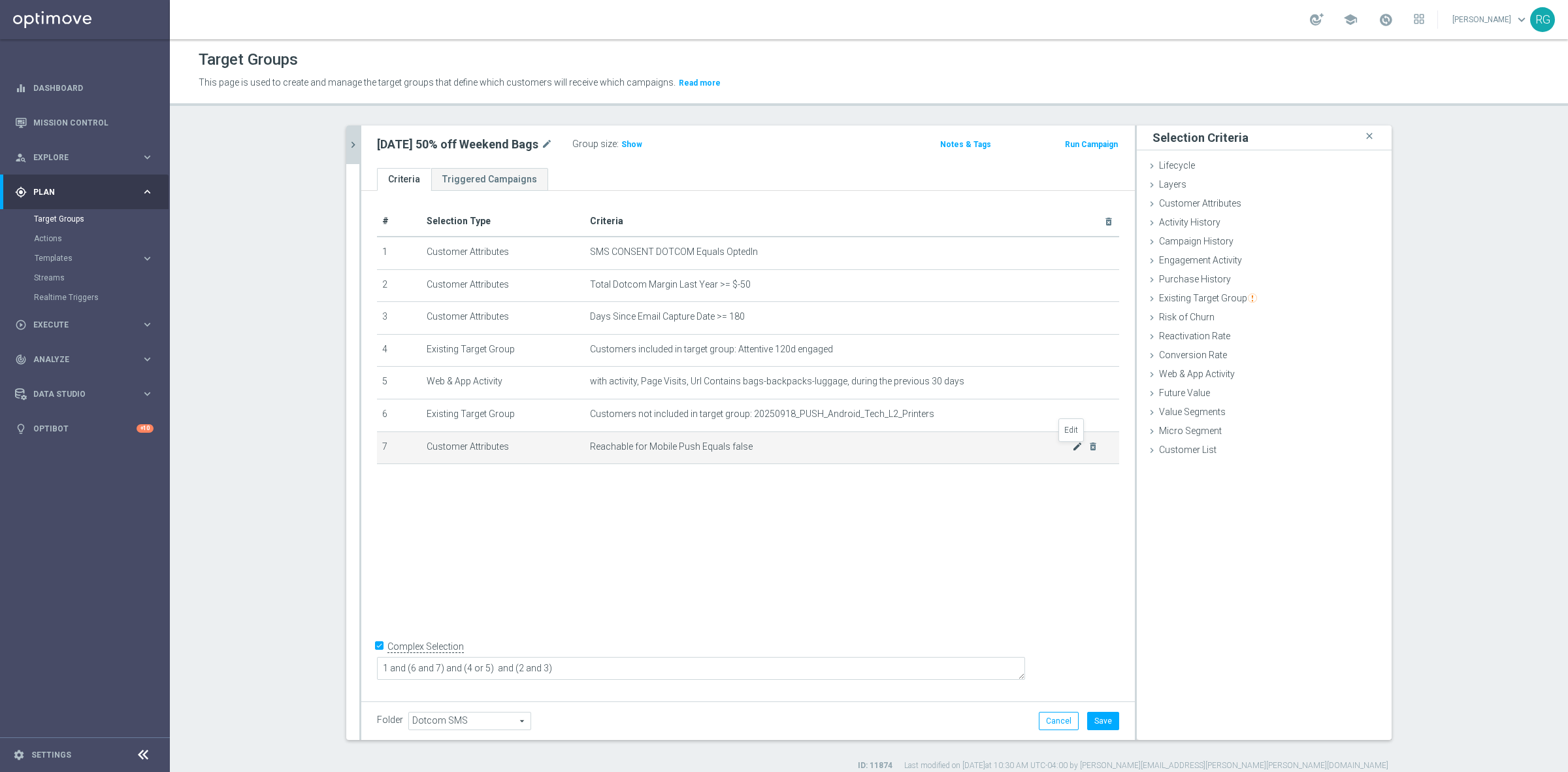
click at [1072, 448] on icon "mode_edit" at bounding box center [1077, 446] width 10 height 10
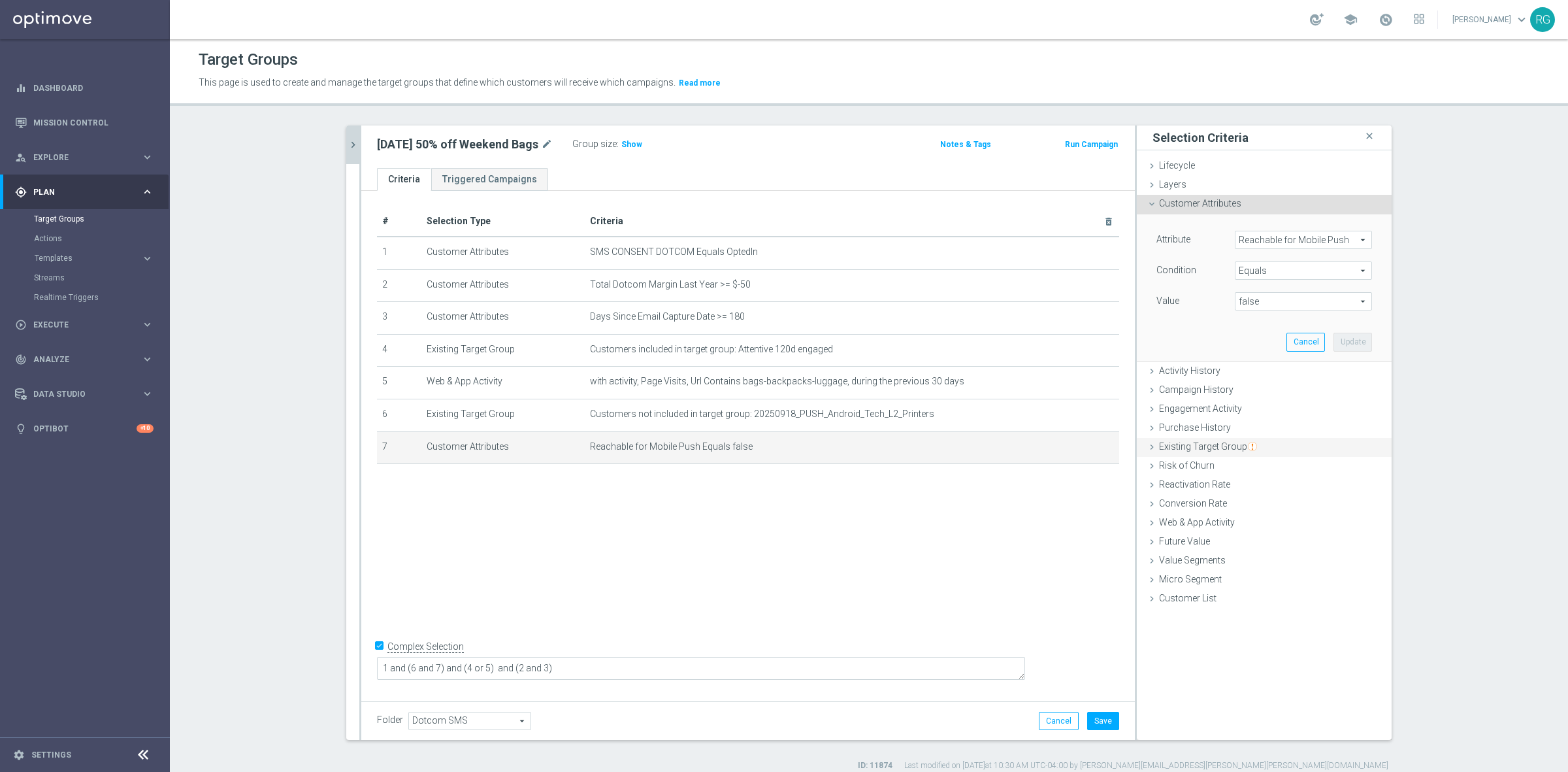
click at [1147, 445] on icon at bounding box center [1152, 447] width 10 height 10
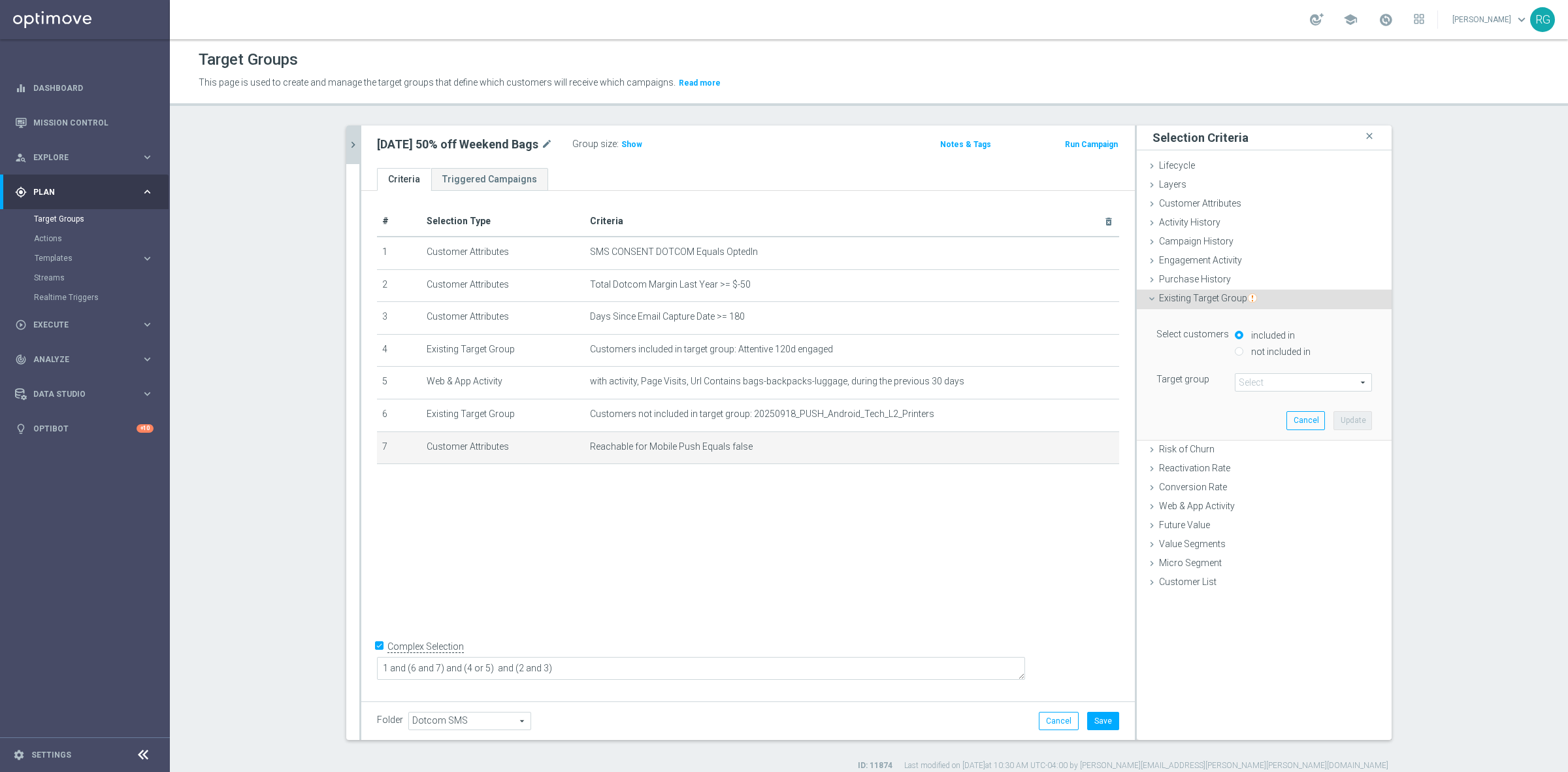
click at [1235, 351] on input "not included in" at bounding box center [1238, 351] width 8 height 8
radio input "true"
click at [1261, 386] on span at bounding box center [1303, 382] width 136 height 17
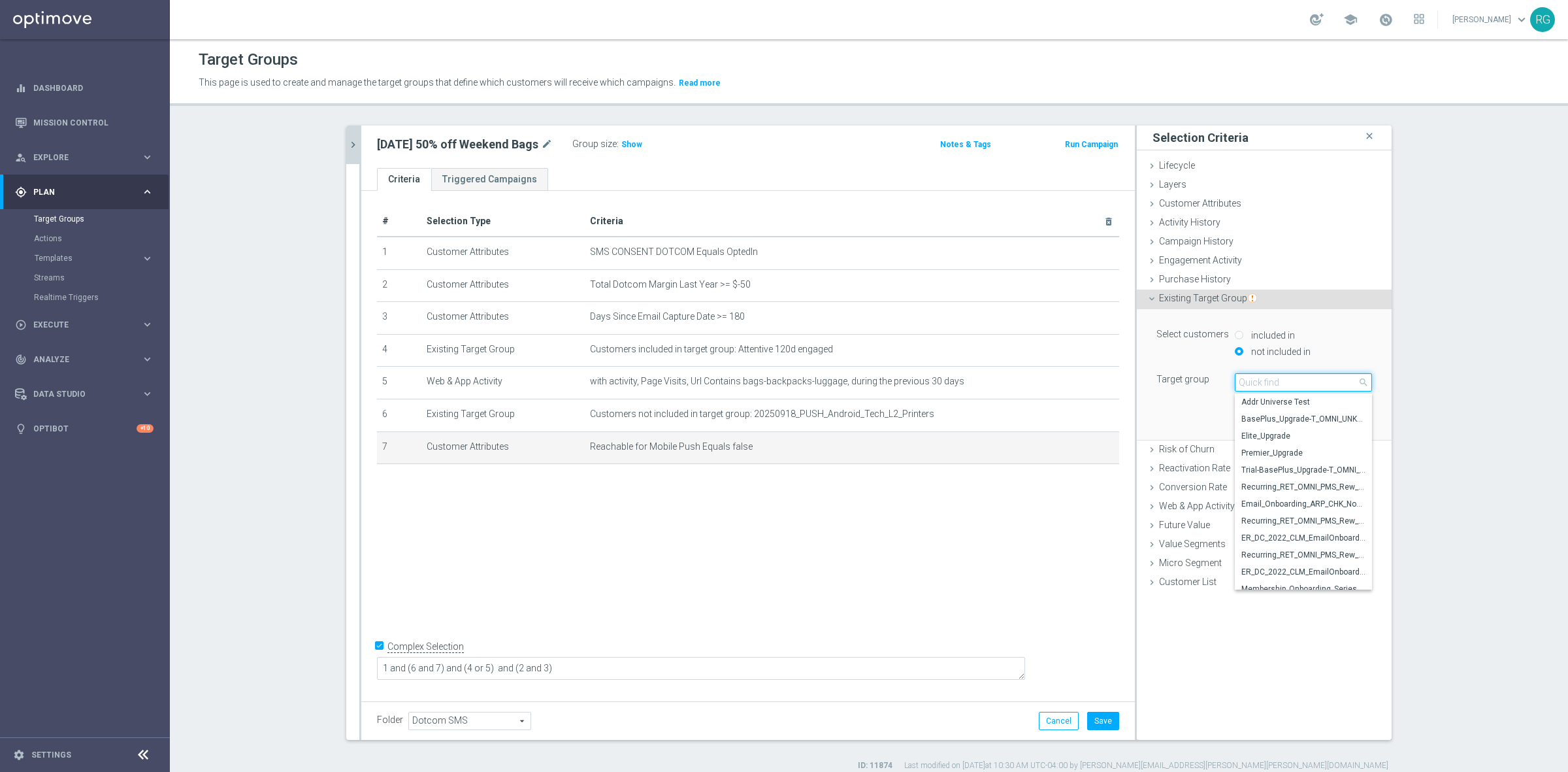
click at [1268, 386] on input "search" at bounding box center [1303, 382] width 137 height 19
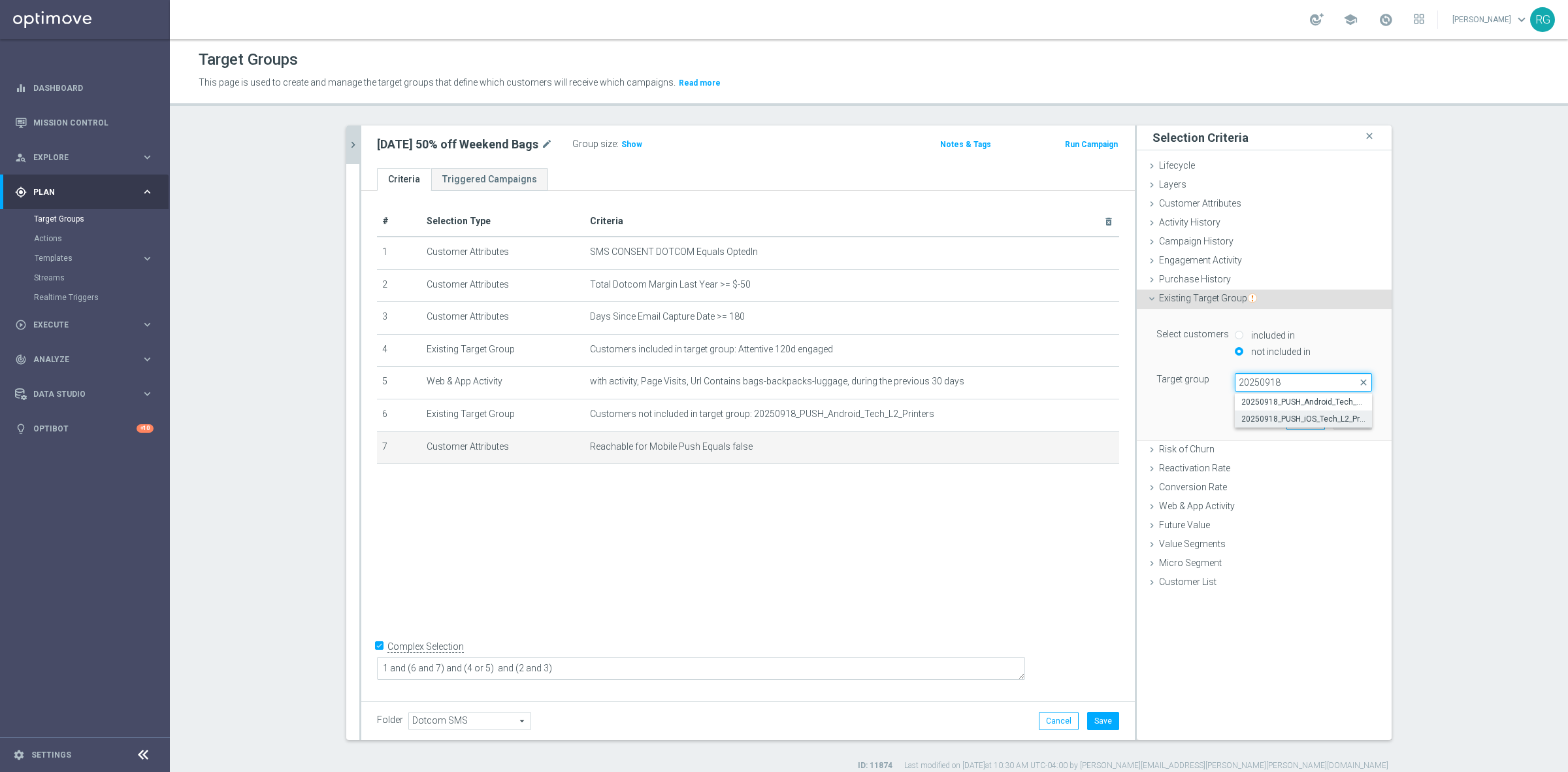
type input "20250918"
click at [1272, 416] on span "20250918_PUSH_iOS_Tech_L2_Printers" at bounding box center [1303, 419] width 124 height 10
type input "20250918_PUSH_iOS_Tech_L2_Printers"
click at [1362, 417] on button "Update" at bounding box center [1353, 420] width 39 height 19
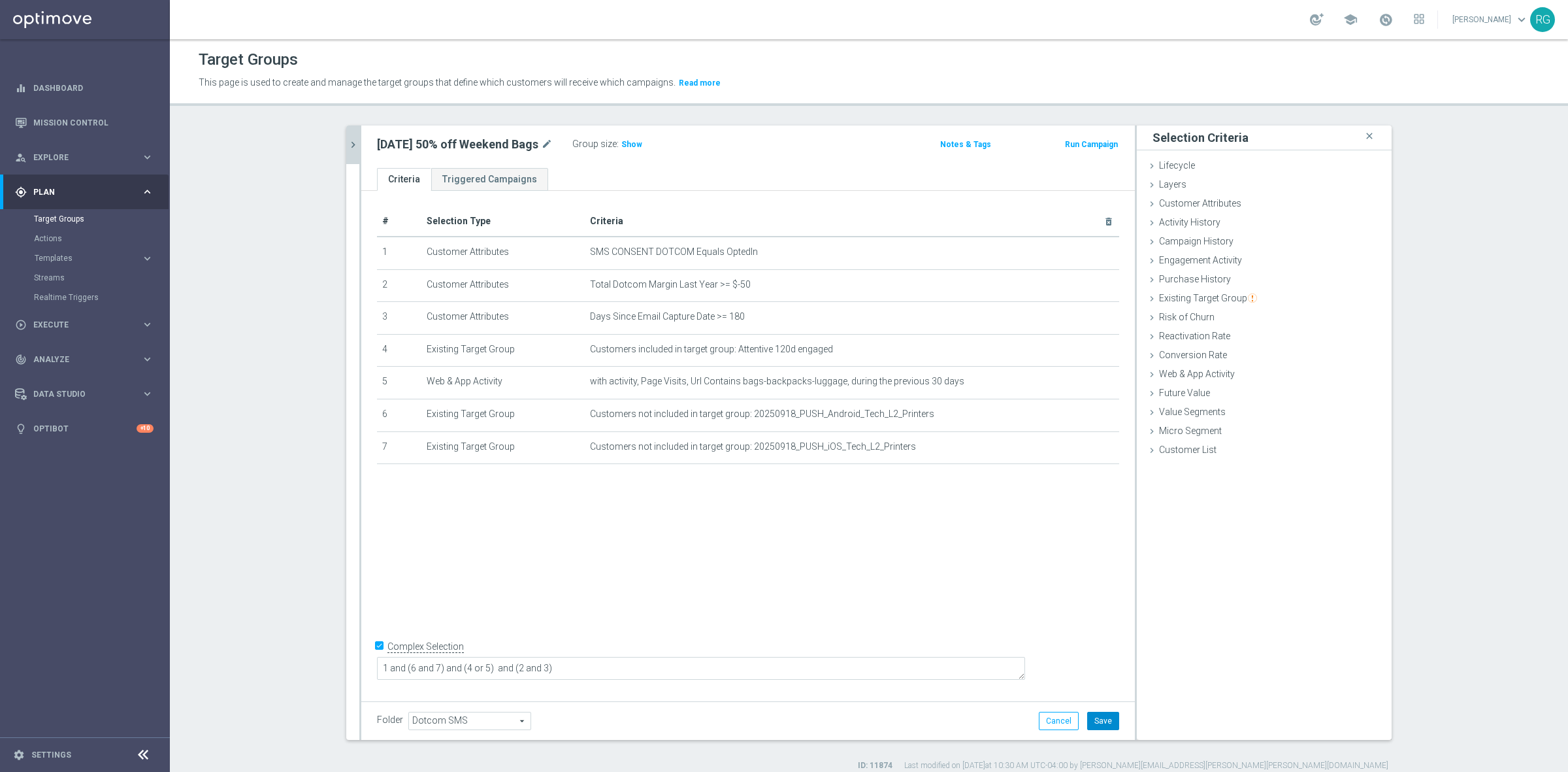
click at [1095, 720] on button "Save" at bounding box center [1103, 721] width 32 height 19
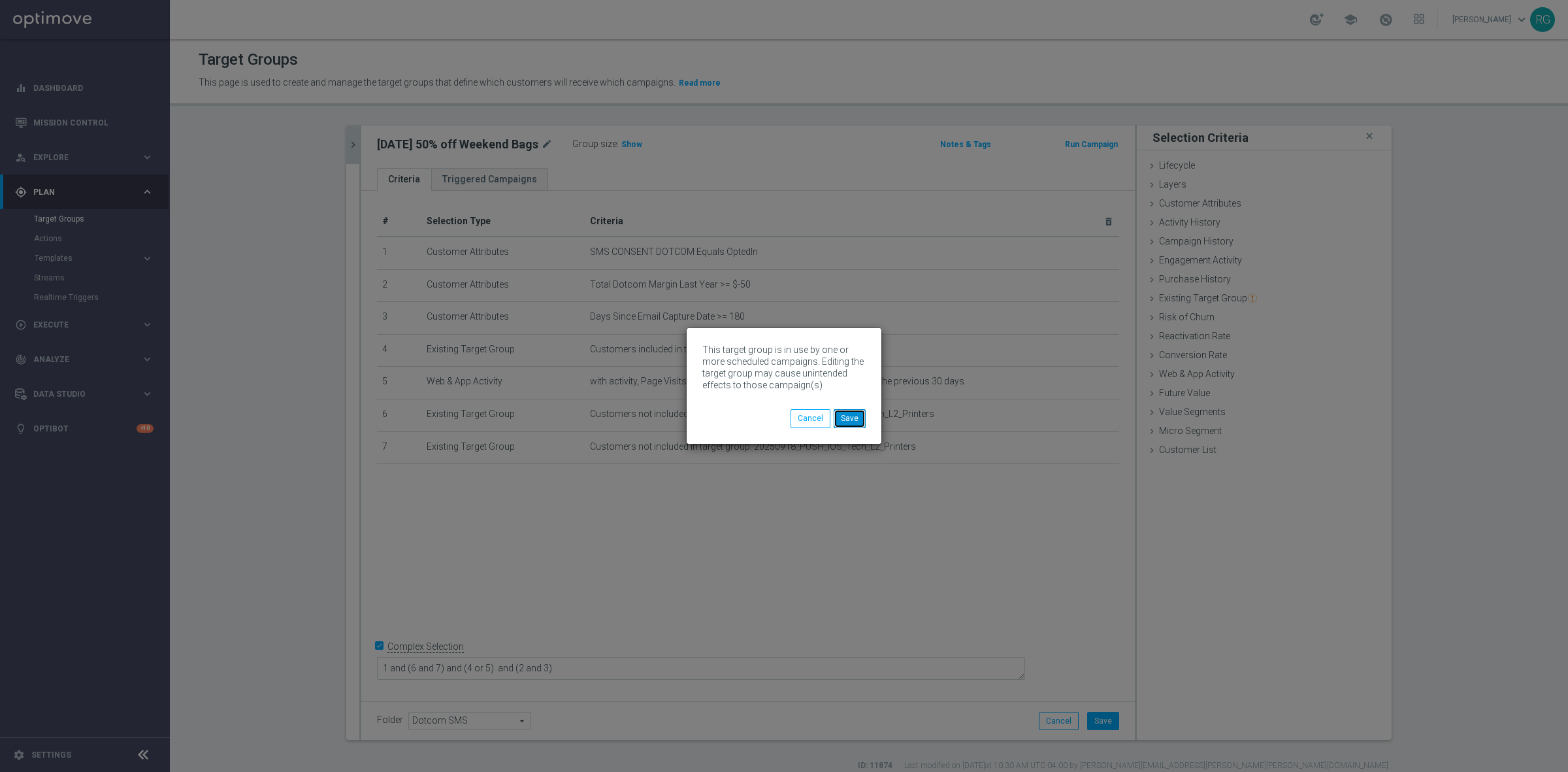
click at [853, 420] on button "Save" at bounding box center [849, 418] width 32 height 19
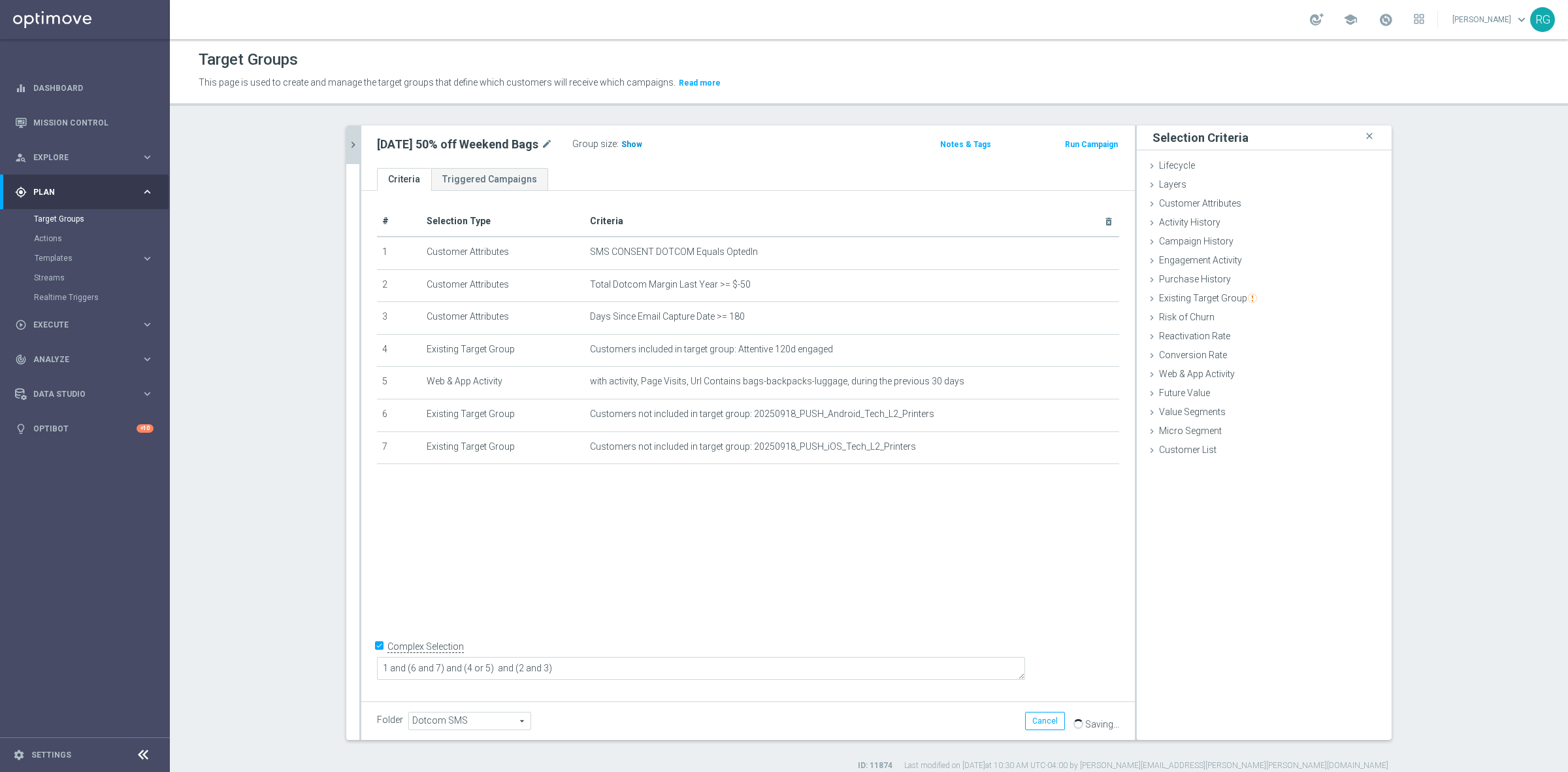
click at [629, 148] on span "Show" at bounding box center [632, 144] width 21 height 9
click at [347, 145] on icon "chevron_right" at bounding box center [353, 145] width 13 height 13
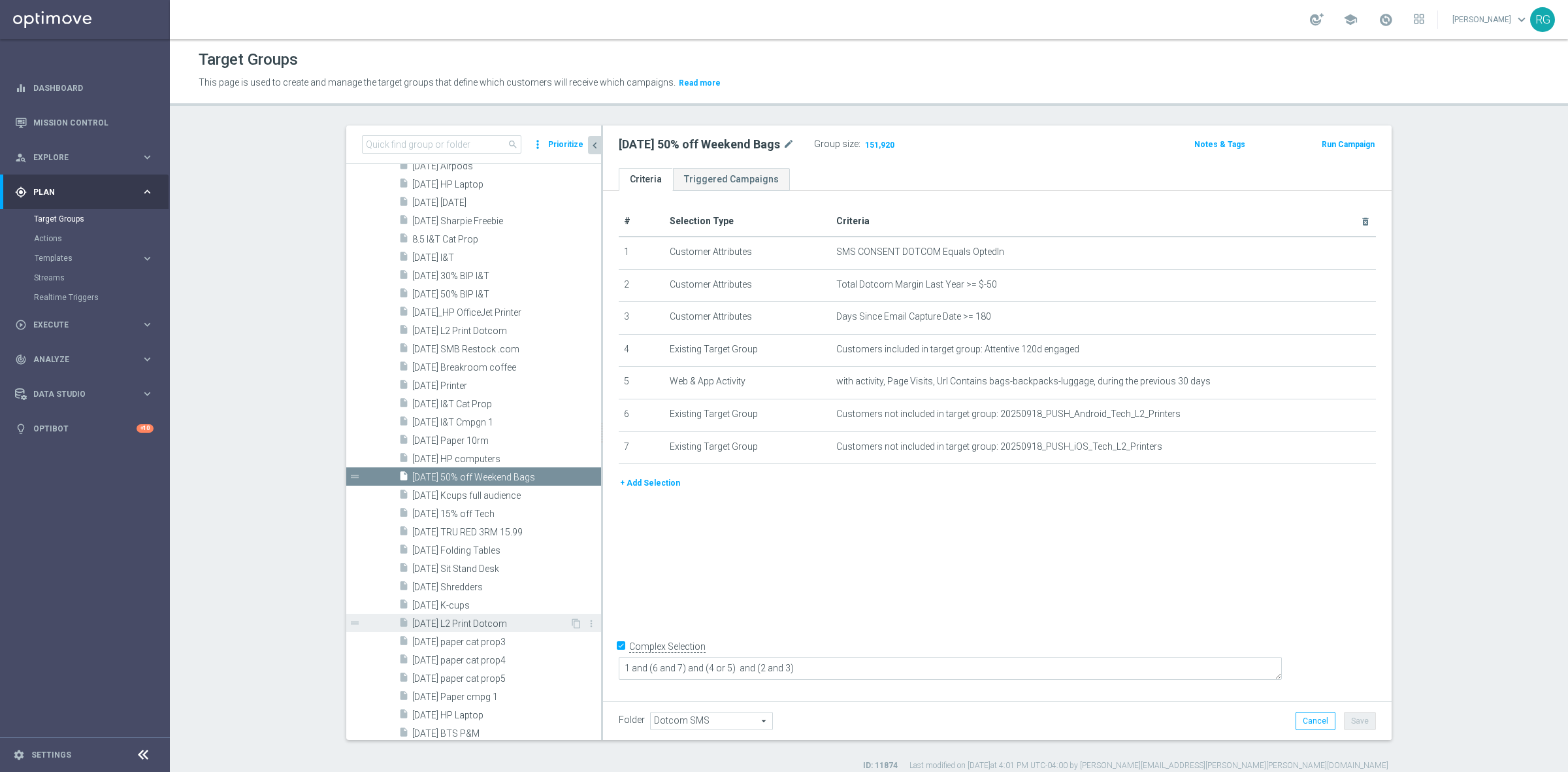
click at [478, 624] on span "9.3.25 L2 Print Dotcom" at bounding box center [491, 624] width 157 height 11
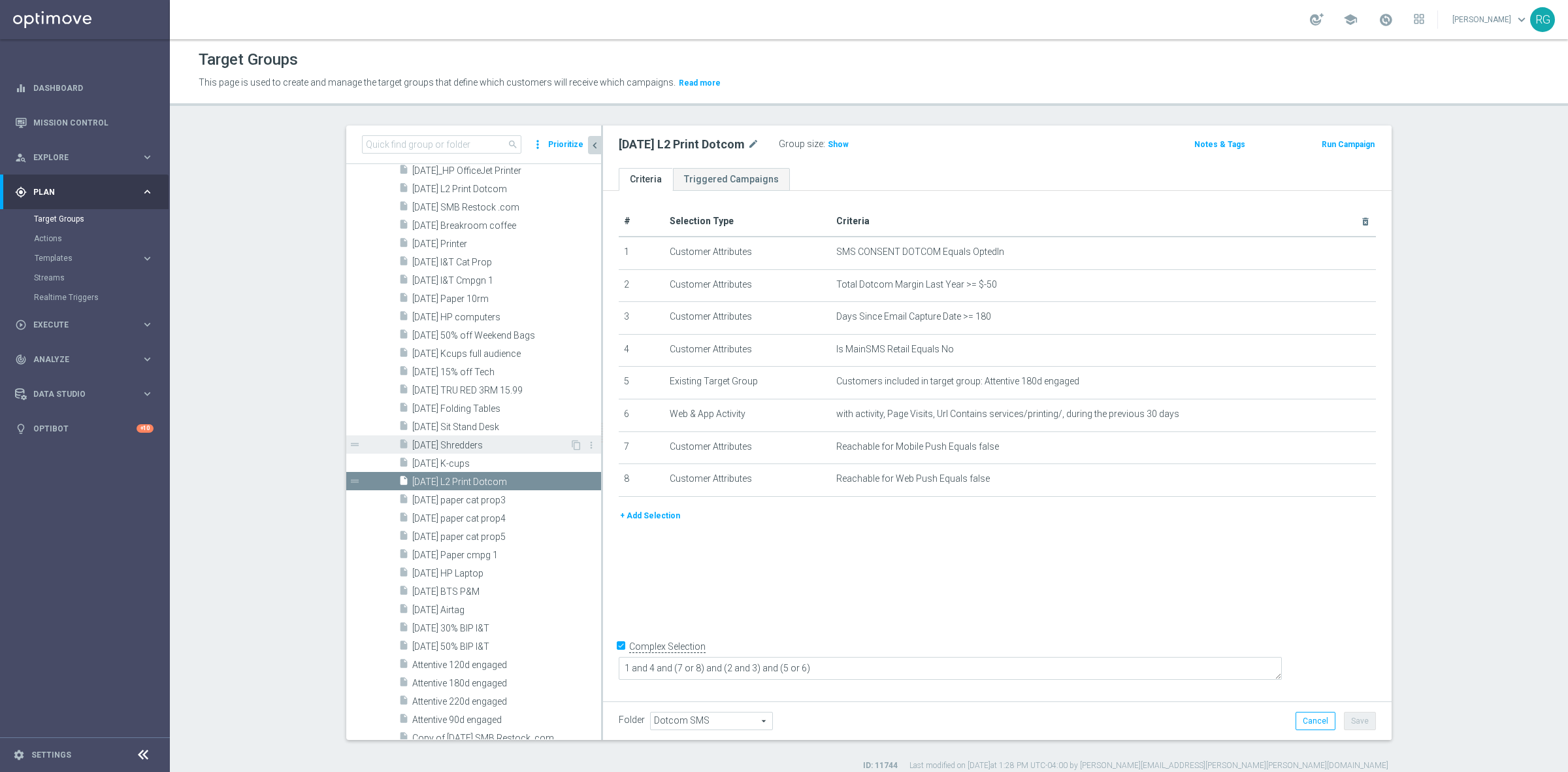
scroll to position [2042, 0]
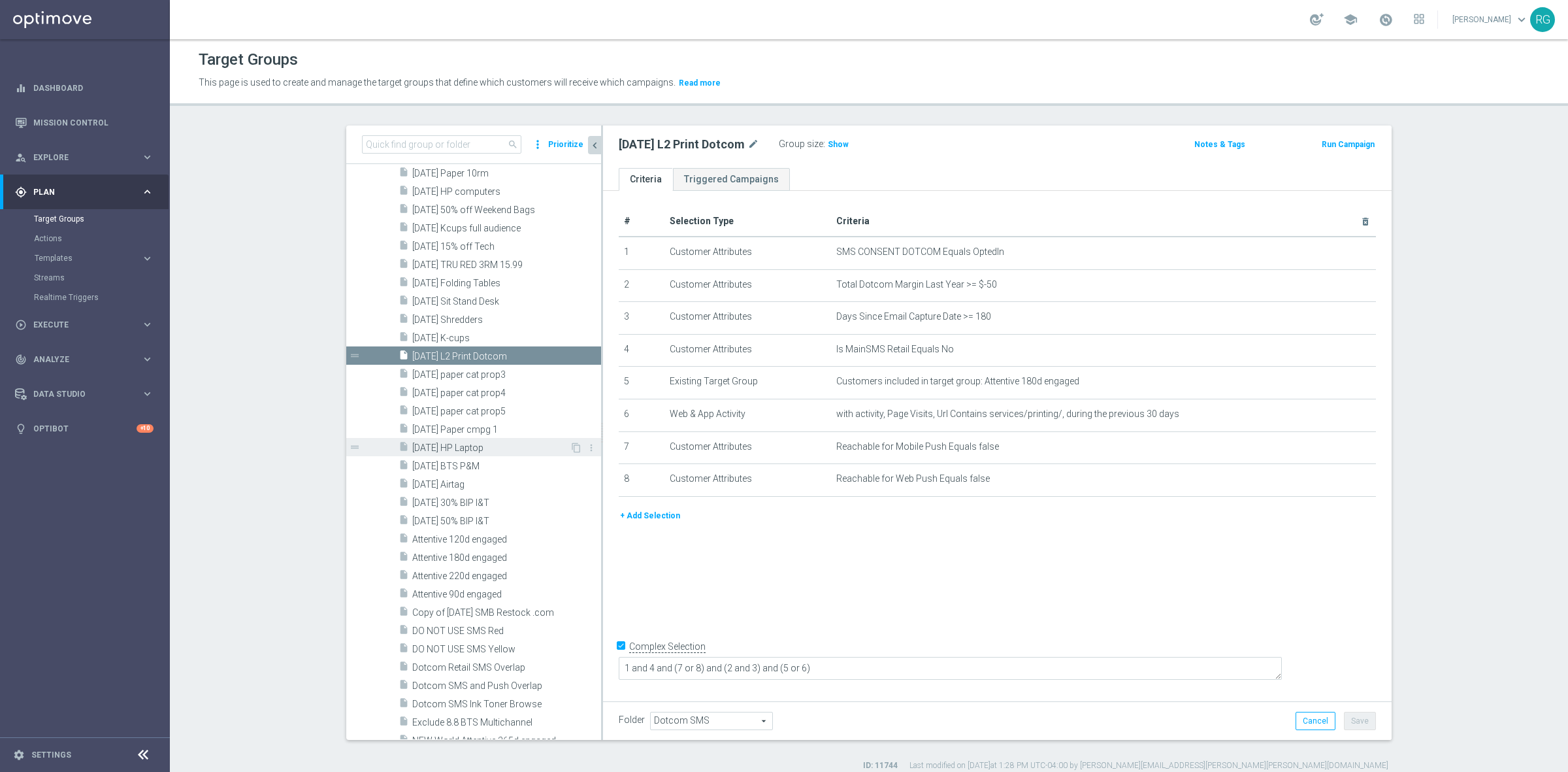
click at [462, 449] on span "9.30.25 HP Laptop" at bounding box center [491, 448] width 157 height 11
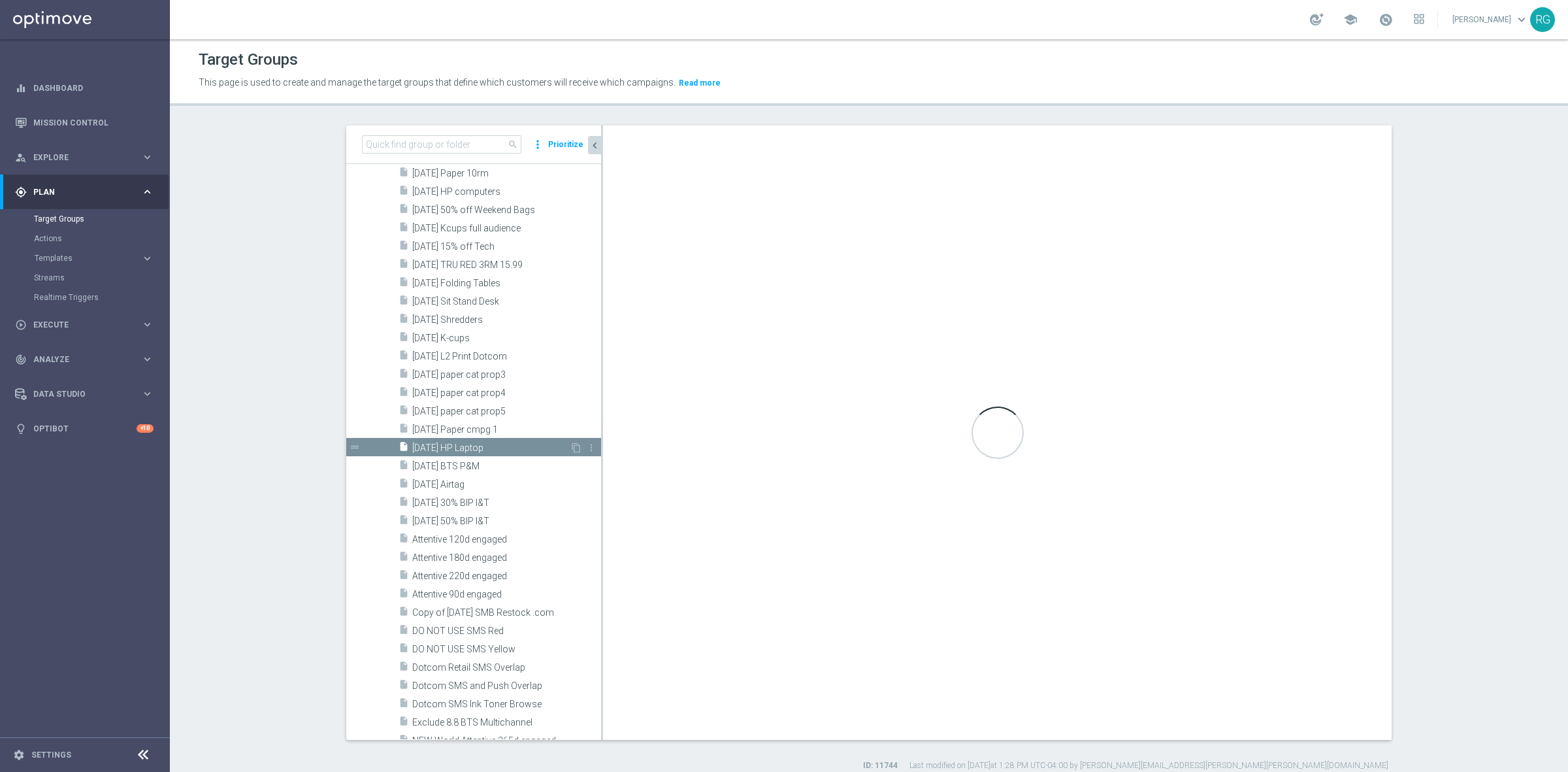
type textarea "2 and 6 and (1 or 3) and (4 and 5) and (7 or 8)"
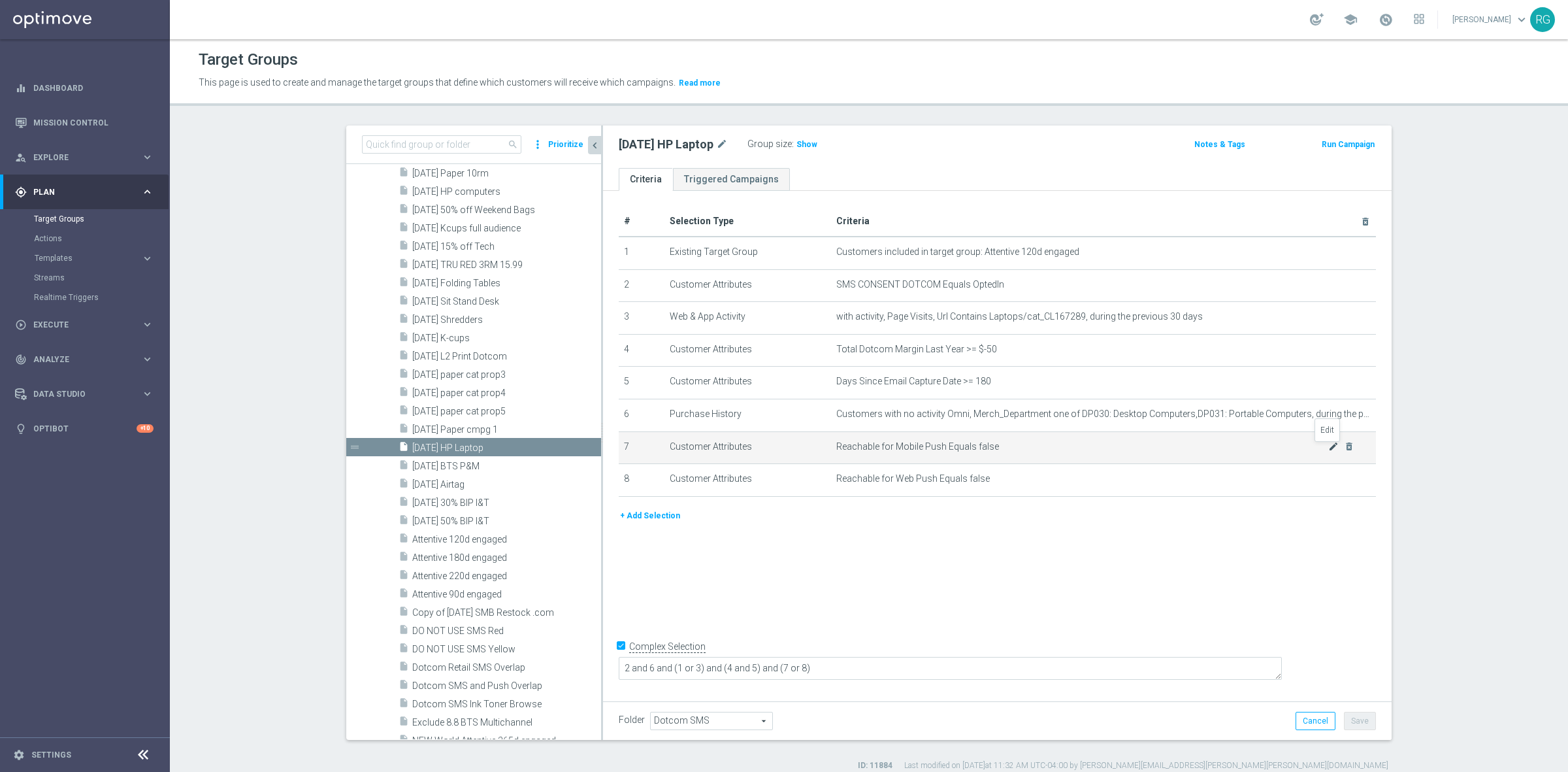
click at [1328, 446] on icon "mode_edit" at bounding box center [1333, 446] width 10 height 10
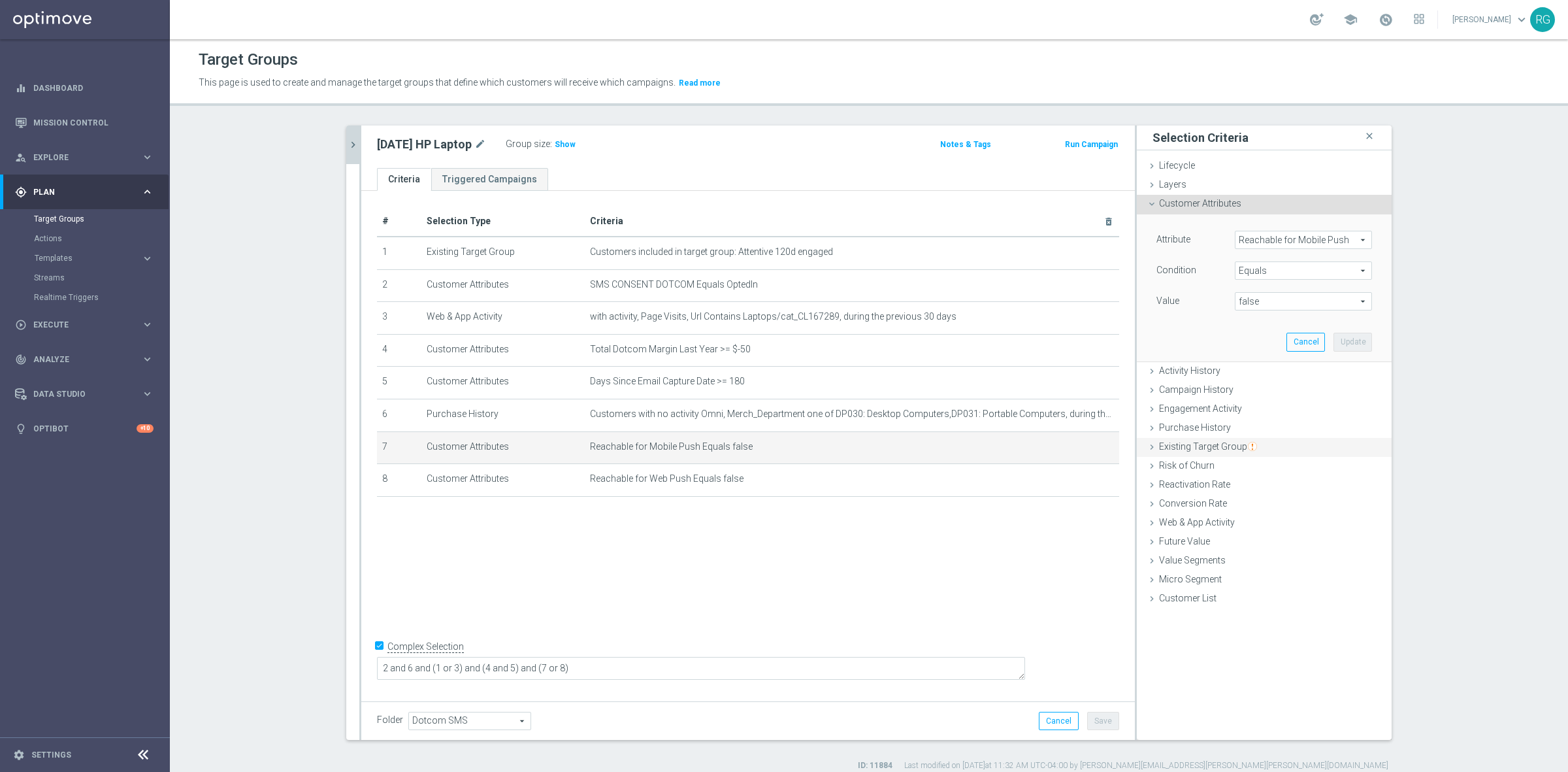
click at [1147, 450] on icon at bounding box center [1152, 447] width 10 height 10
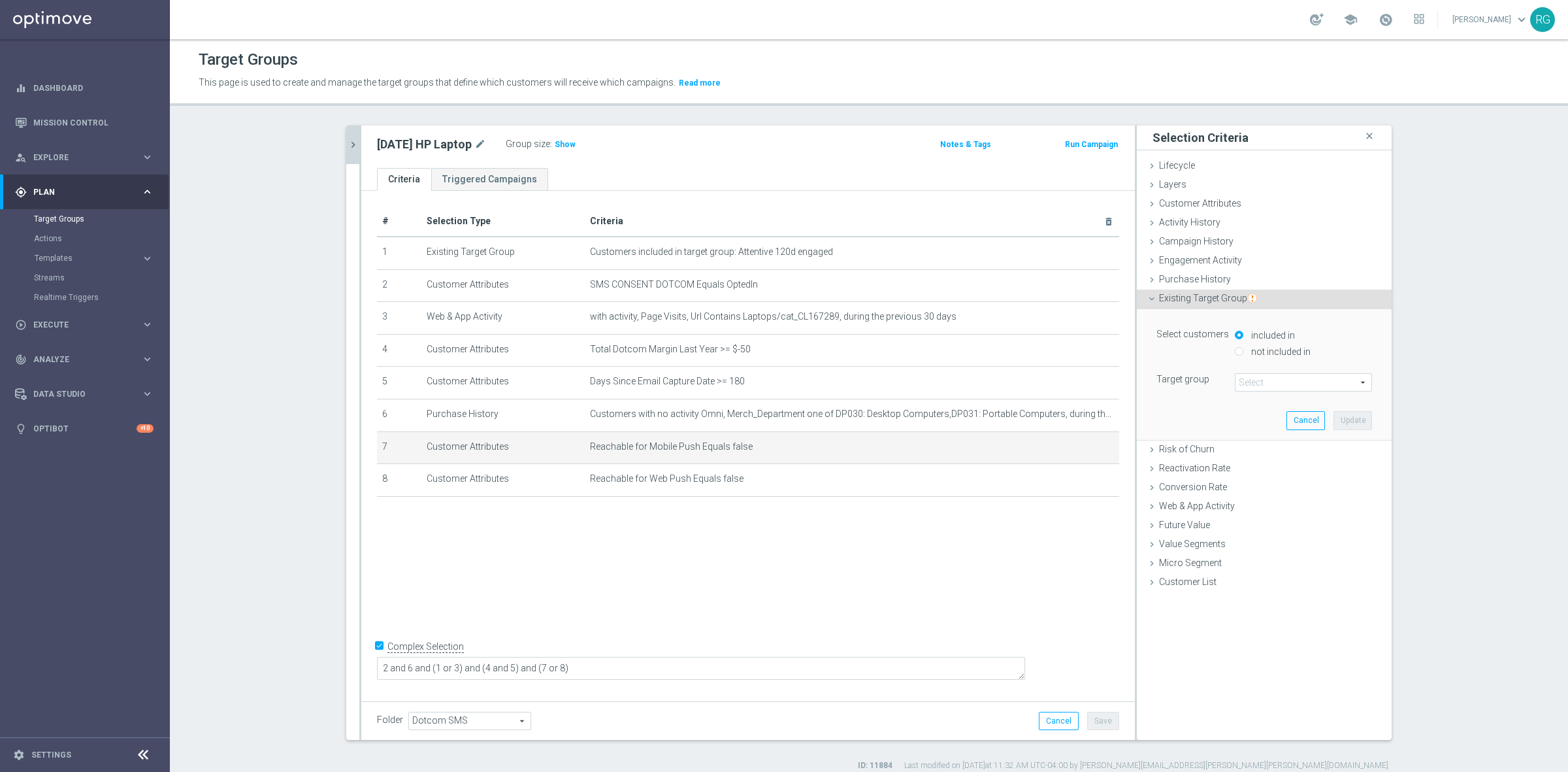
click at [1235, 351] on input "not included in" at bounding box center [1238, 351] width 8 height 8
radio input "true"
click at [1247, 383] on span at bounding box center [1303, 382] width 136 height 17
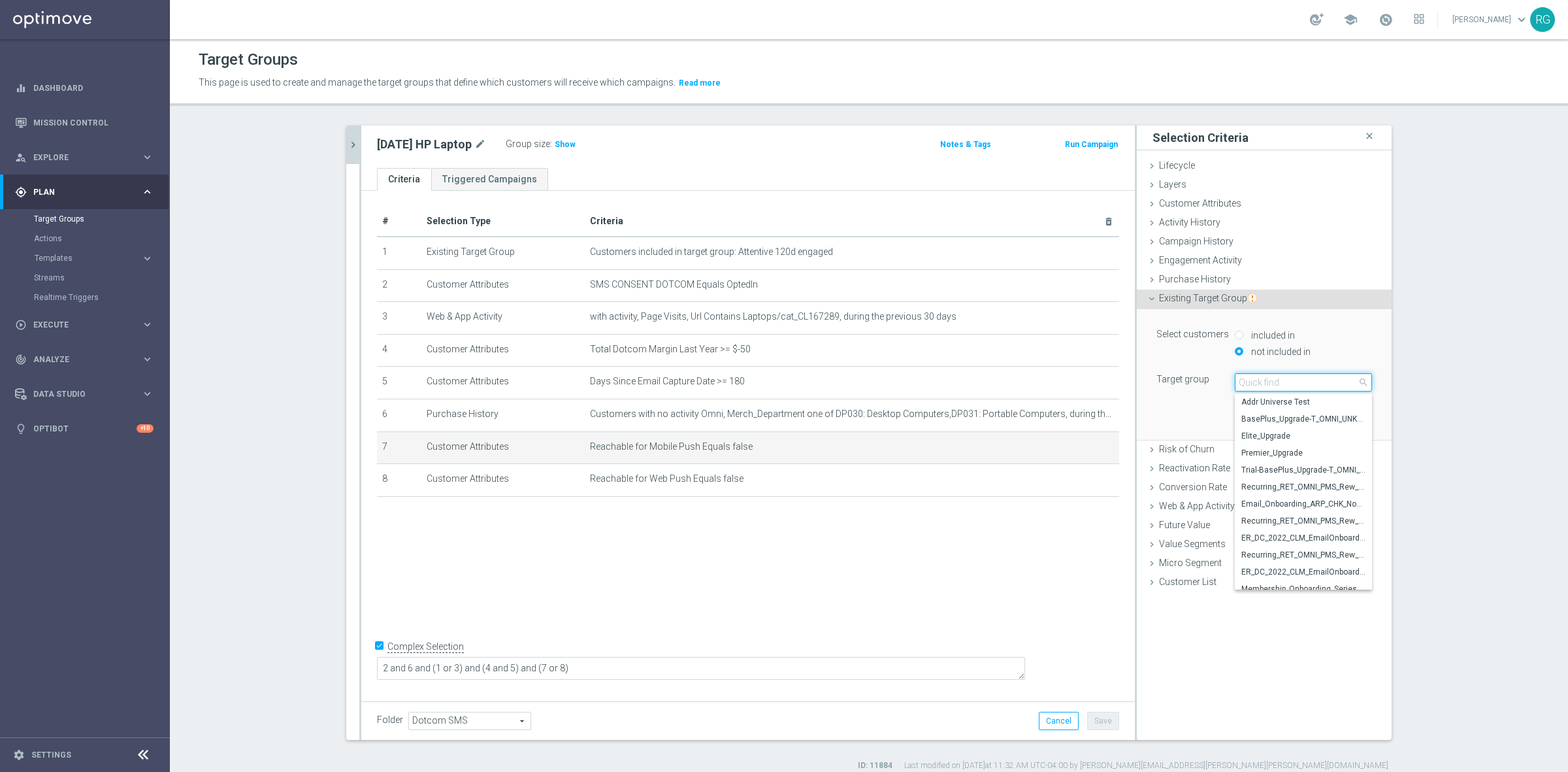
click at [1261, 383] on input "search" at bounding box center [1303, 382] width 137 height 19
type input "20250930"
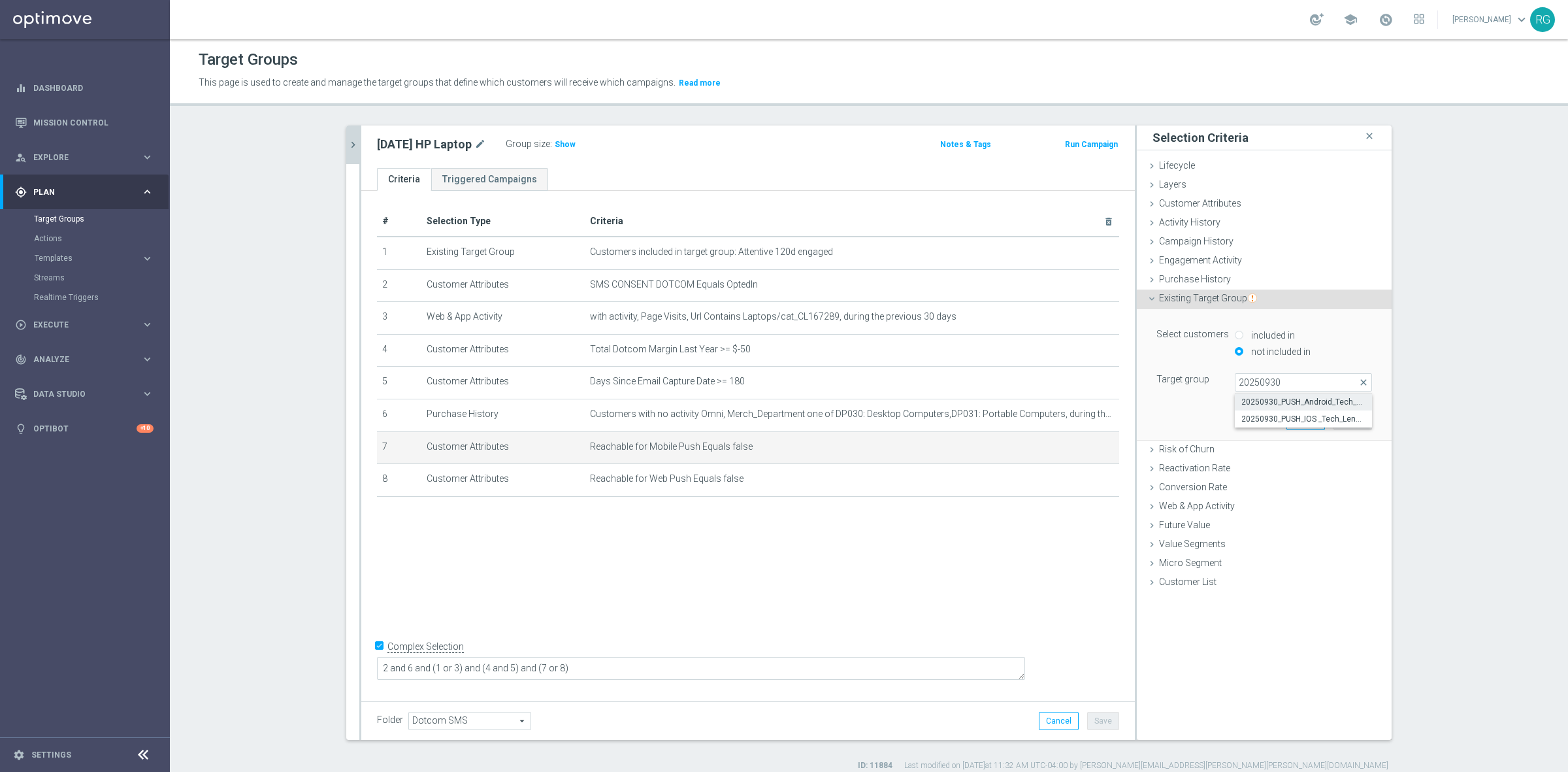
click at [1276, 396] on label "20250930_PUSH_Android_Tech_LenovoPC" at bounding box center [1303, 401] width 137 height 17
type input "20250930_PUSH_Android_Tech_LenovoPC"
click at [1350, 421] on button "Update" at bounding box center [1353, 420] width 39 height 19
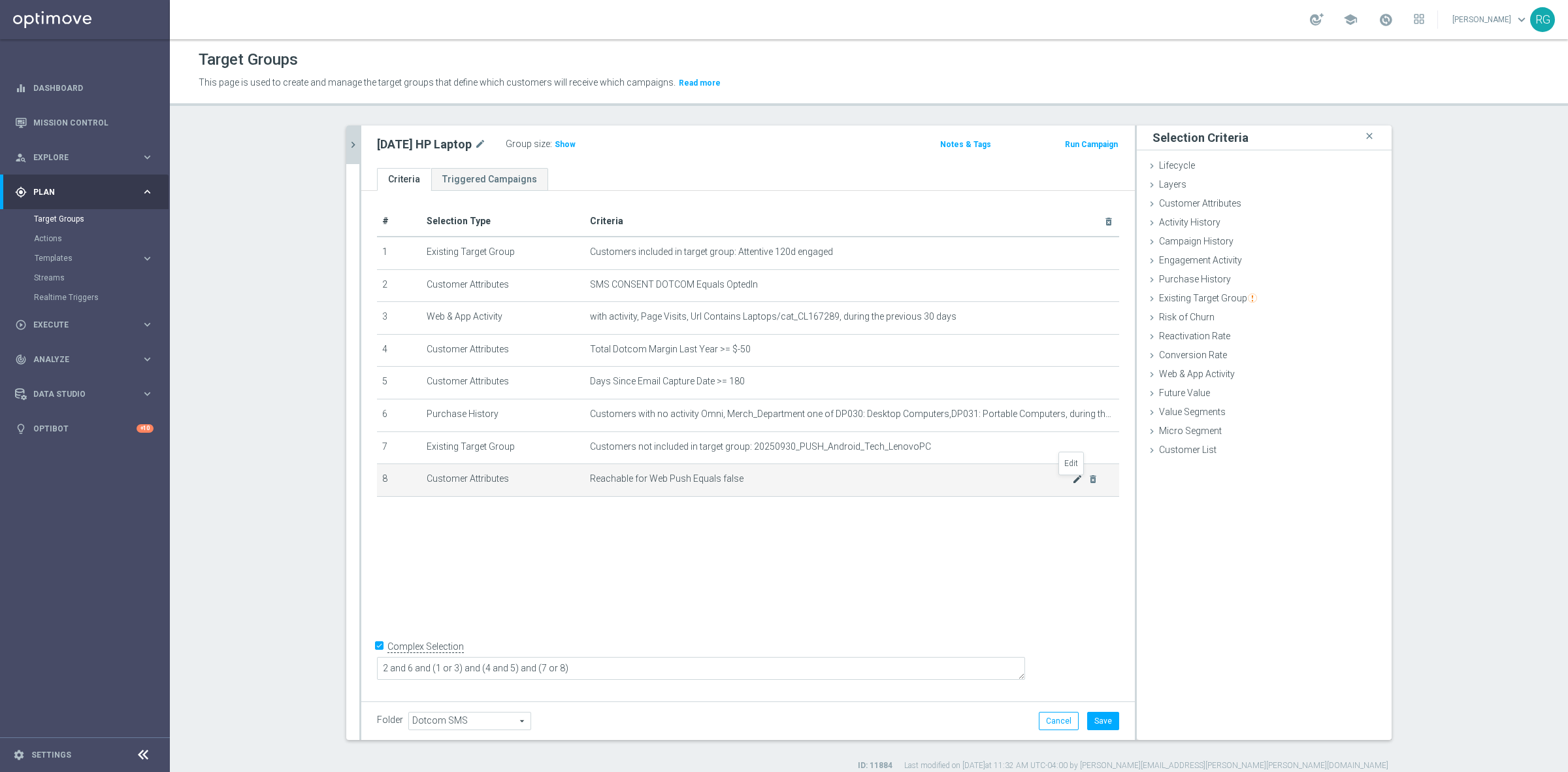
click at [1072, 480] on icon "mode_edit" at bounding box center [1077, 479] width 10 height 10
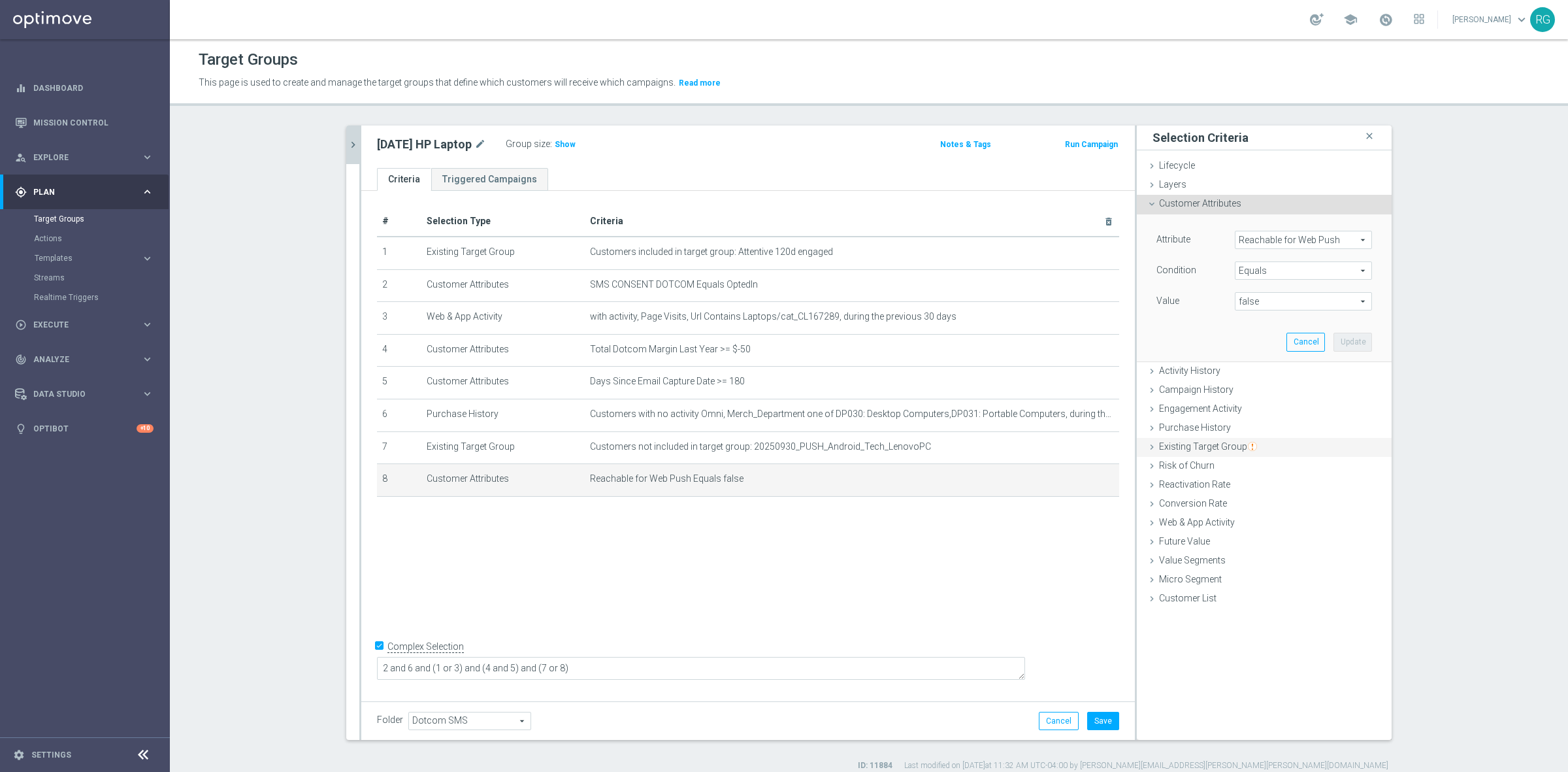
click at [1147, 448] on icon at bounding box center [1152, 447] width 10 height 10
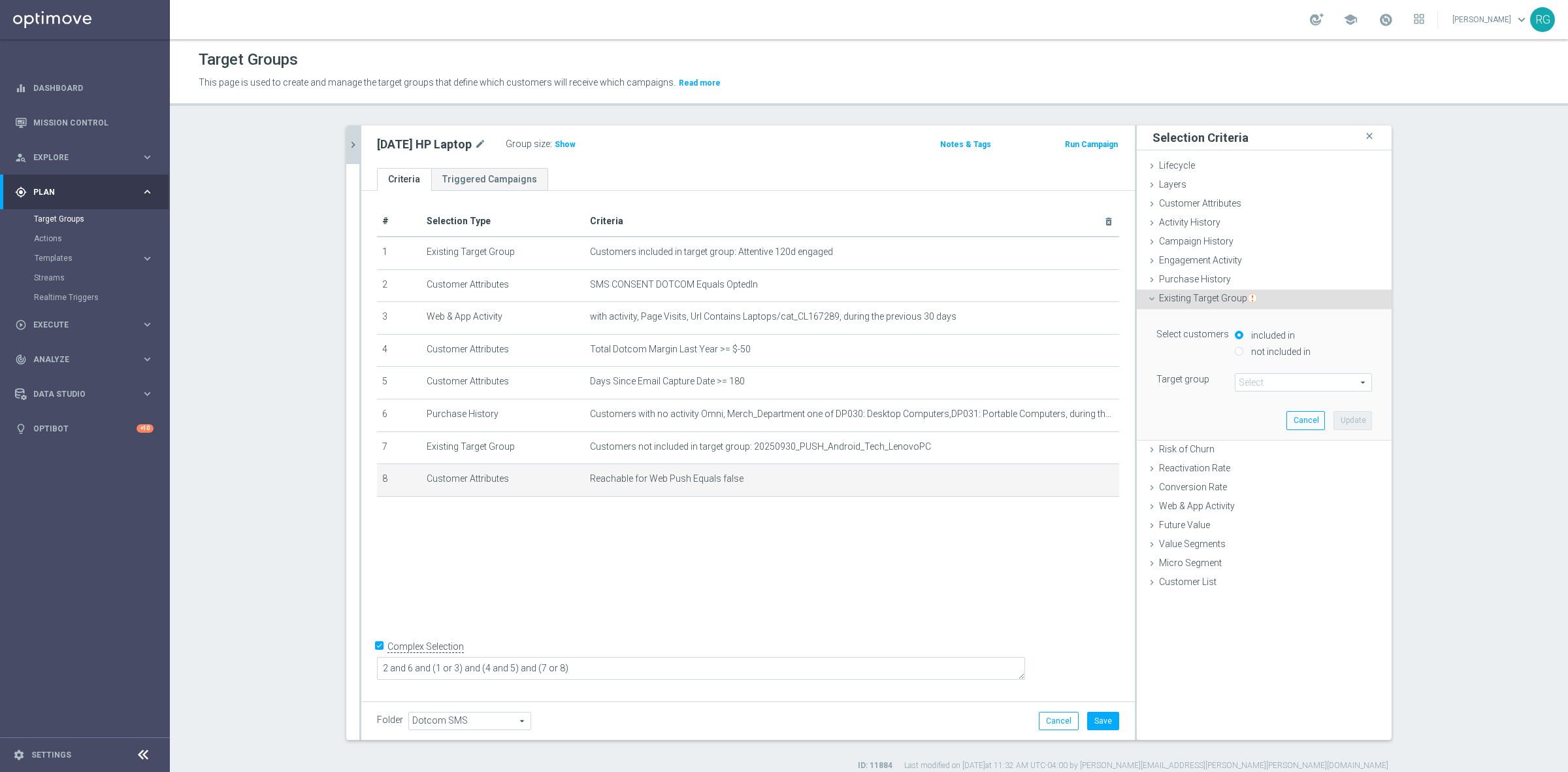
click at [1235, 348] on input "not included in" at bounding box center [1238, 351] width 8 height 8
radio input "true"
click at [1256, 377] on span at bounding box center [1303, 382] width 136 height 17
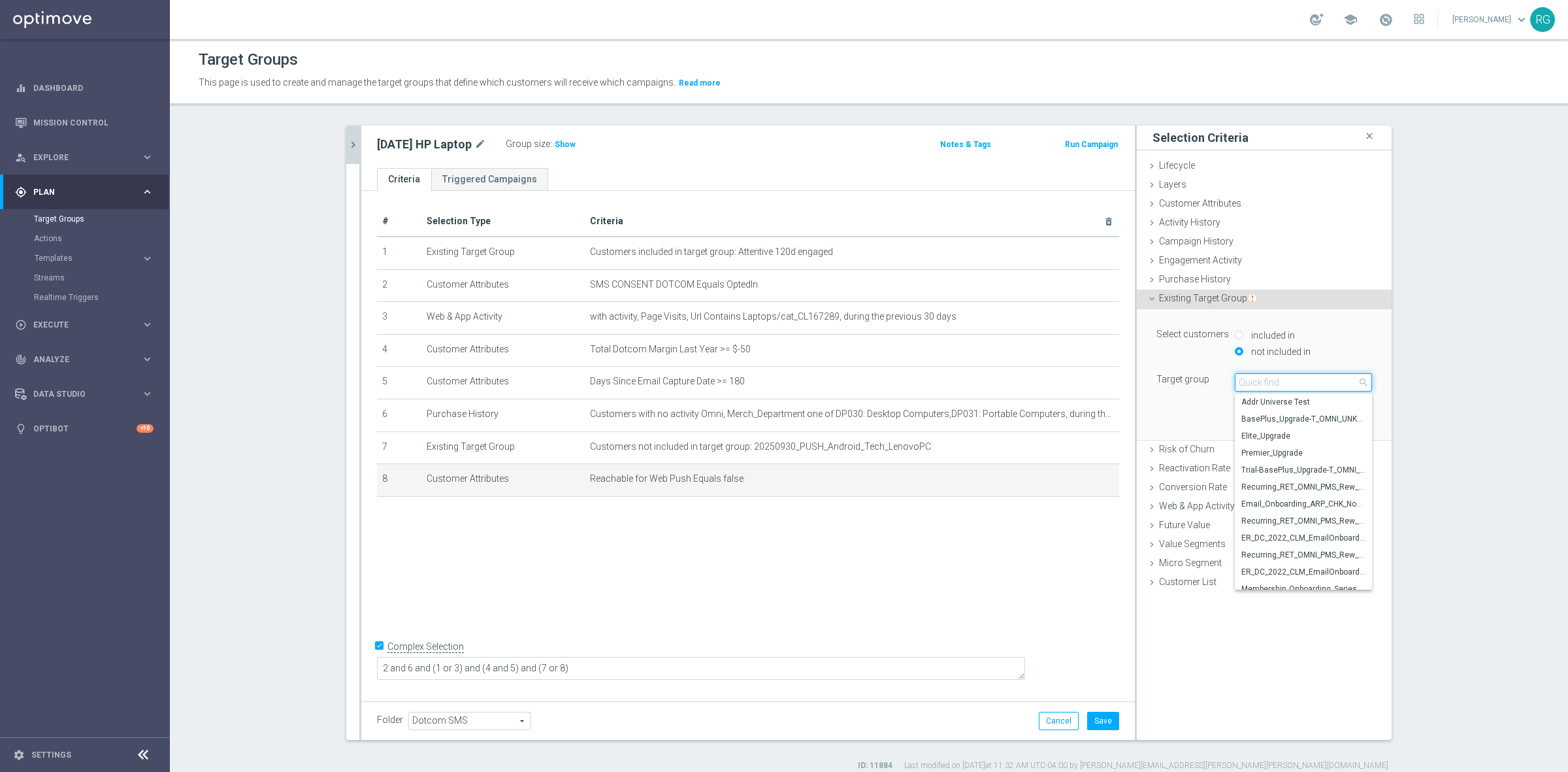
click at [1256, 379] on input "search" at bounding box center [1303, 382] width 137 height 19
type input "0"
type input "20250930"
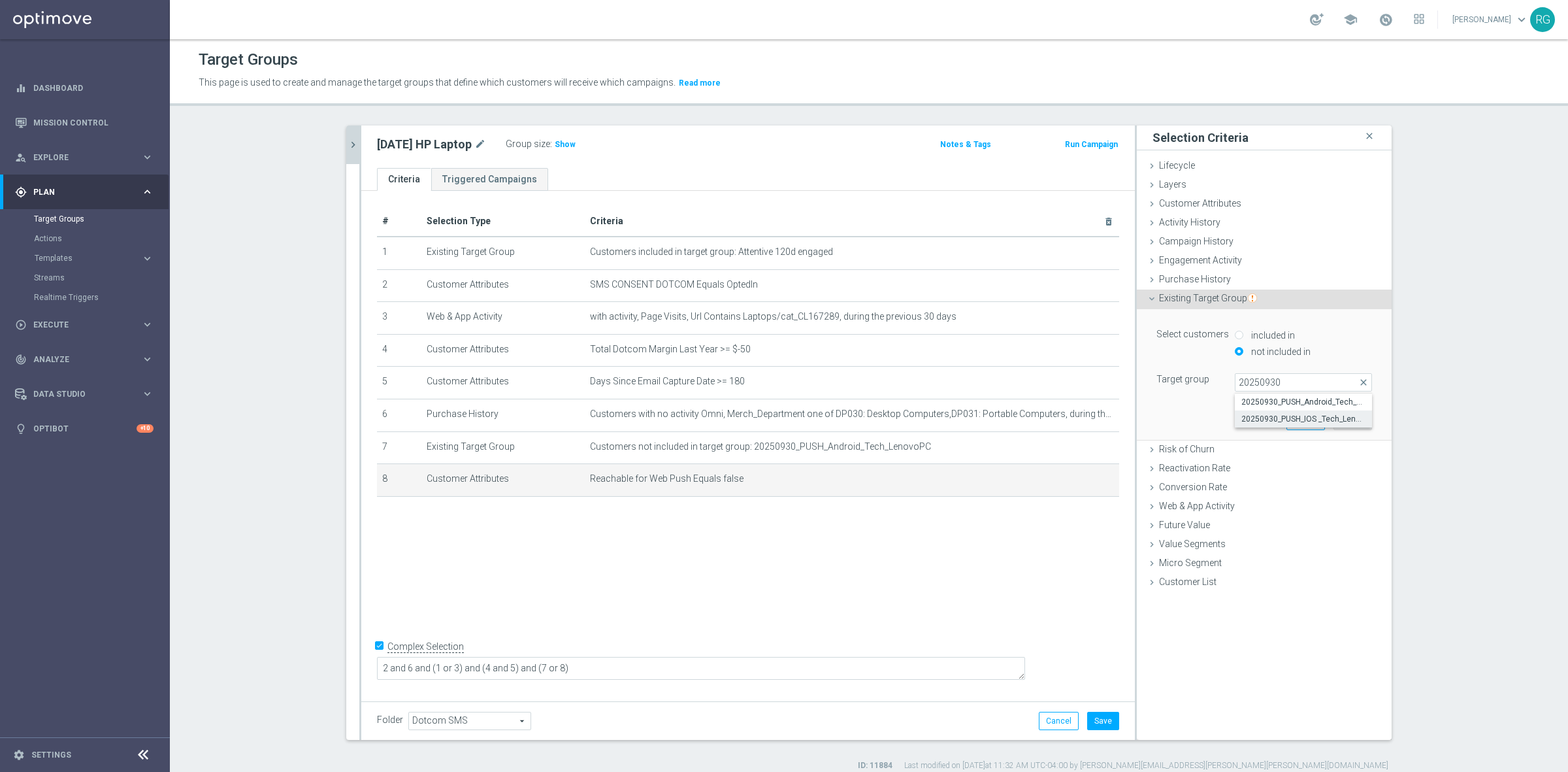
click at [1274, 421] on span "20250930_PUSH_IOS _Tech_LenovoPC" at bounding box center [1303, 419] width 124 height 10
type input "20250930_PUSH_IOS _Tech_LenovoPC"
click at [1362, 419] on button "Update" at bounding box center [1353, 420] width 39 height 19
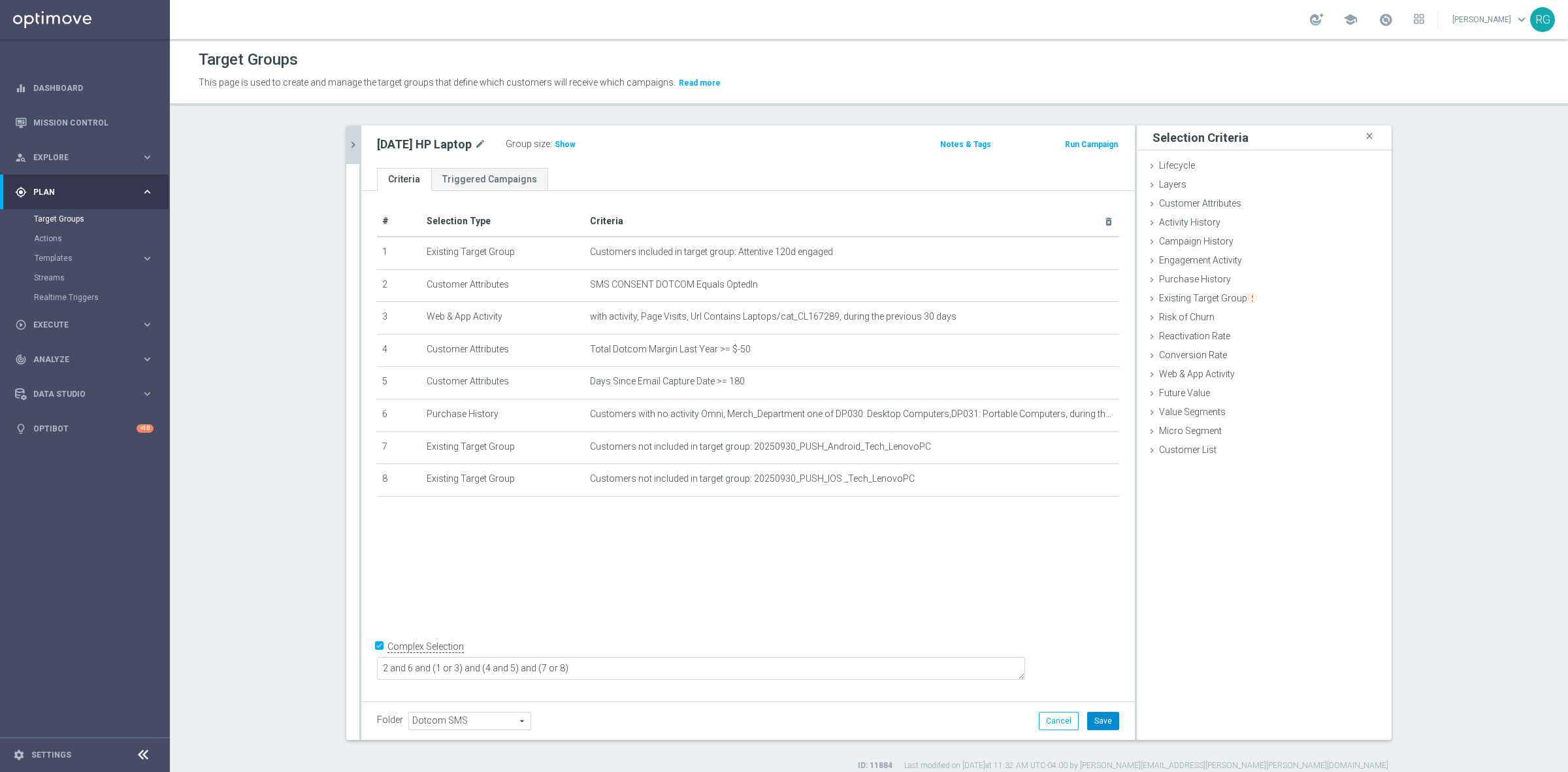
click at [1101, 722] on button "Save" at bounding box center [1103, 721] width 32 height 19
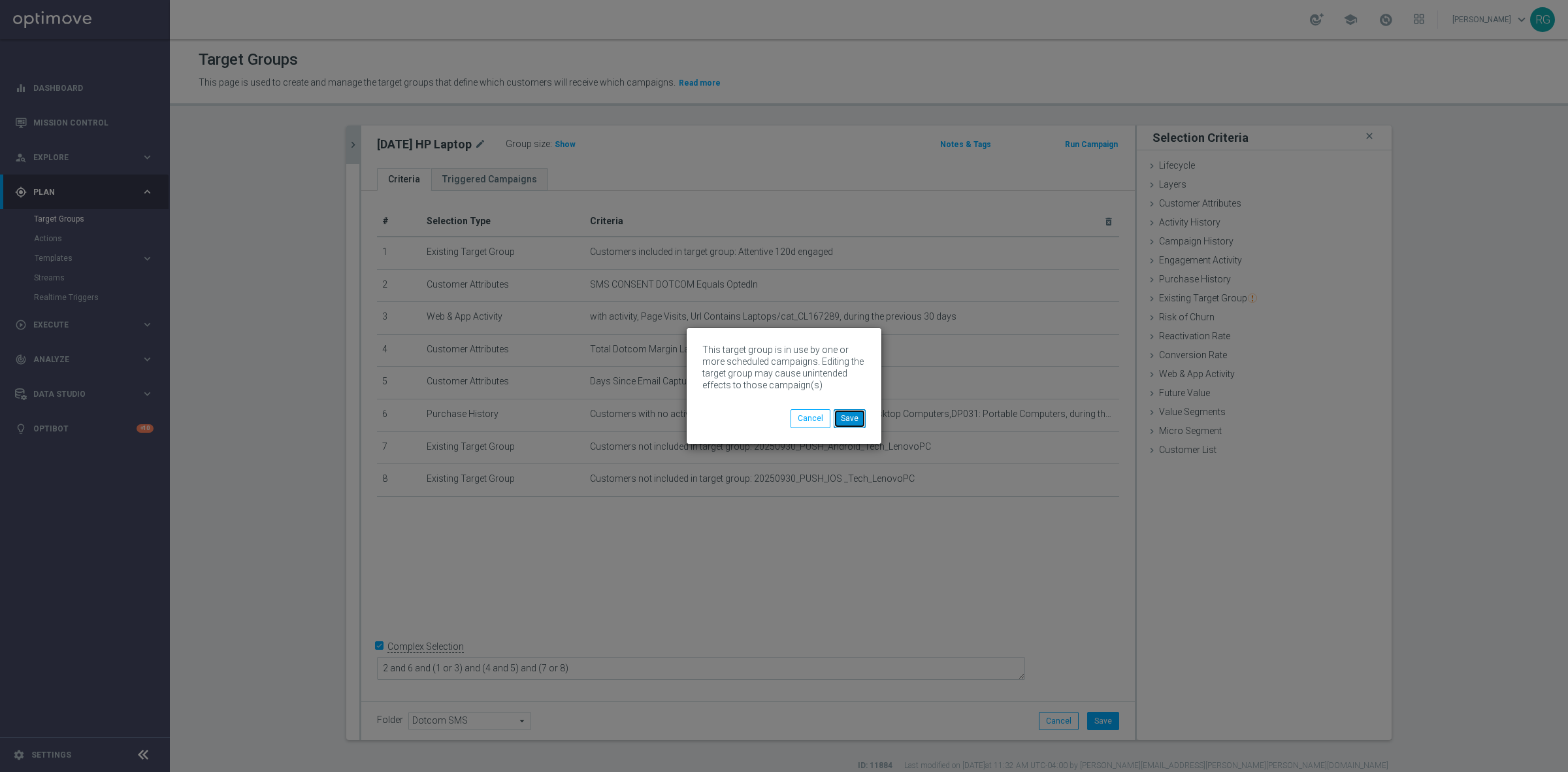
click at [854, 415] on button "Save" at bounding box center [849, 418] width 32 height 19
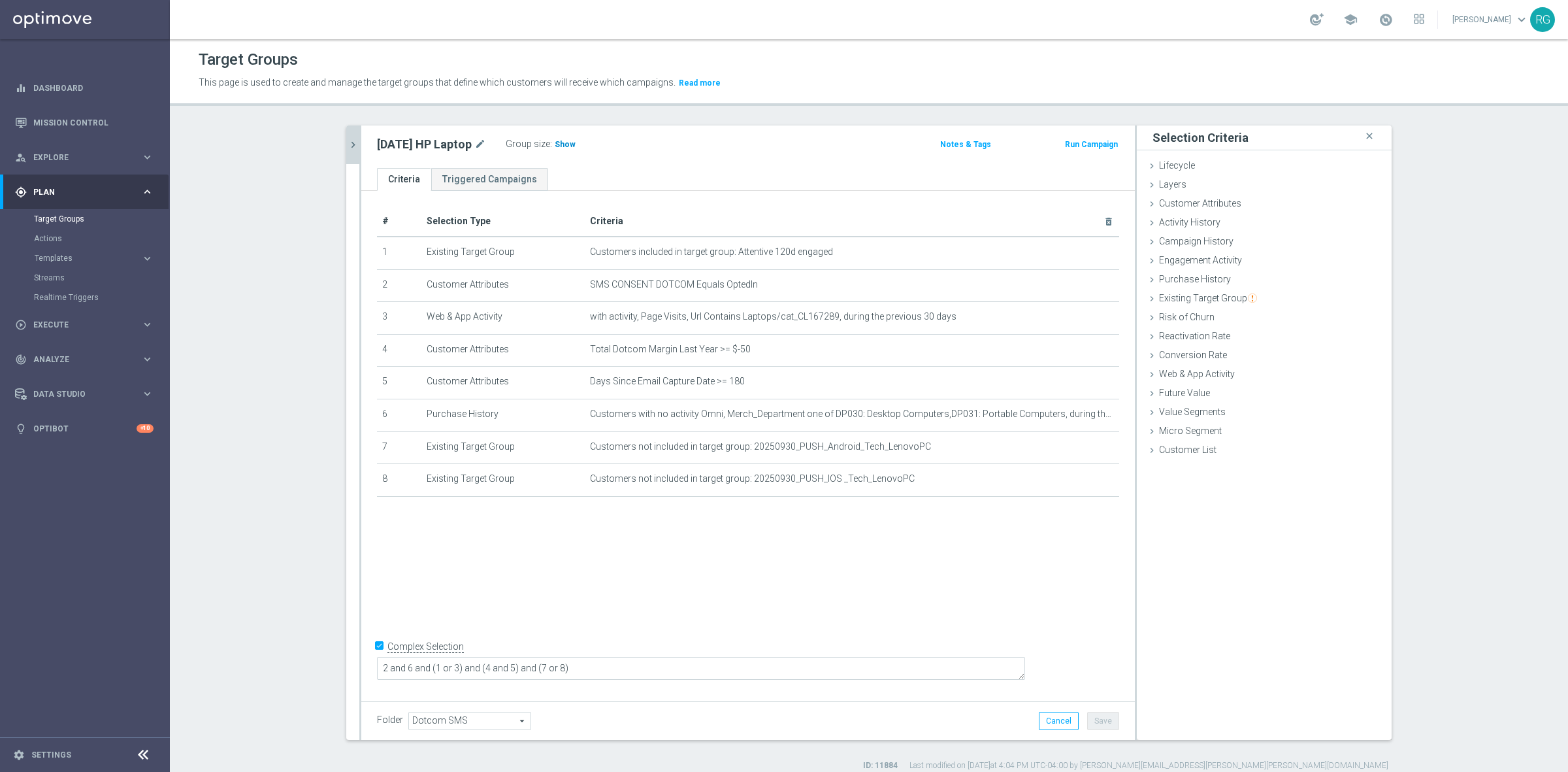
click at [555, 141] on span "Show" at bounding box center [565, 144] width 21 height 9
